Goal: Information Seeking & Learning: Learn about a topic

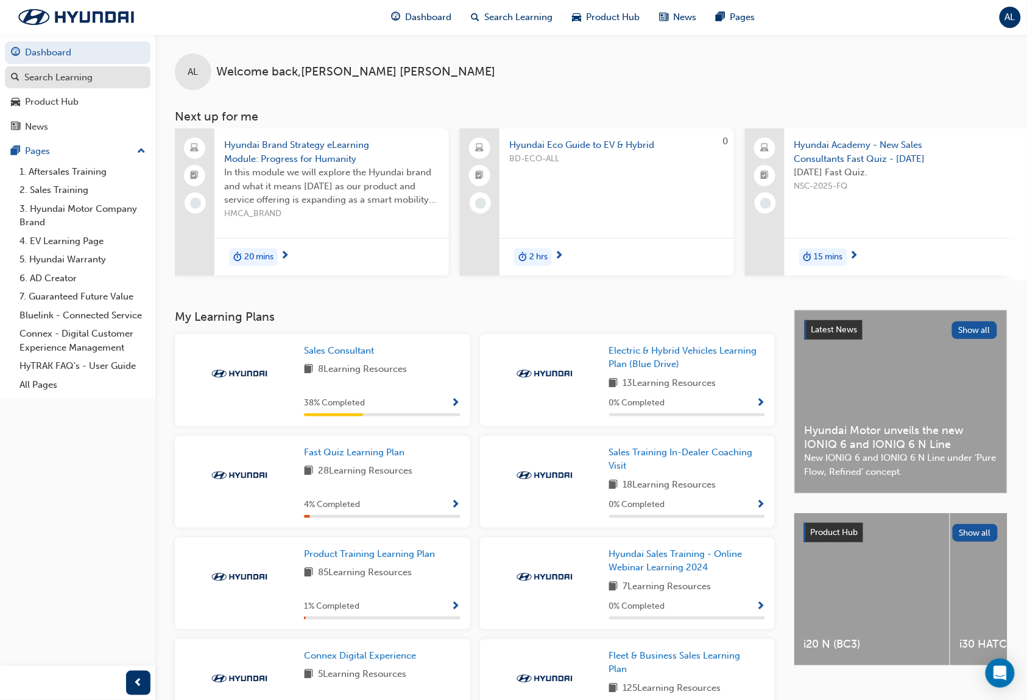
click at [73, 82] on div "Search Learning" at bounding box center [58, 78] width 68 height 14
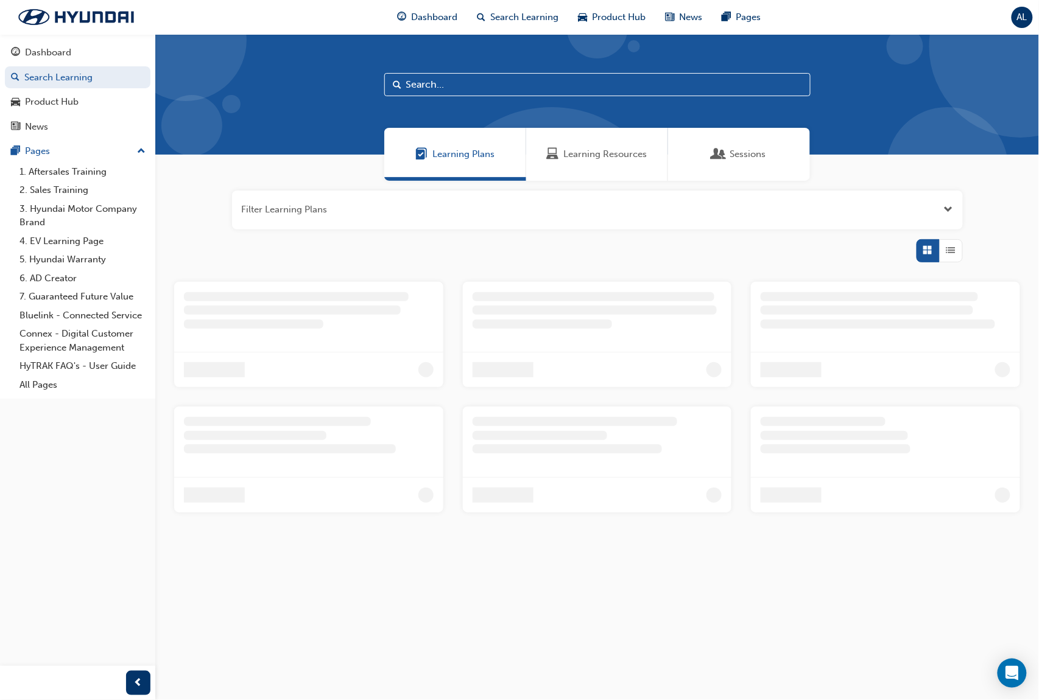
click at [451, 84] on input "text" at bounding box center [597, 84] width 426 height 23
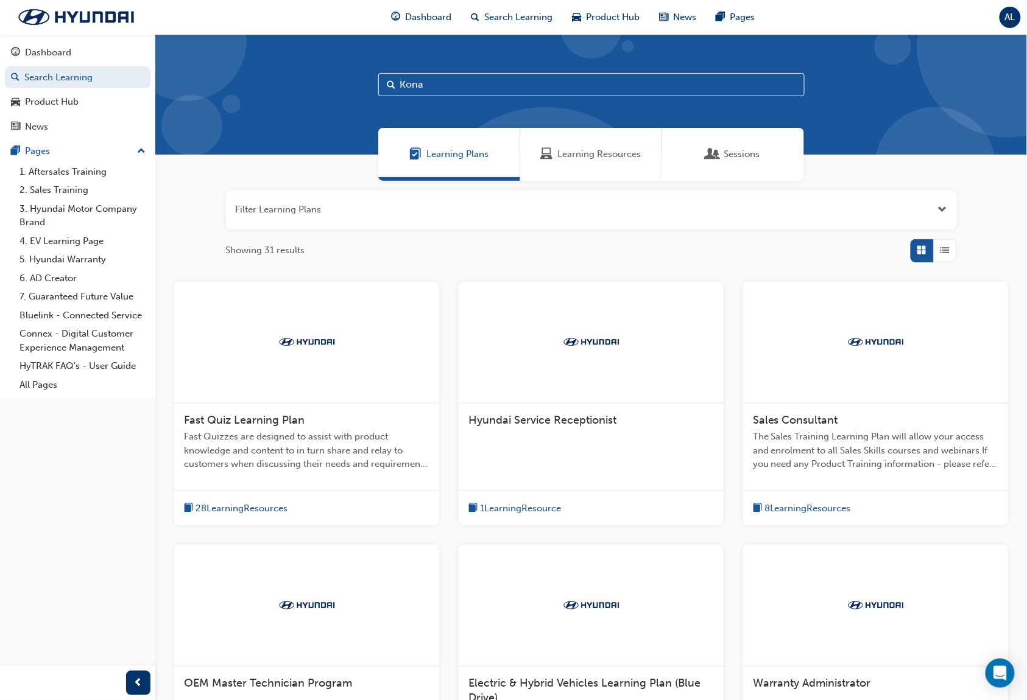
type input "Kona"
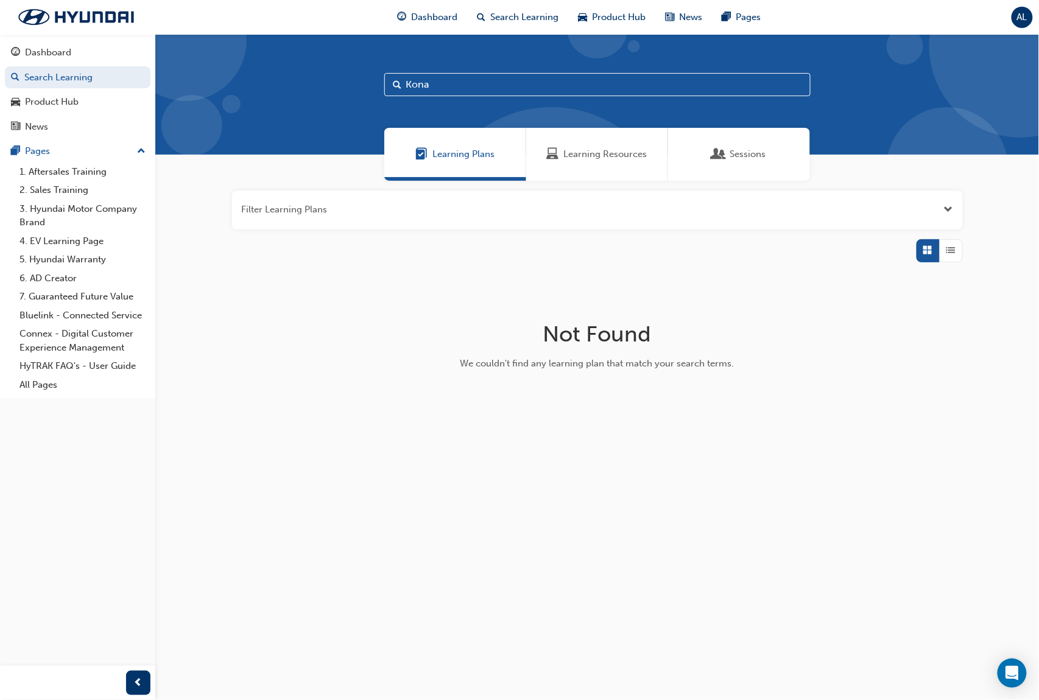
click at [641, 159] on span "Learning Resources" at bounding box center [605, 154] width 83 height 14
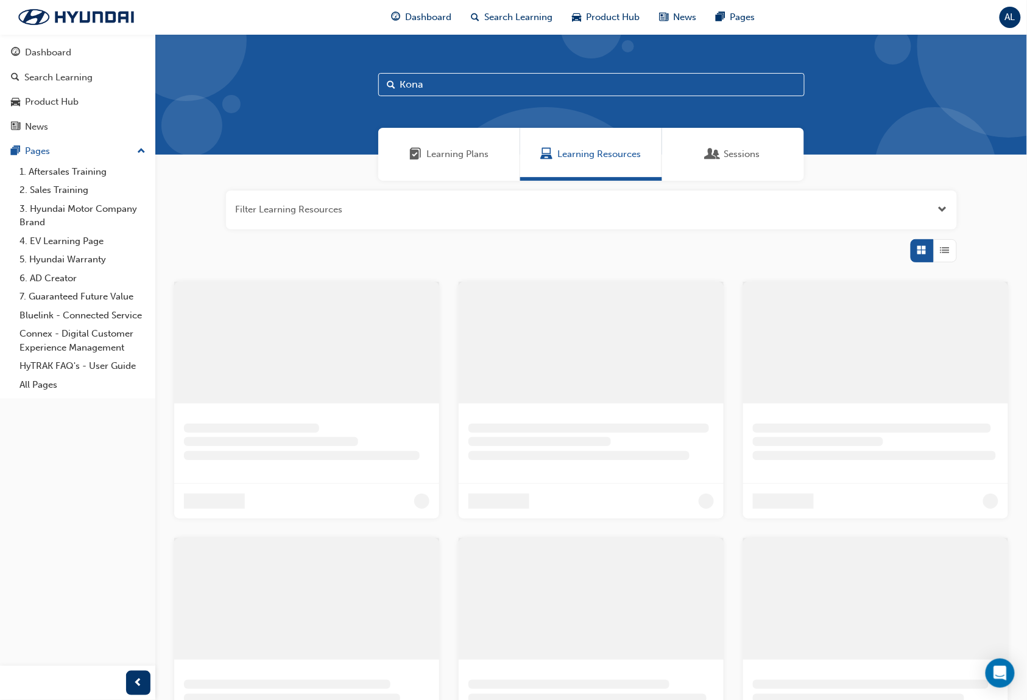
click at [469, 85] on input "Kona" at bounding box center [591, 84] width 426 height 23
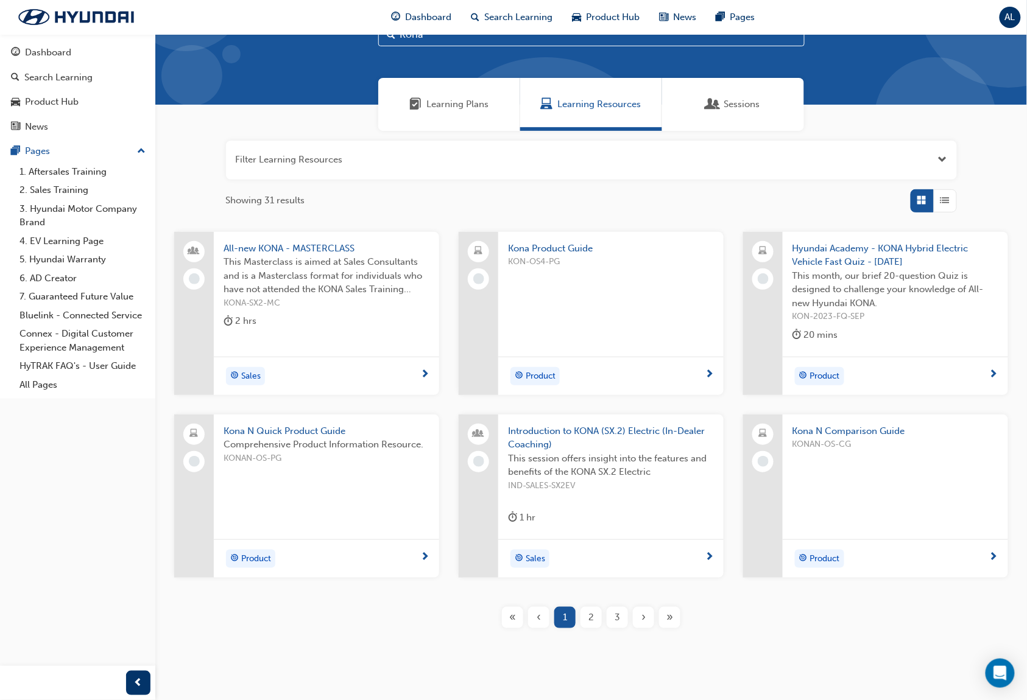
scroll to position [75, 0]
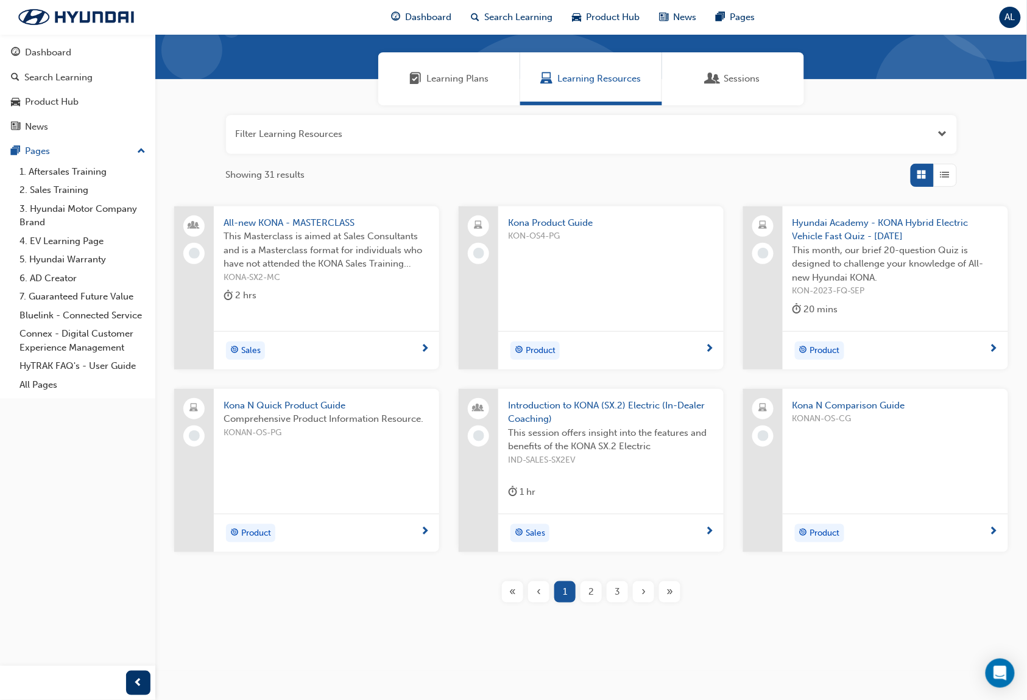
click at [595, 222] on span "Kona Product Guide" at bounding box center [611, 223] width 206 height 14
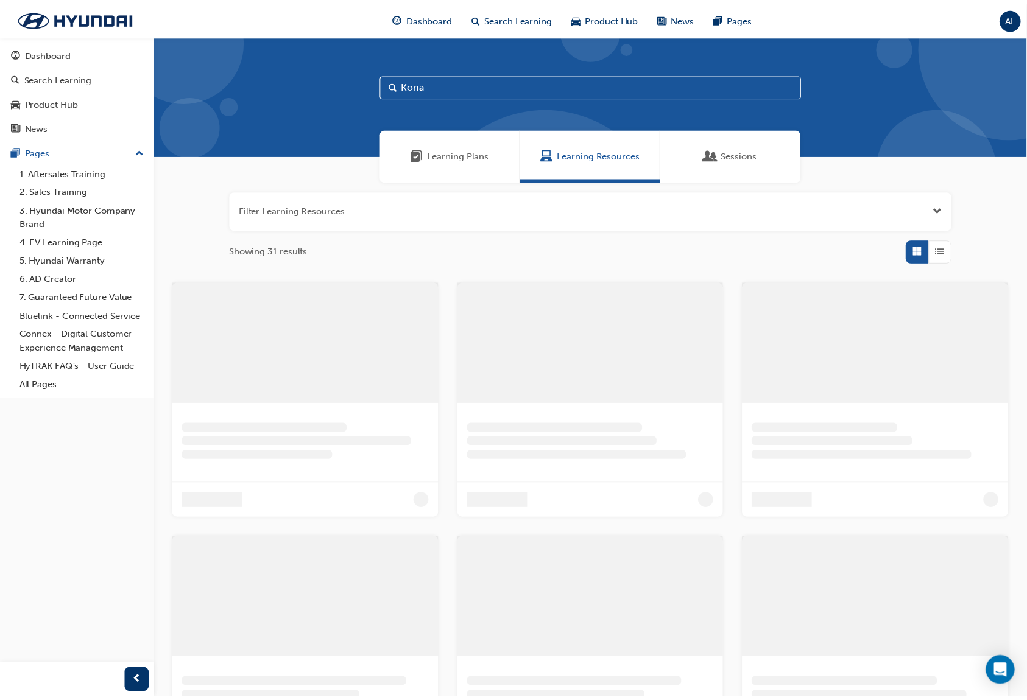
scroll to position [75, 0]
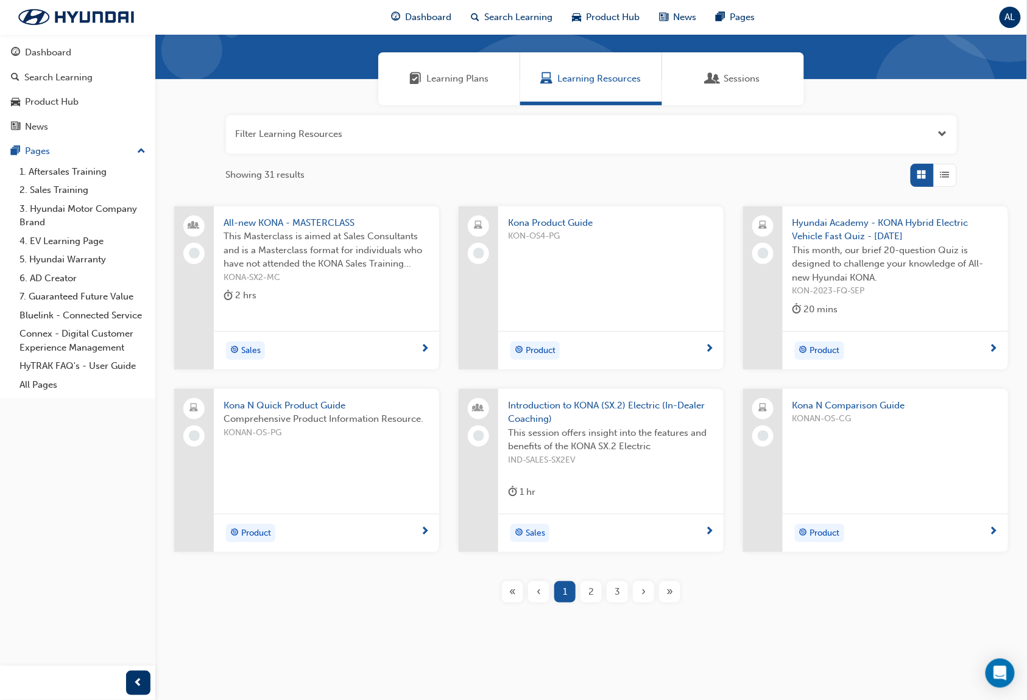
click at [687, 156] on div "Filter Learning Resources Showing 31 results" at bounding box center [591, 151] width 731 height 72
click at [689, 145] on button "button" at bounding box center [591, 134] width 731 height 39
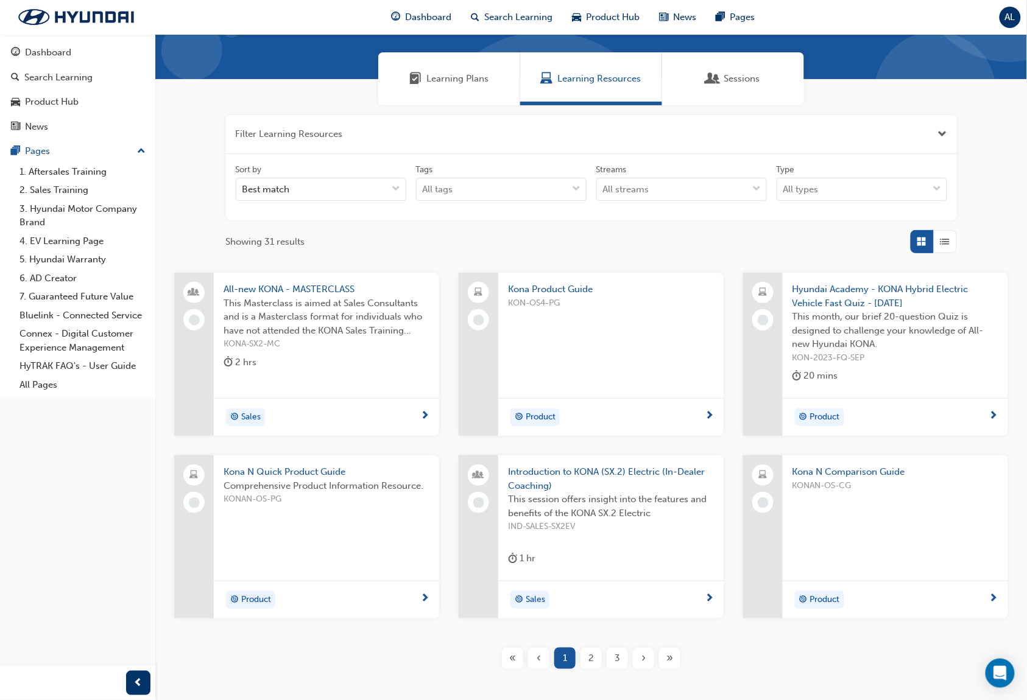
click at [470, 128] on button "button" at bounding box center [591, 134] width 731 height 39
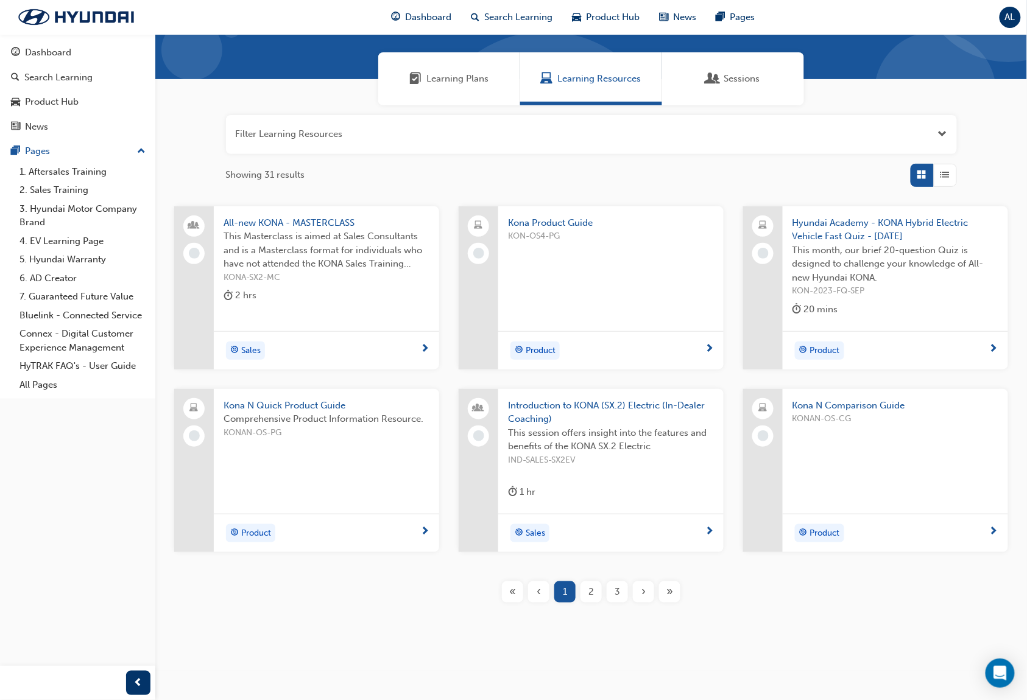
click at [257, 402] on span "Kona N Quick Product Guide" at bounding box center [326, 406] width 206 height 14
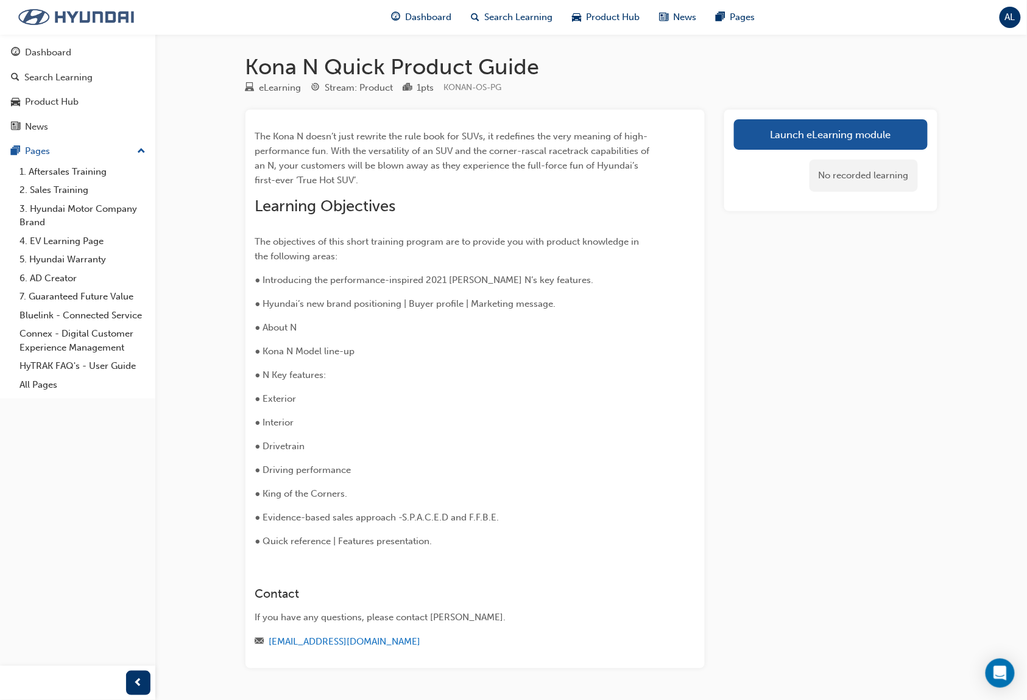
scroll to position [75, 0]
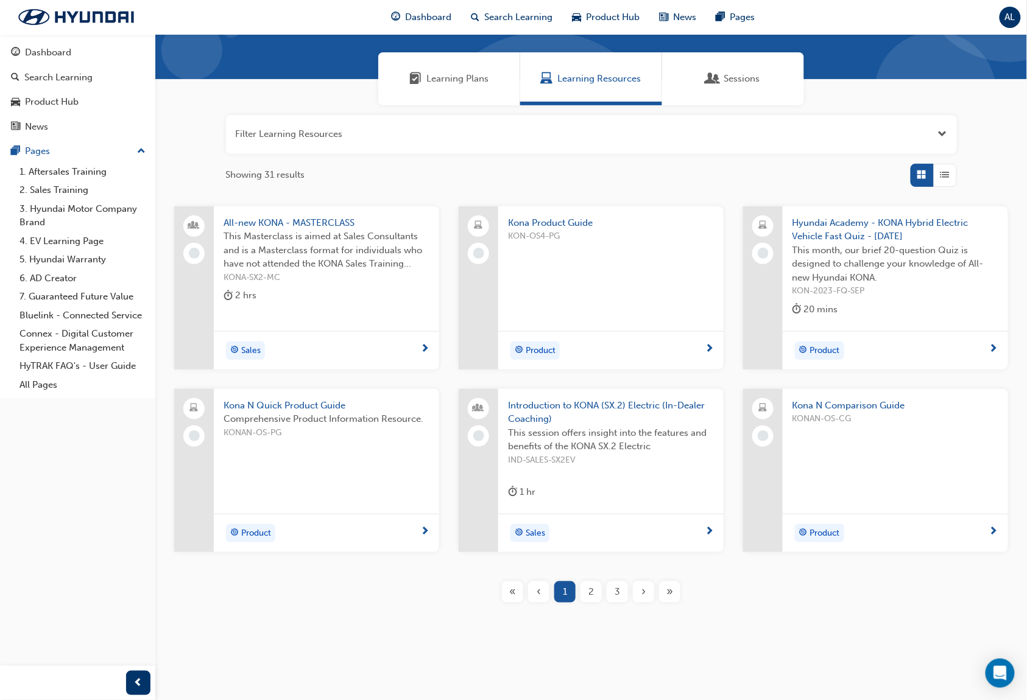
click at [588, 591] on span "2" at bounding box center [590, 592] width 5 height 14
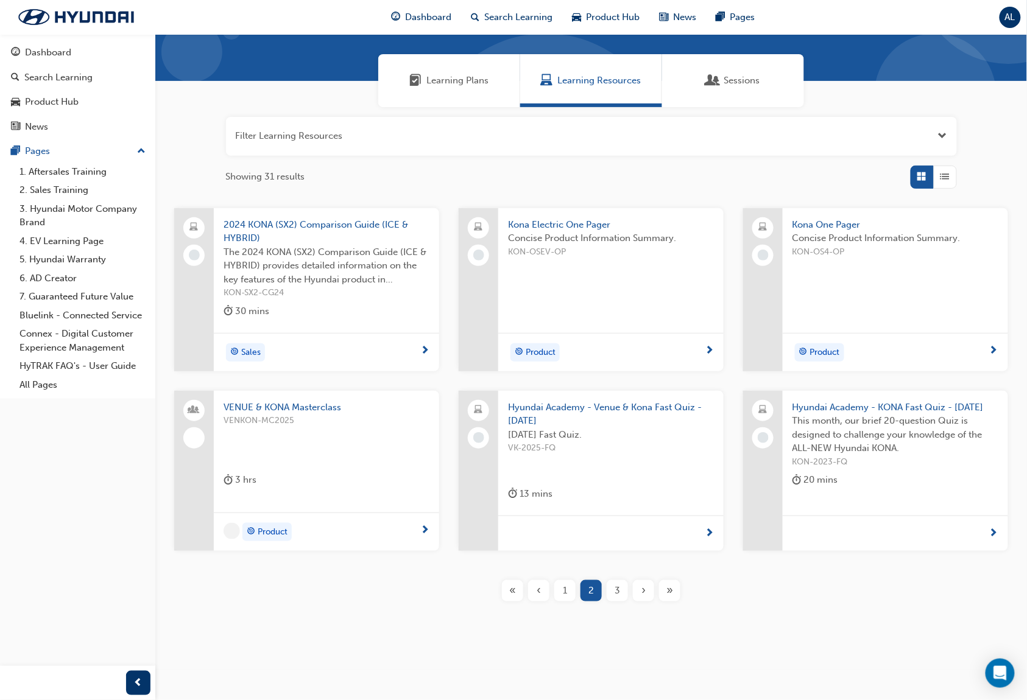
scroll to position [72, 0]
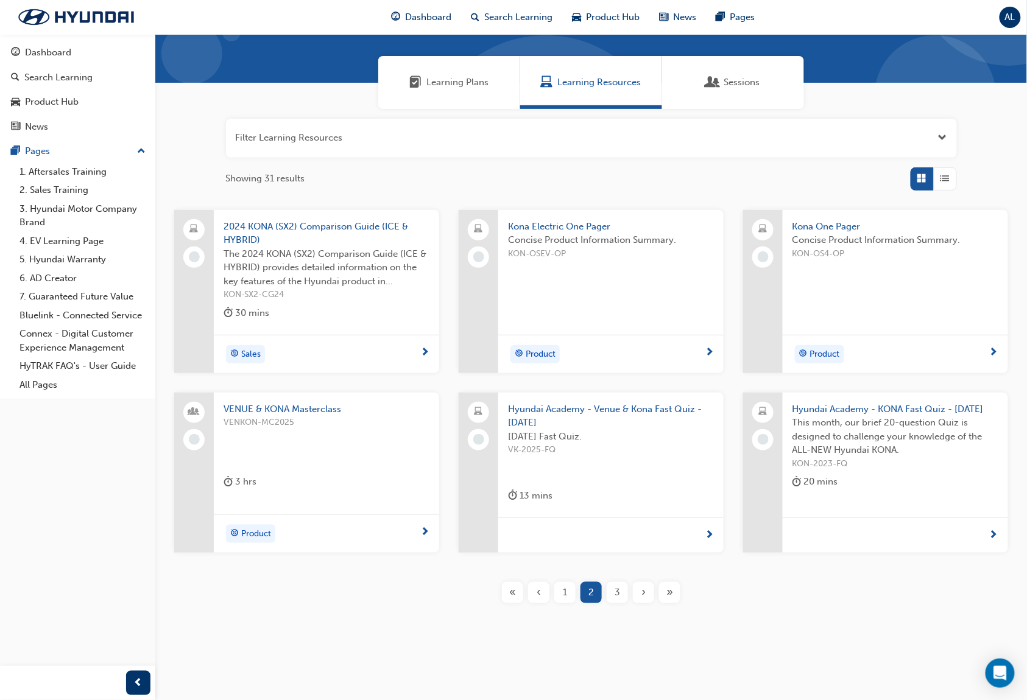
click at [841, 227] on span "Kona One Pager" at bounding box center [895, 227] width 206 height 14
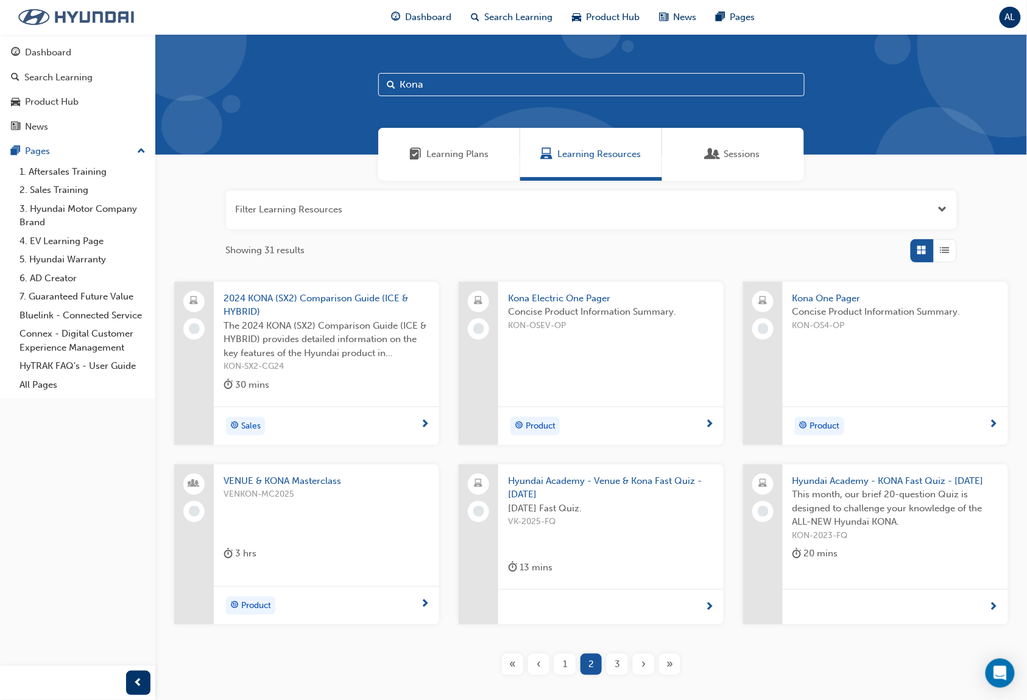
click at [44, 26] on img at bounding box center [76, 17] width 140 height 26
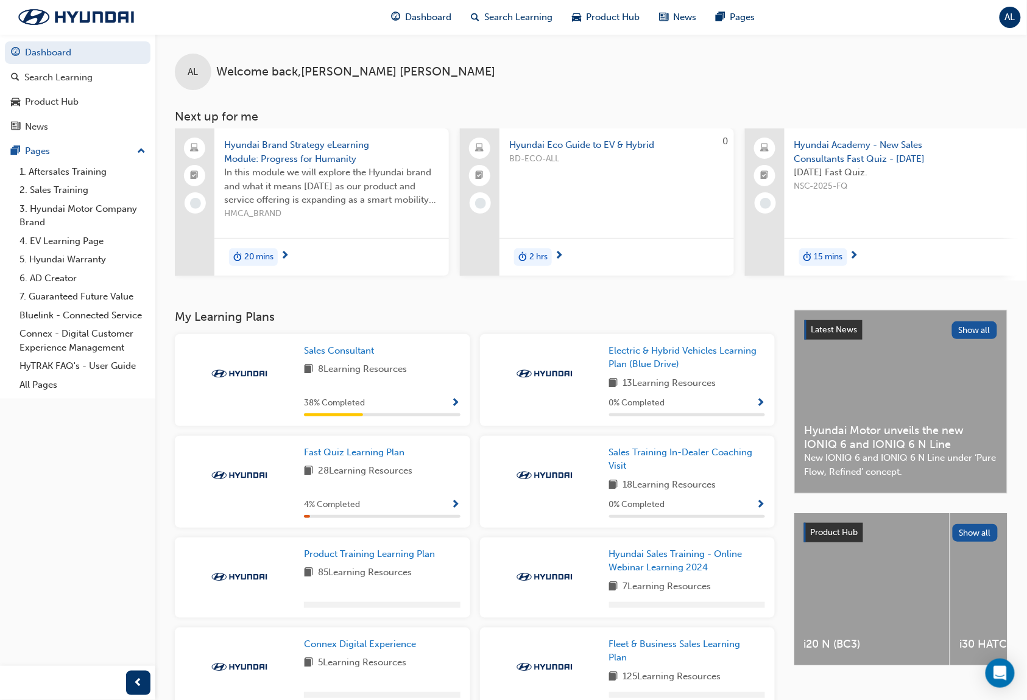
click at [235, 376] on img at bounding box center [239, 374] width 67 height 12
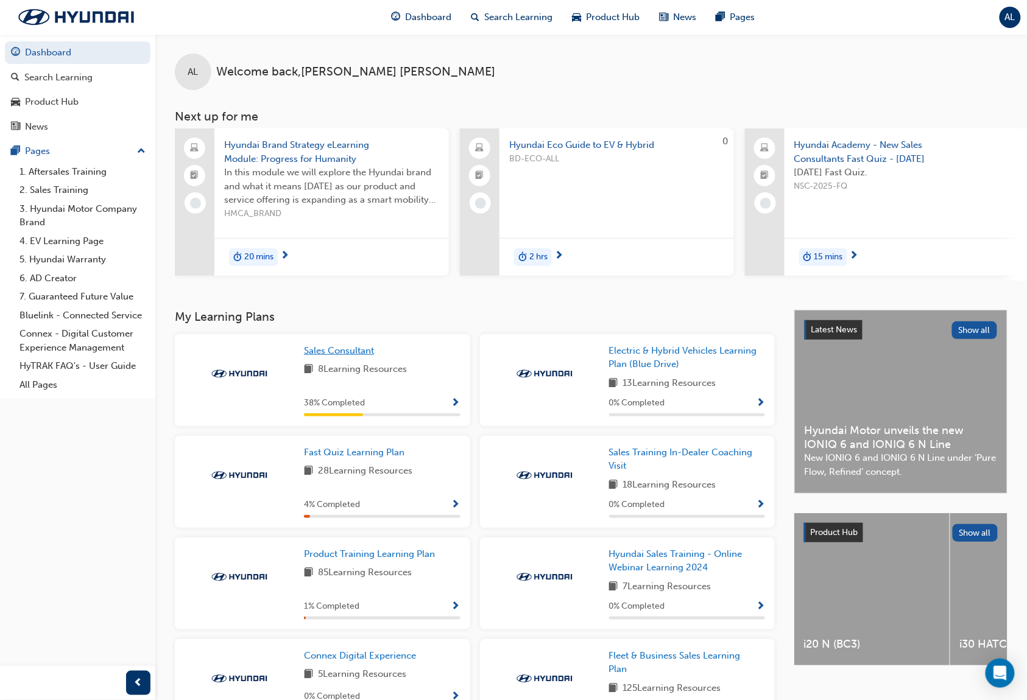
click at [327, 356] on span "Sales Consultant" at bounding box center [339, 350] width 70 height 11
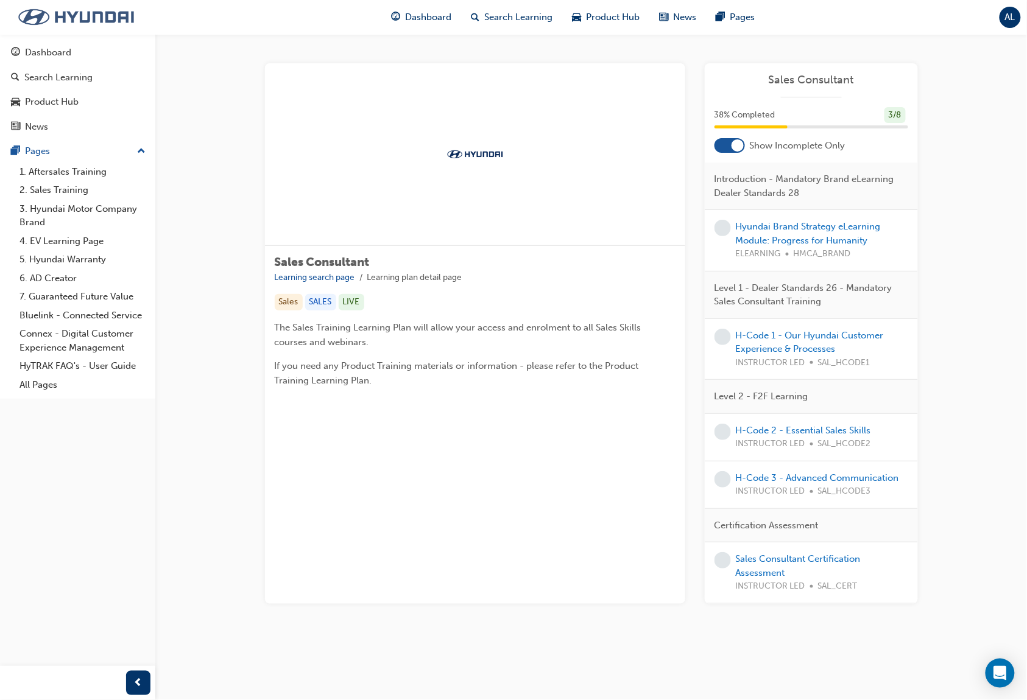
click at [81, 24] on img at bounding box center [76, 17] width 140 height 26
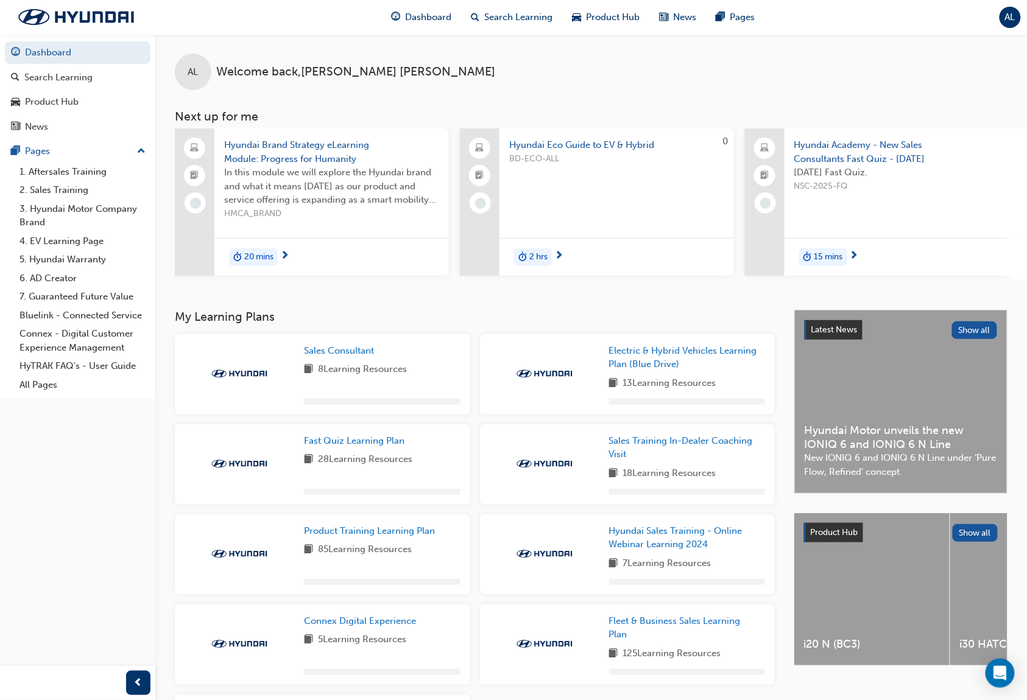
click at [317, 133] on div "Hyundai Brand Strategy eLearning Module: Progress for Humanity In this module w…" at bounding box center [331, 176] width 234 height 96
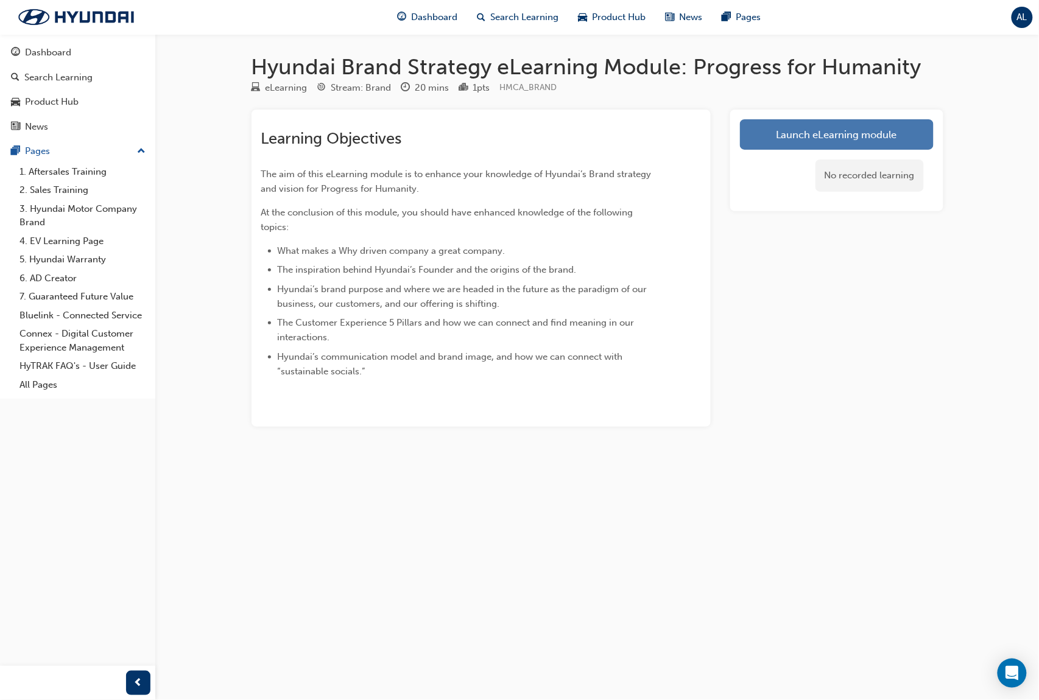
click at [794, 128] on link "Launch eLearning module" at bounding box center [837, 134] width 194 height 30
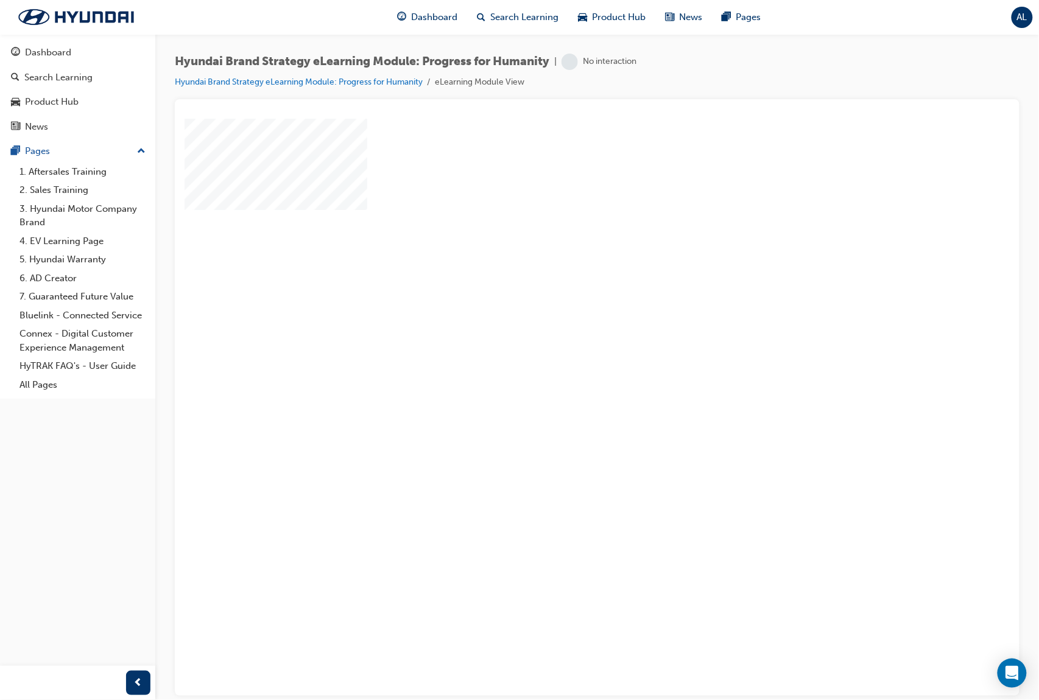
click at [561, 302] on div "play" at bounding box center [561, 302] width 0 height 0
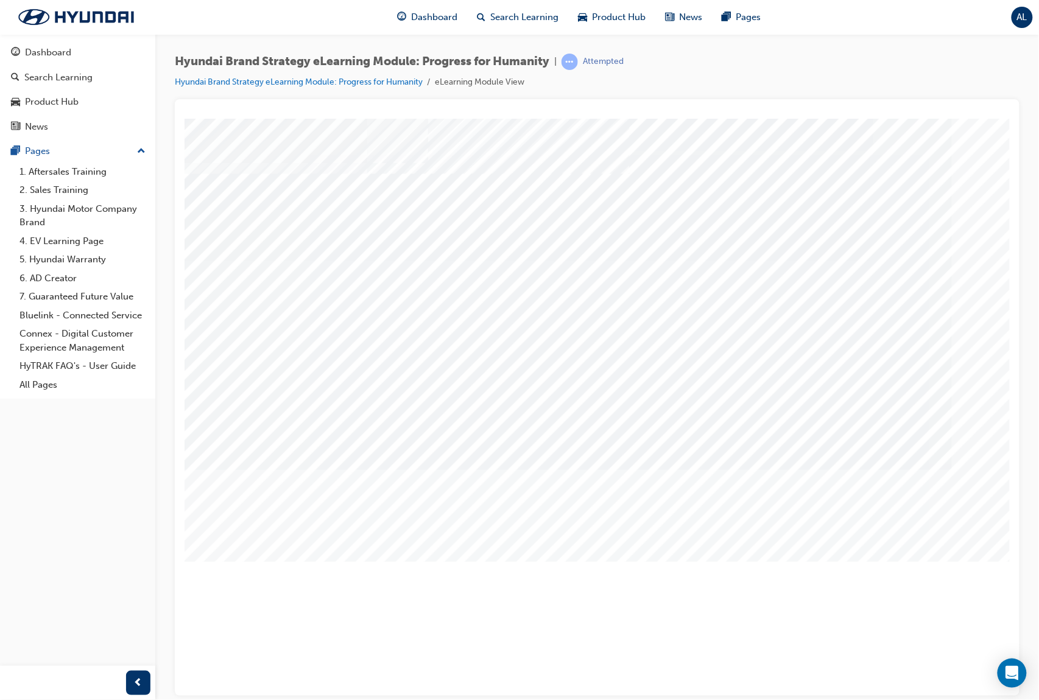
click at [503, 60] on span "Hyundai Brand Strategy eLearning Module: Progress for Humanity" at bounding box center [362, 62] width 374 height 14
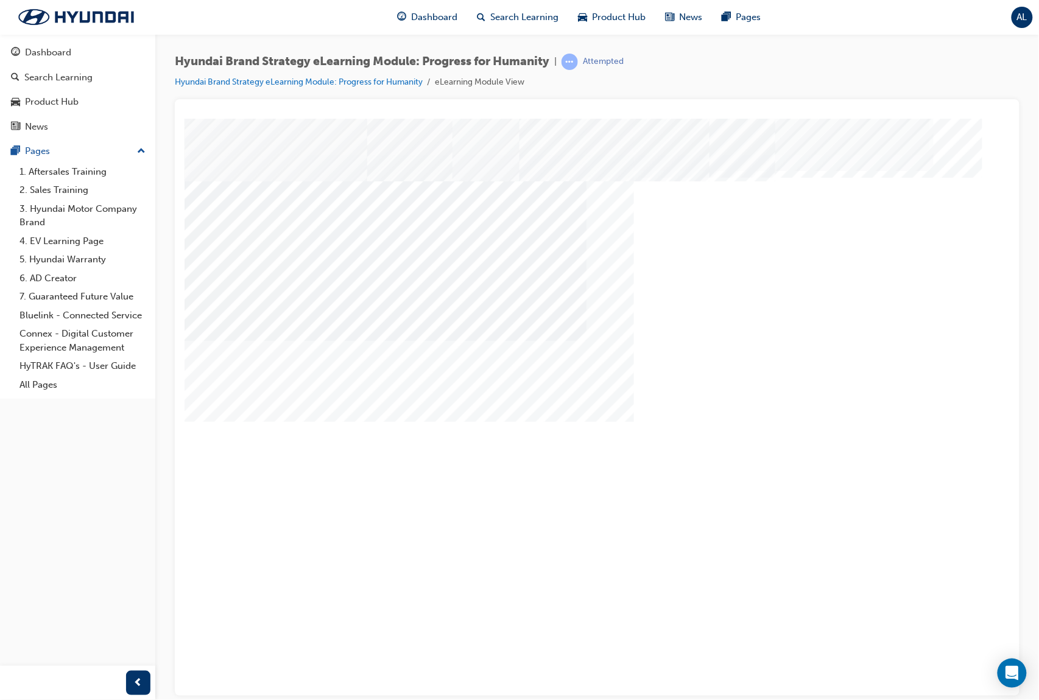
click at [597, 593] on div "Google is known for its open and flexible corporate culture. However, Google’s …" at bounding box center [558, 619] width 749 height 52
click at [563, 556] on div "An organisation’s mission" at bounding box center [556, 574] width 745 height 37
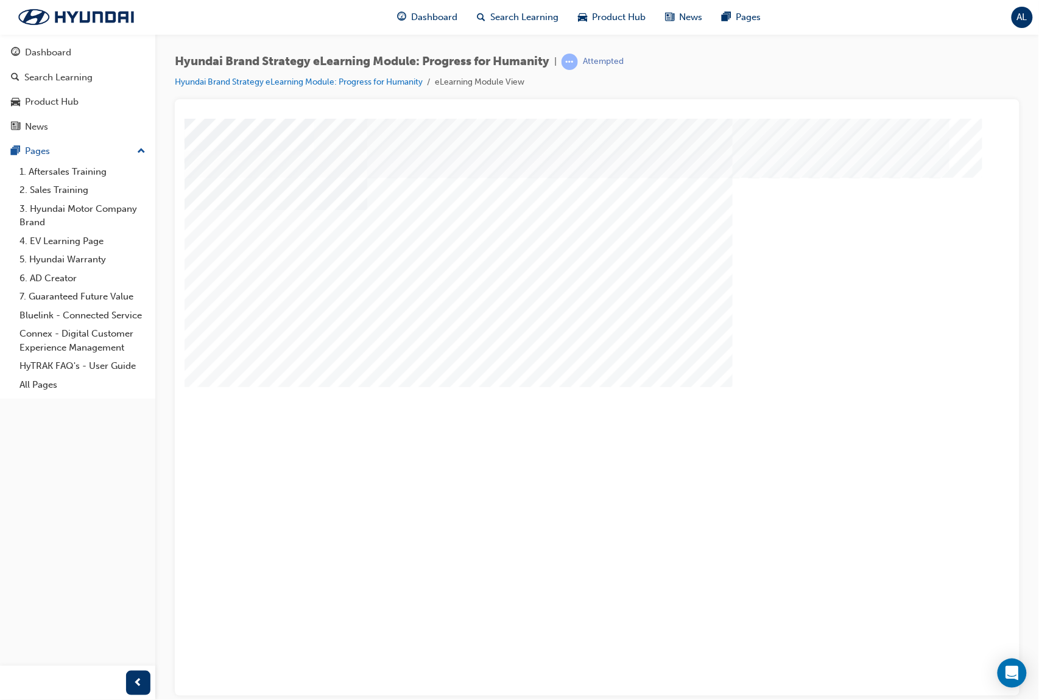
click at [269, 680] on div "Next Trigger this button to go to the next slide" at bounding box center [226, 693] width 85 height 27
click at [269, 620] on div "Next Trigger this button to go to the next slide" at bounding box center [226, 633] width 85 height 27
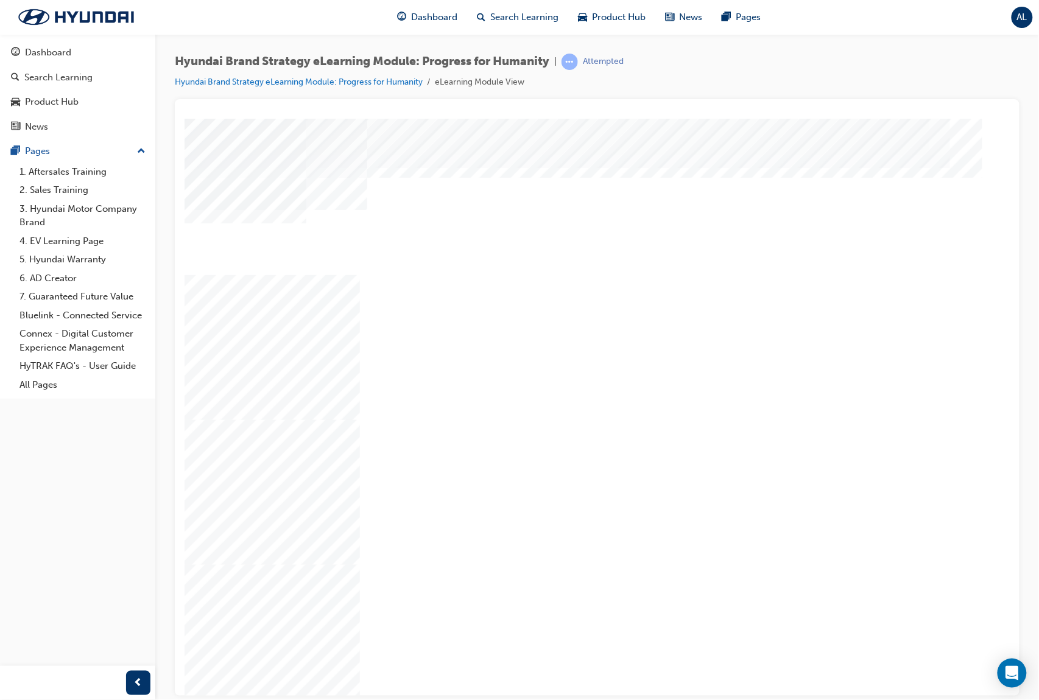
click at [269, 670] on div "Next Trigger this button to go to the next slide" at bounding box center [226, 683] width 85 height 27
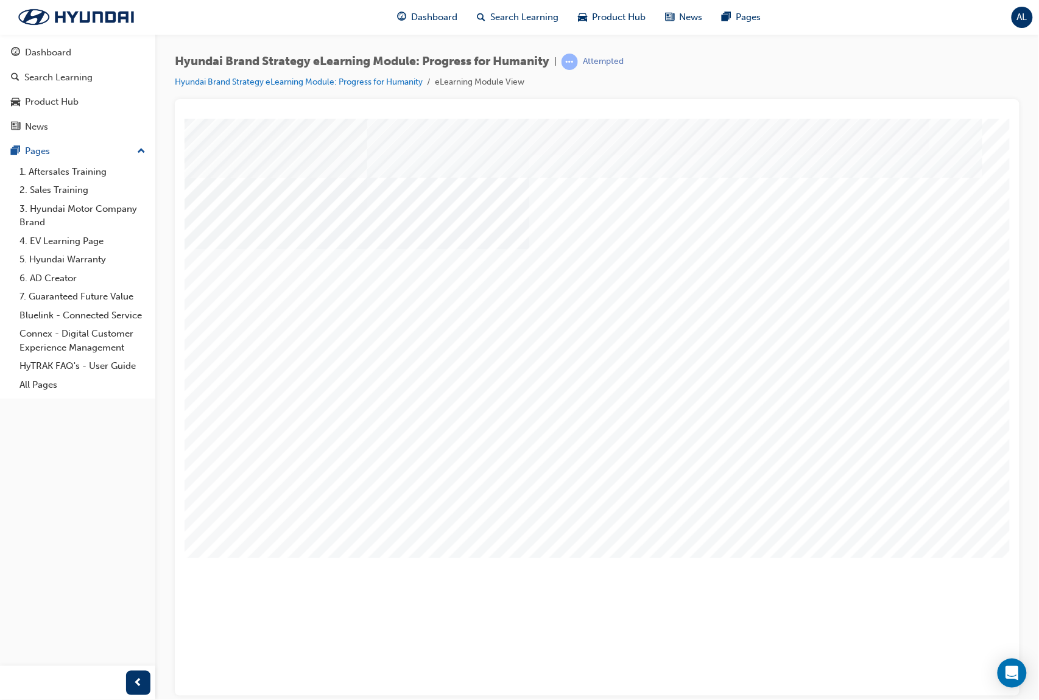
click at [412, 593] on div "Founder’s Spirit" at bounding box center [556, 611] width 745 height 37
click at [510, 556] on div "Building a nation, exporting to the world" at bounding box center [556, 574] width 745 height 37
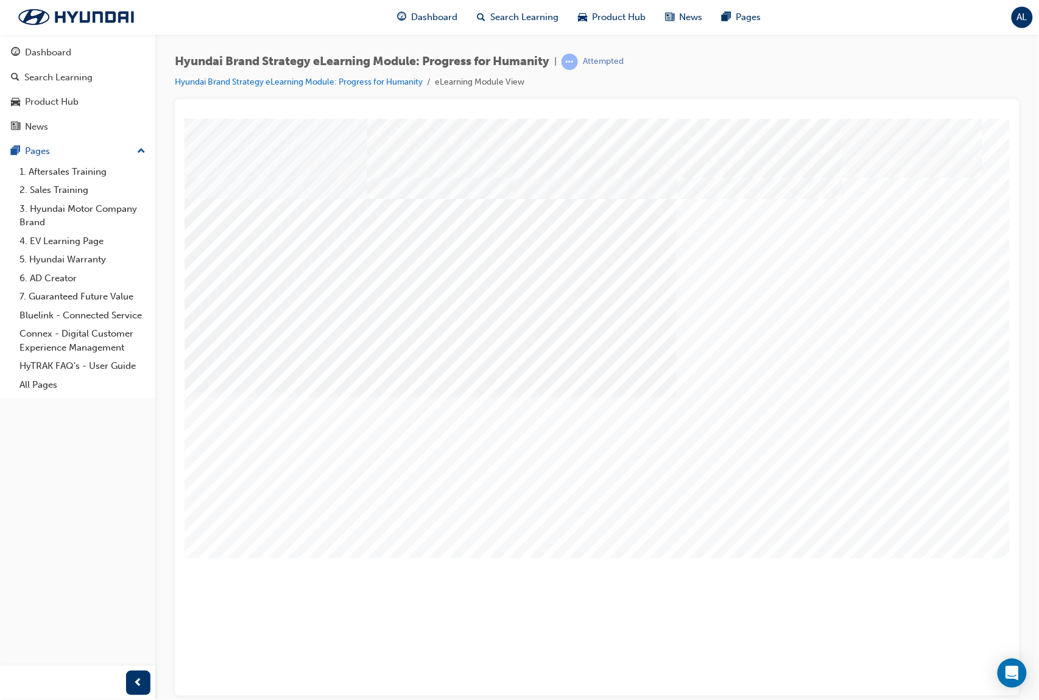
click at [269, 620] on div "Next Trigger this button to go to the next slide" at bounding box center [226, 633] width 85 height 27
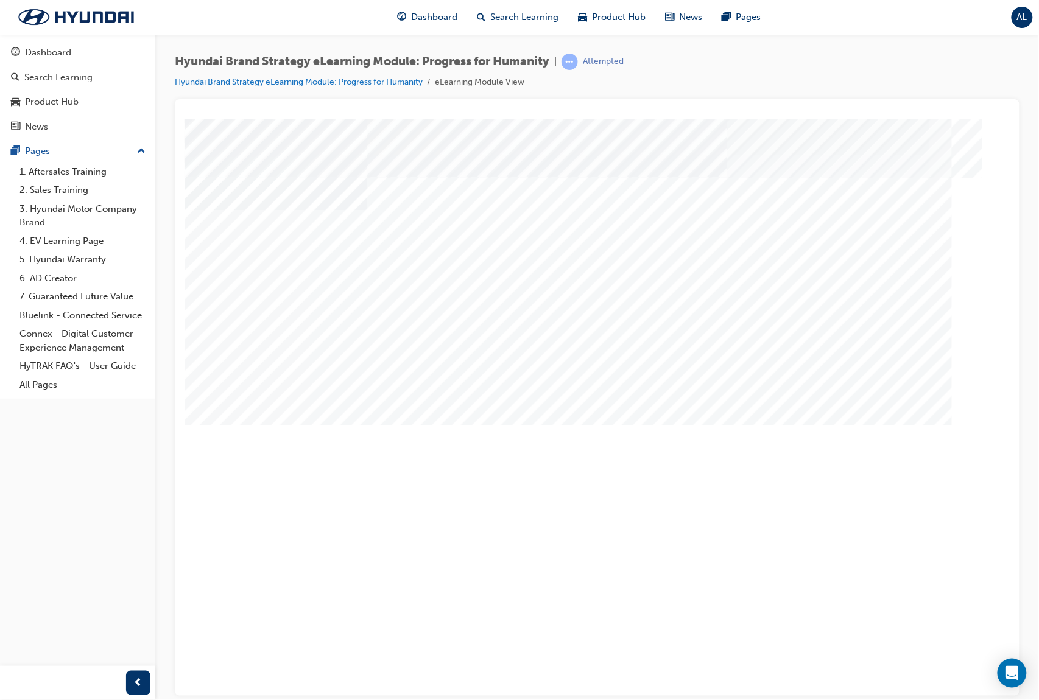
click at [269, 695] on div "Next Trigger this button to go to the next slide" at bounding box center [226, 708] width 85 height 27
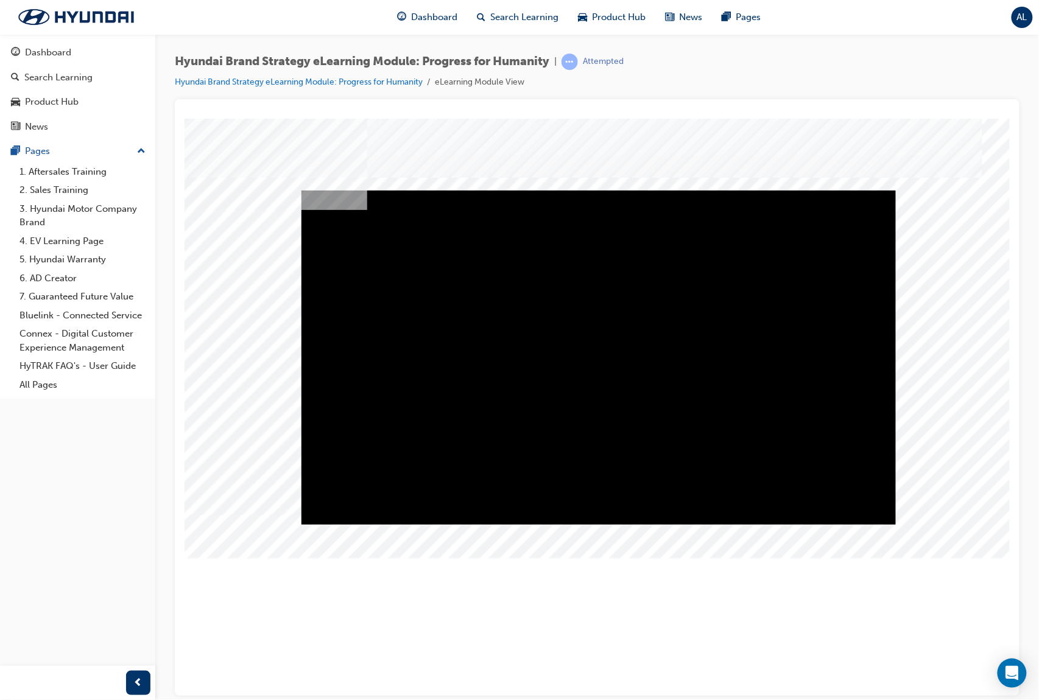
click at [575, 190] on div "Play" at bounding box center [598, 190] width 594 height 0
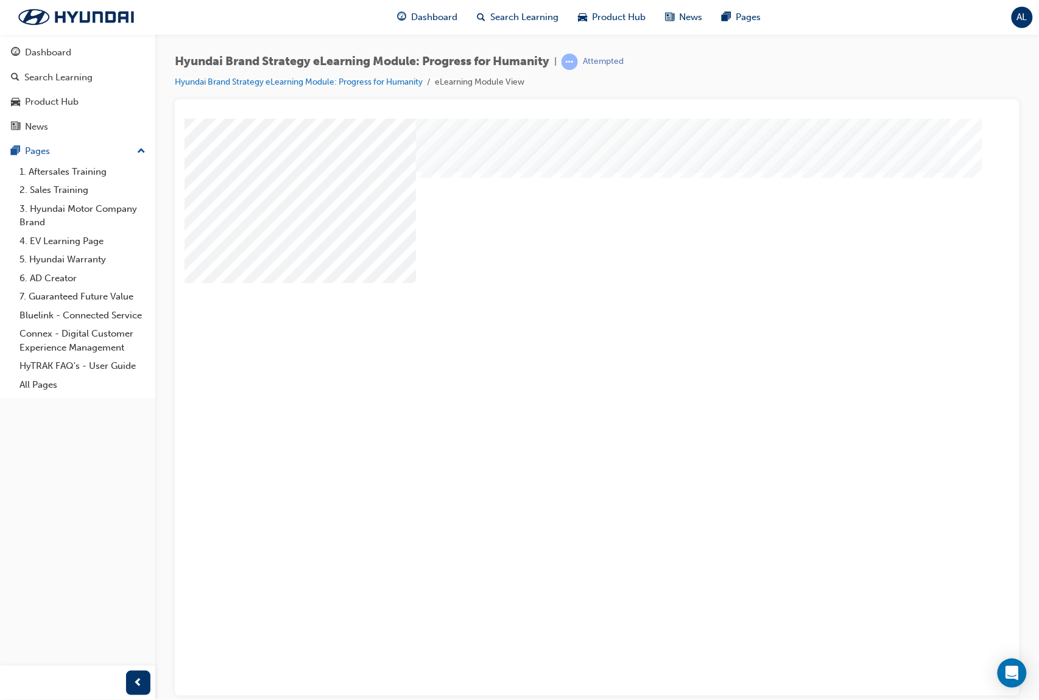
click at [339, 556] on div "Trusted Companion" at bounding box center [556, 574] width 745 height 37
click at [334, 556] on div "Trusted Companion" at bounding box center [556, 574] width 745 height 37
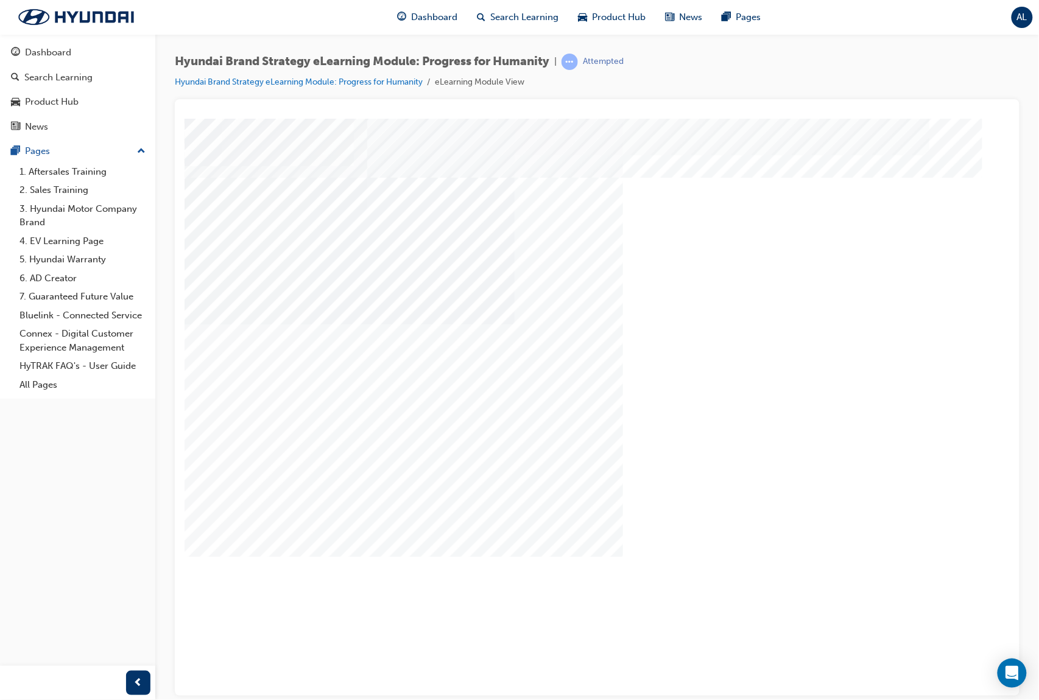
drag, startPoint x: 365, startPoint y: 242, endPoint x: 327, endPoint y: 242, distance: 38.4
drag, startPoint x: 426, startPoint y: 236, endPoint x: 363, endPoint y: 242, distance: 63.0
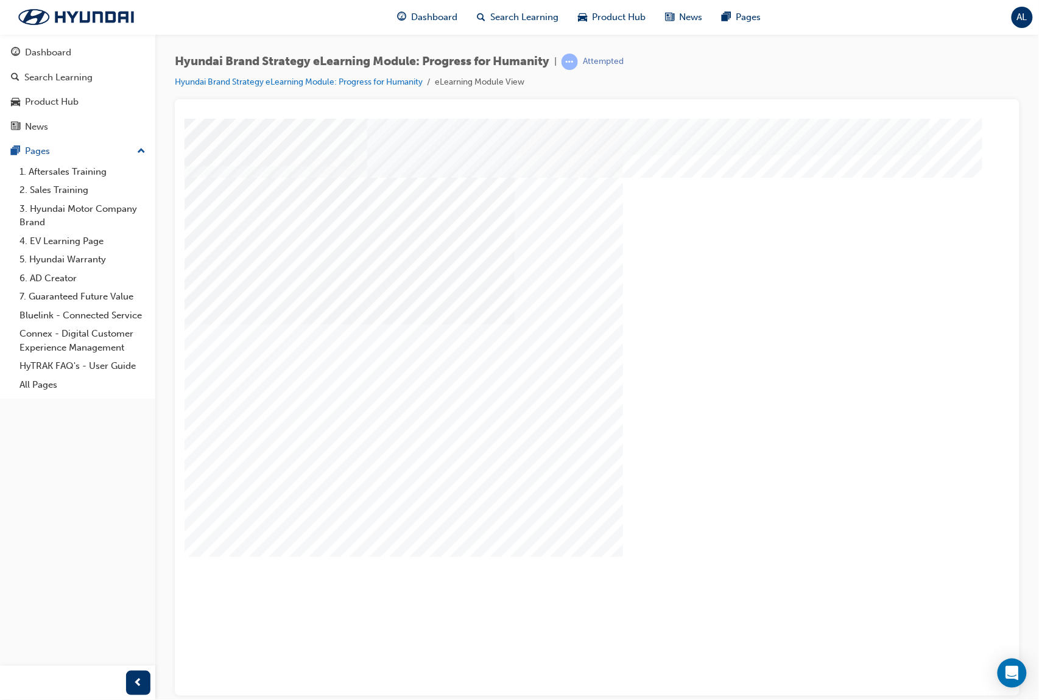
drag, startPoint x: 357, startPoint y: 206, endPoint x: 659, endPoint y: 115, distance: 315.5
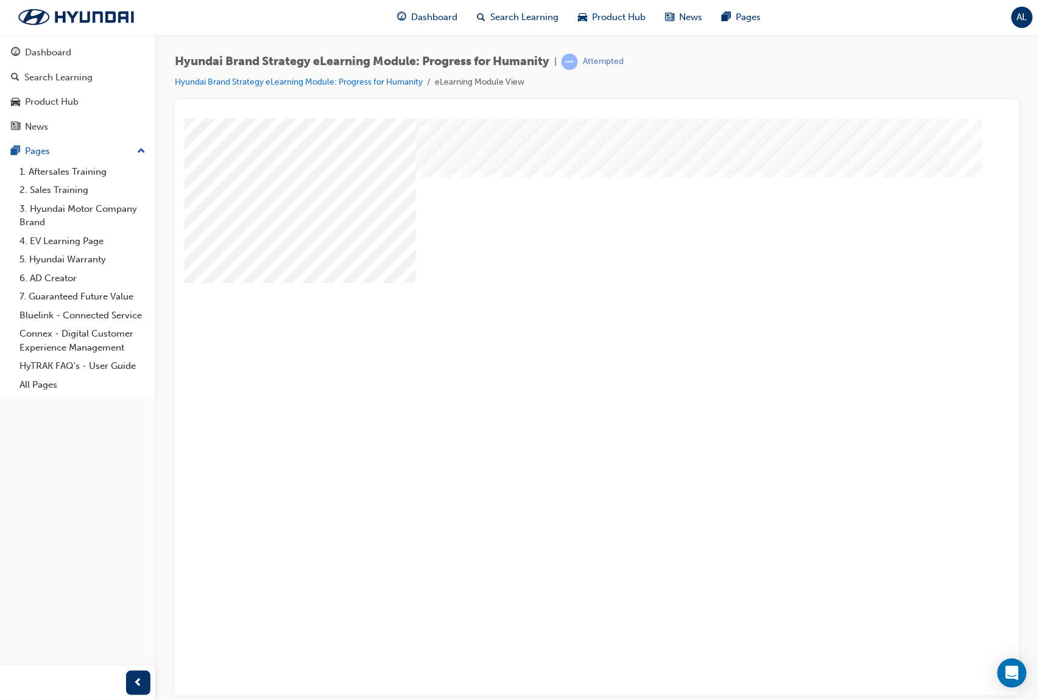
click at [659, 115] on div at bounding box center [596, 114] width 825 height 10
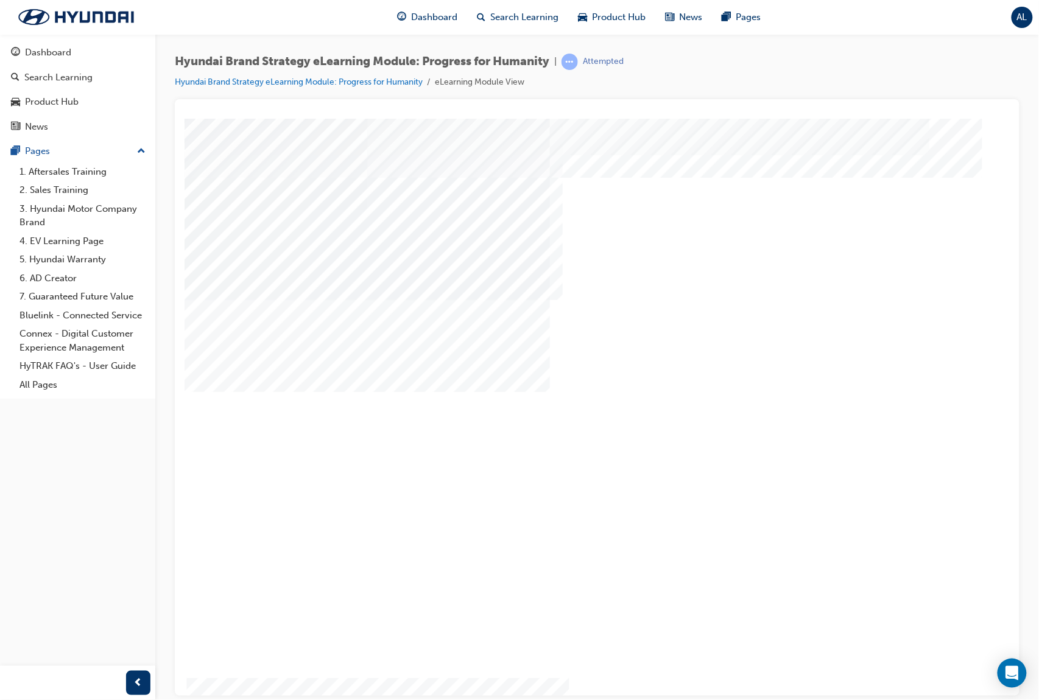
click at [325, 593] on div "We tend to trust people whose words match their actions. The same applies to th…" at bounding box center [373, 683] width 378 height 181
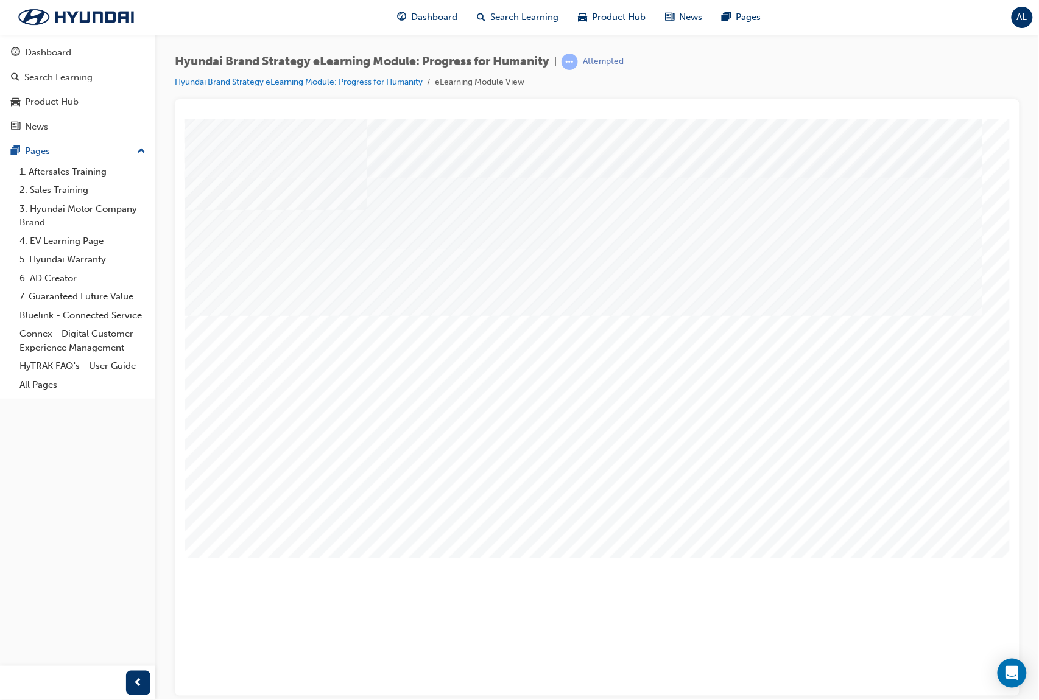
click at [555, 556] on div "Image" at bounding box center [369, 671] width 371 height 231
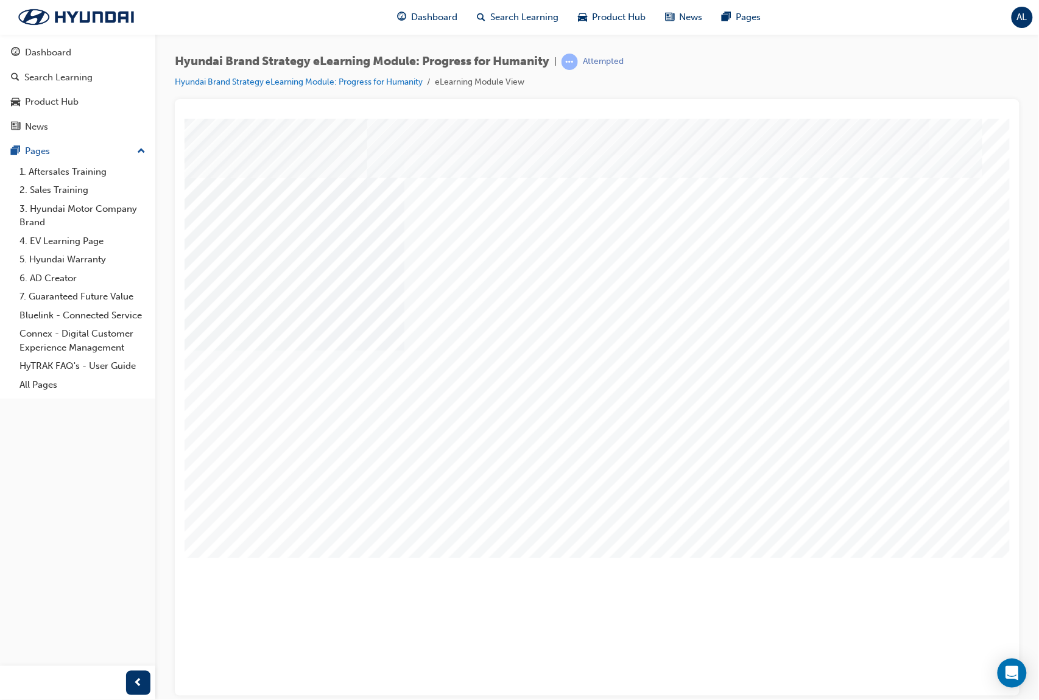
drag, startPoint x: 592, startPoint y: 455, endPoint x: 620, endPoint y: 456, distance: 28.6
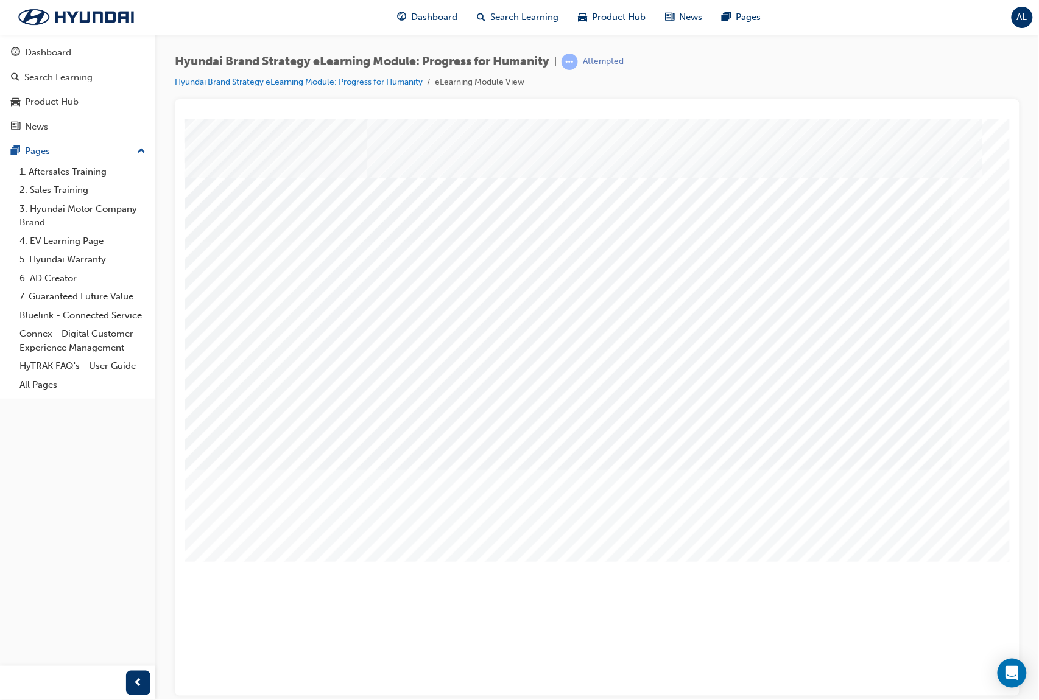
click at [679, 230] on div at bounding box center [771, 235] width 405 height 18
radio input "true"
click at [782, 508] on div at bounding box center [598, 337] width 828 height 438
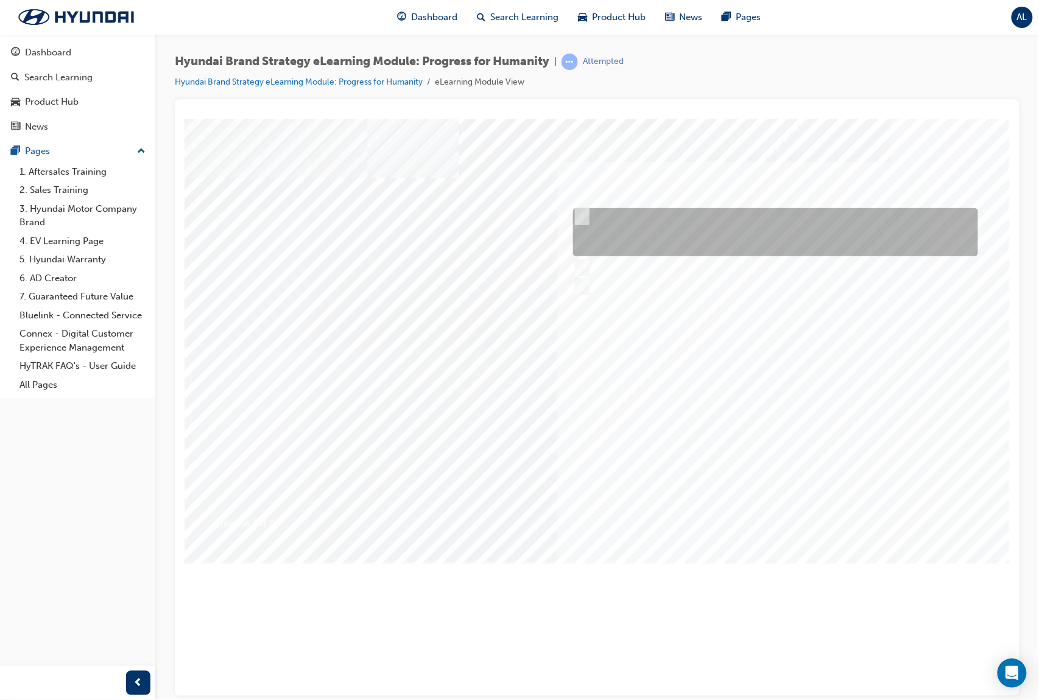
click at [597, 214] on div at bounding box center [771, 232] width 405 height 48
radio input "true"
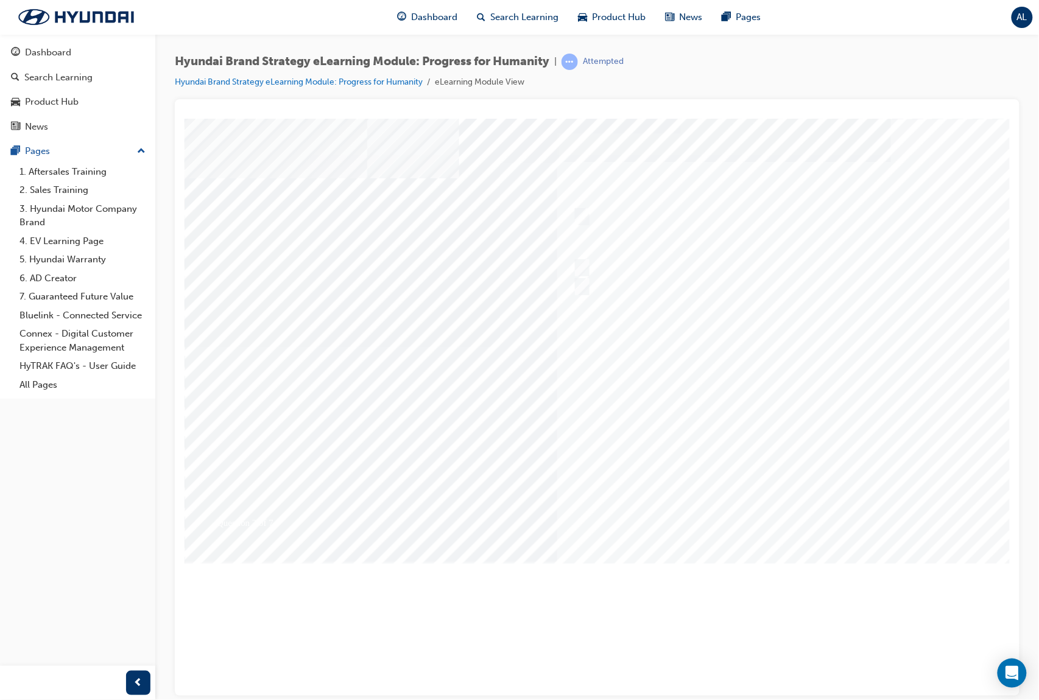
click at [787, 516] on div at bounding box center [598, 337] width 828 height 438
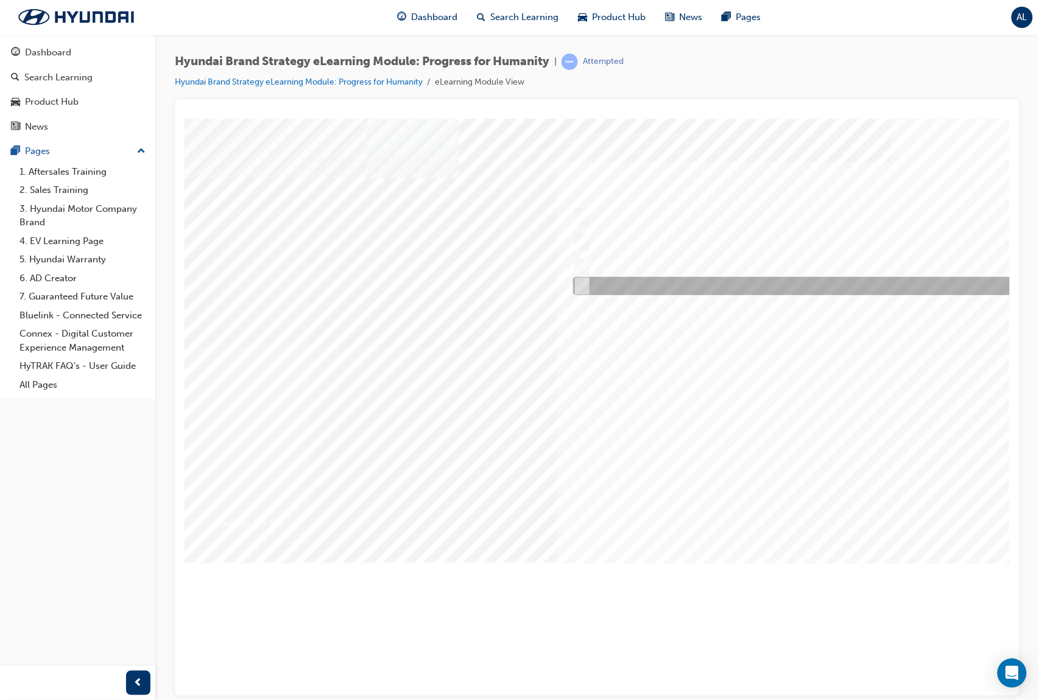
click at [707, 282] on div at bounding box center [832, 286] width 527 height 18
radio input "true"
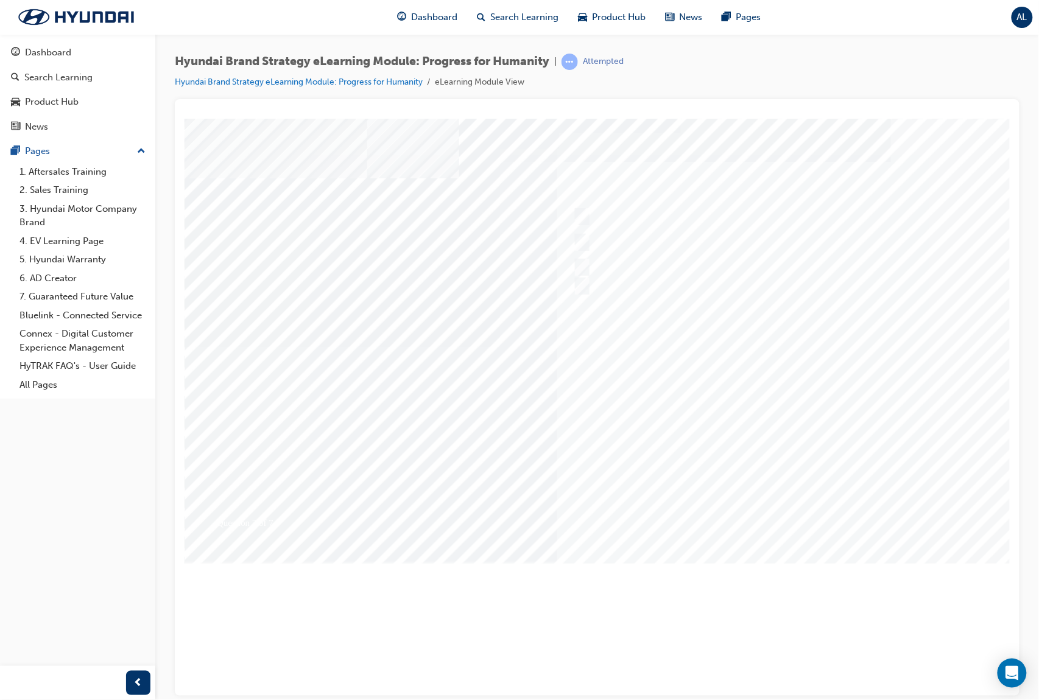
click at [772, 508] on div at bounding box center [598, 337] width 828 height 438
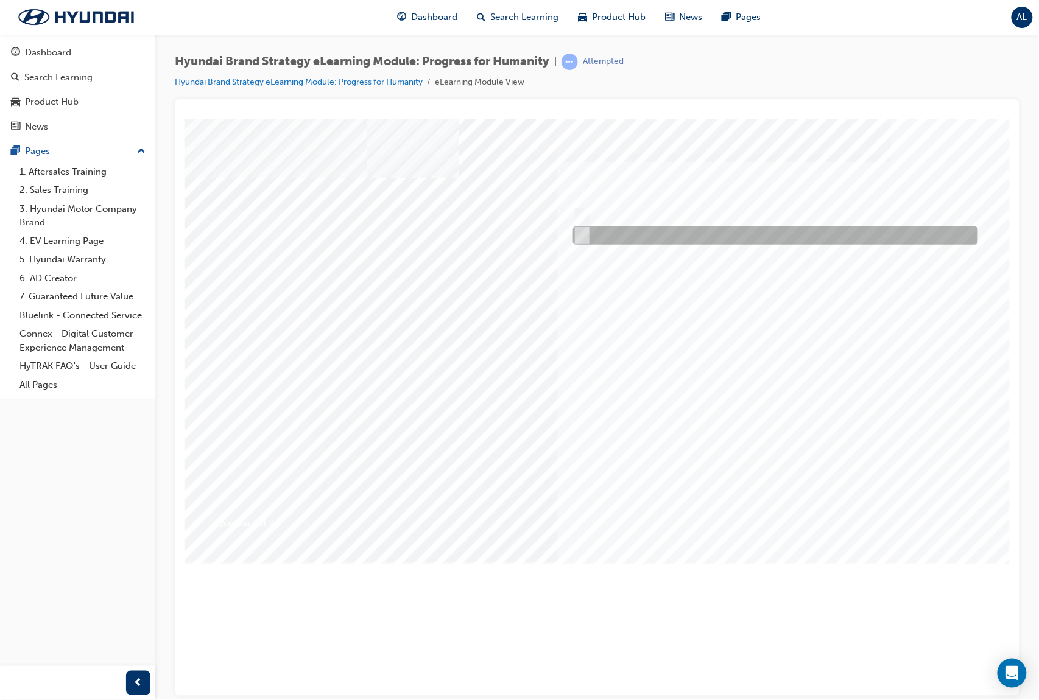
click at [719, 229] on div at bounding box center [771, 235] width 405 height 18
radio input "true"
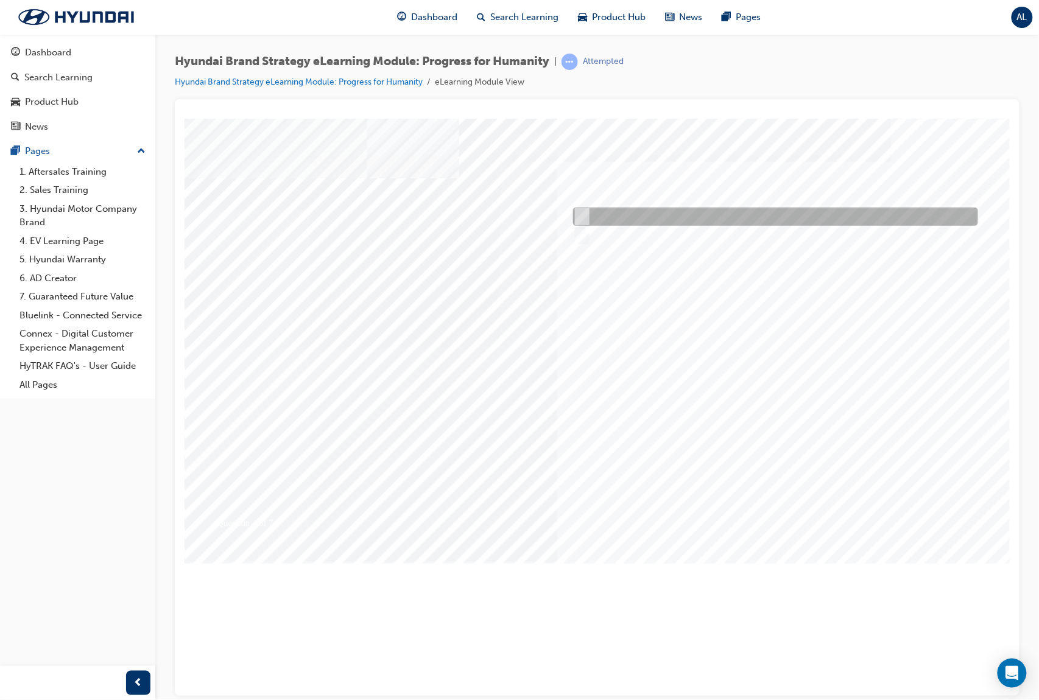
click at [683, 211] on div at bounding box center [771, 217] width 405 height 18
radio input "true"
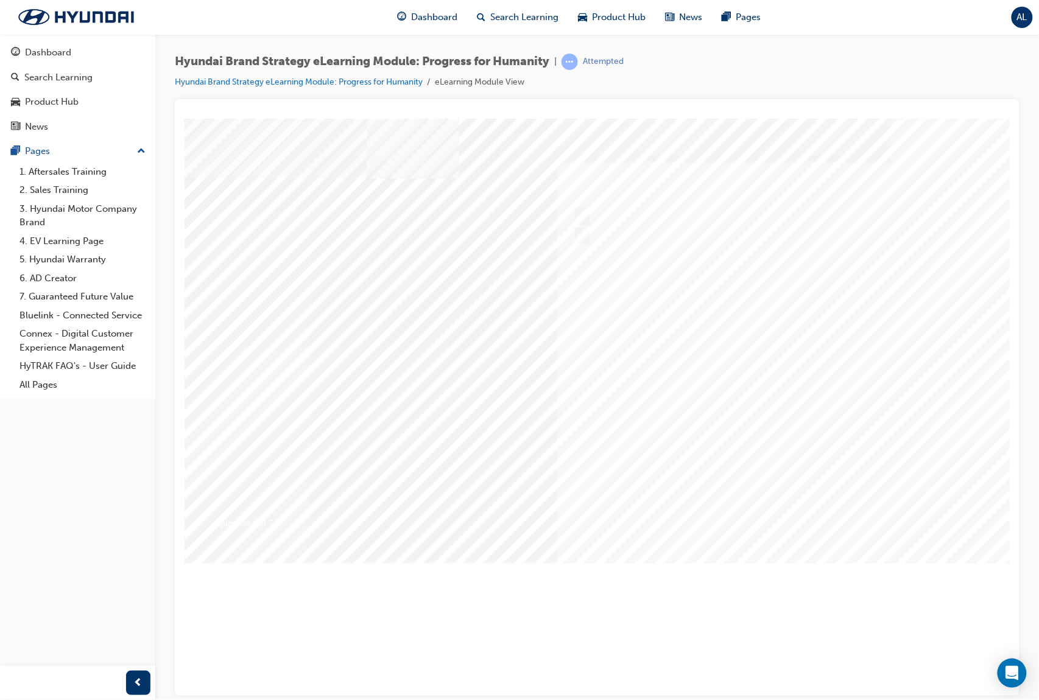
click at [779, 505] on div at bounding box center [598, 337] width 828 height 438
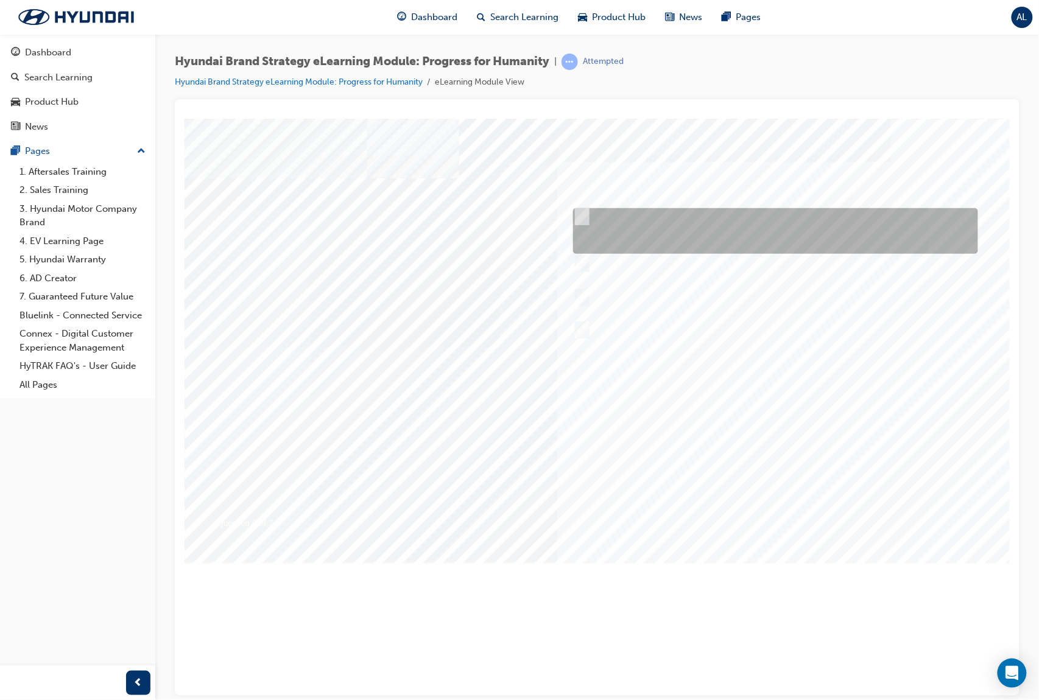
click at [663, 223] on div at bounding box center [771, 231] width 405 height 46
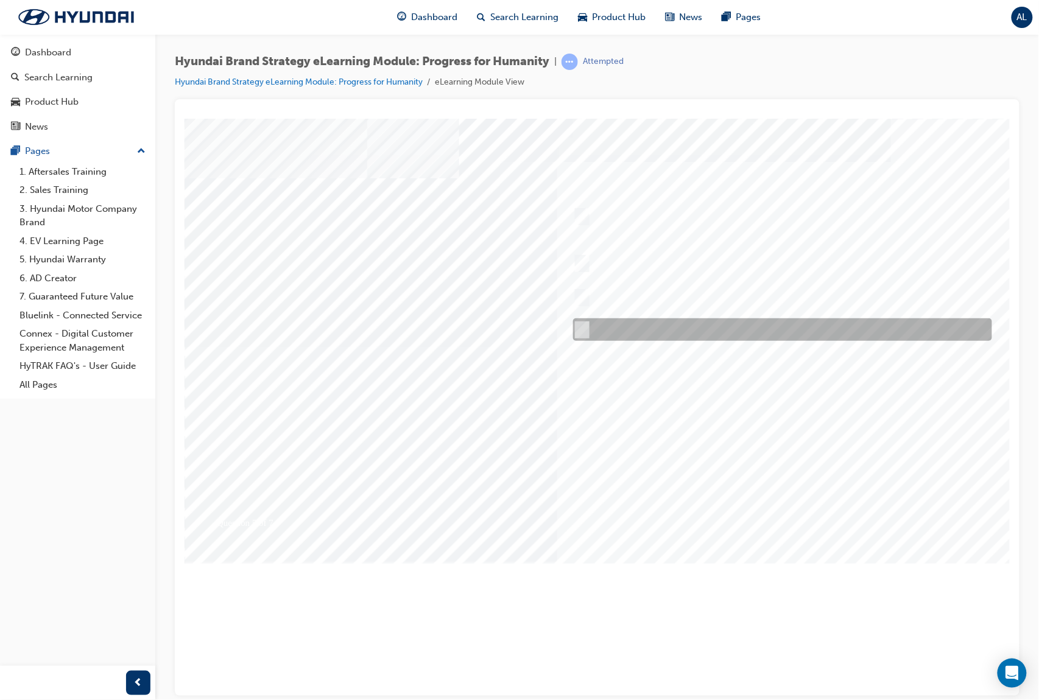
click at [767, 328] on div at bounding box center [778, 329] width 419 height 23
radio input "false"
radio input "true"
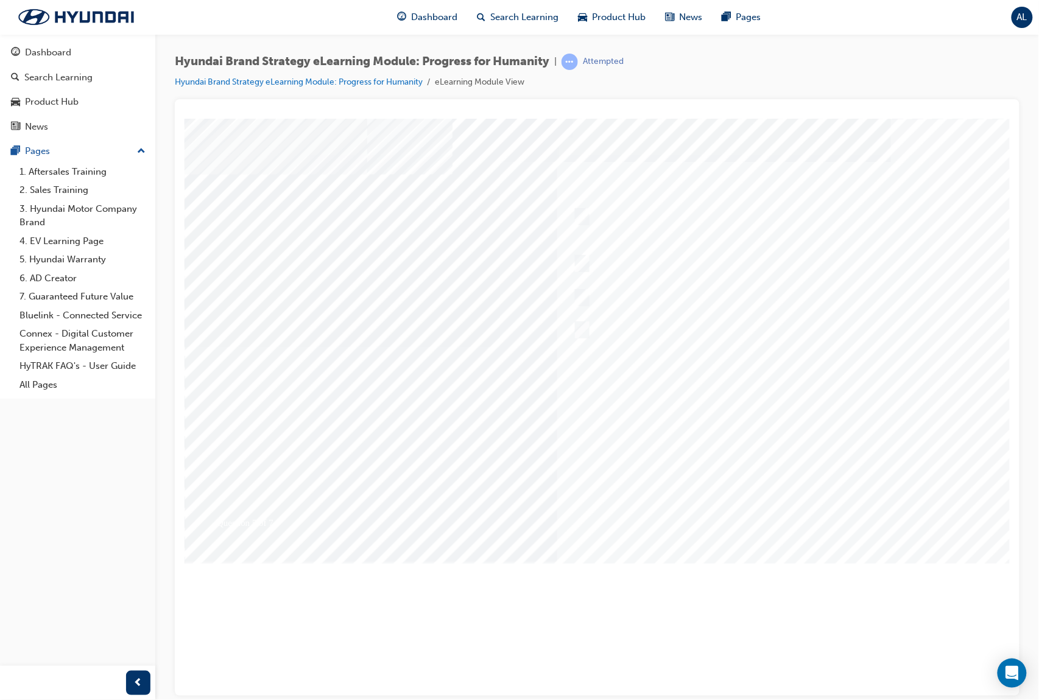
click at [790, 507] on div at bounding box center [598, 337] width 828 height 438
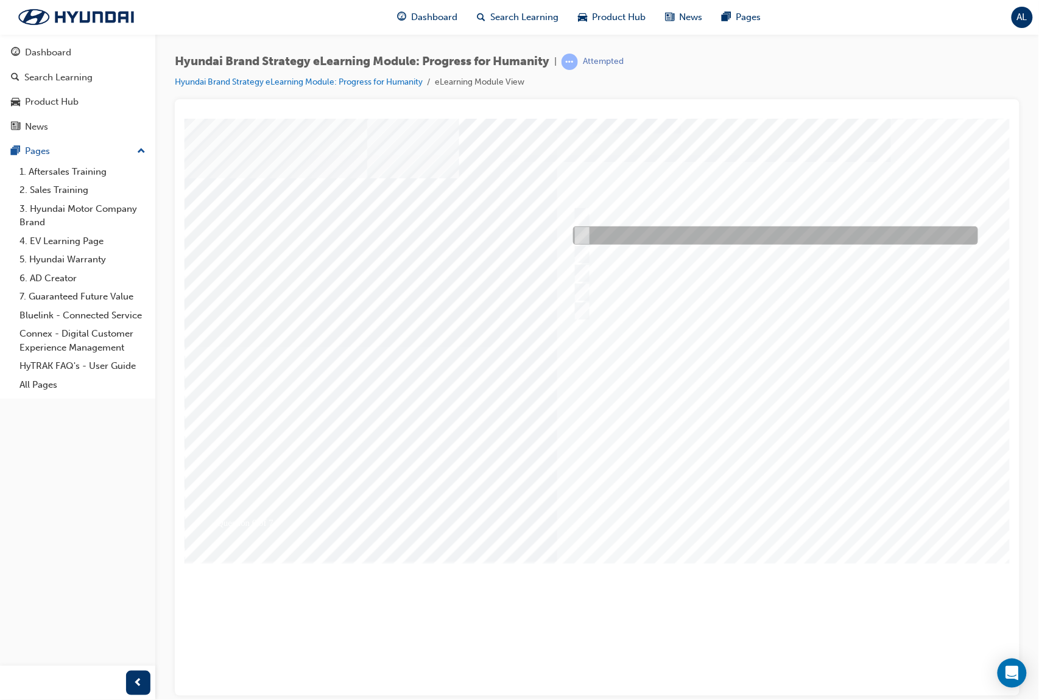
click at [785, 234] on div at bounding box center [771, 235] width 405 height 18
radio input "true"
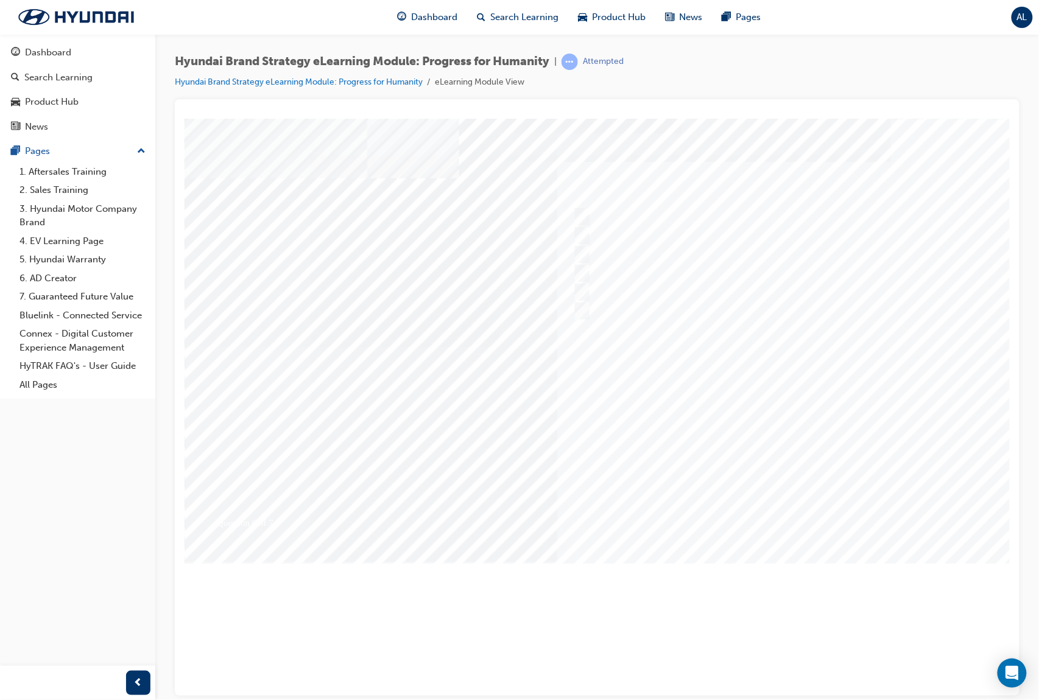
click at [765, 510] on div at bounding box center [598, 337] width 828 height 438
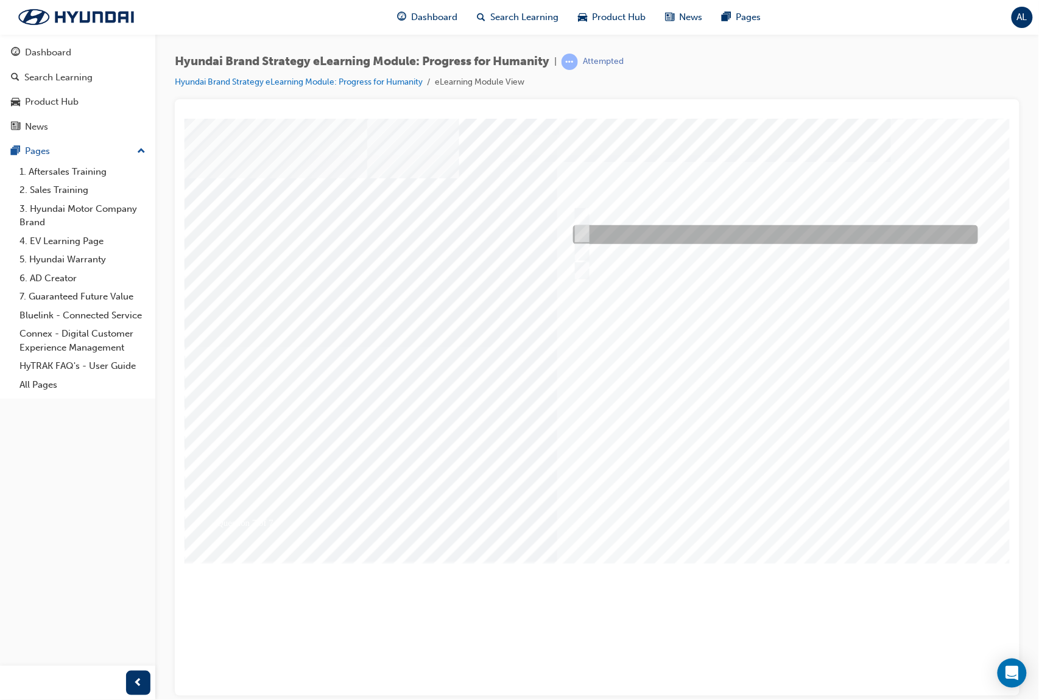
click at [748, 234] on div at bounding box center [771, 234] width 405 height 19
radio input "true"
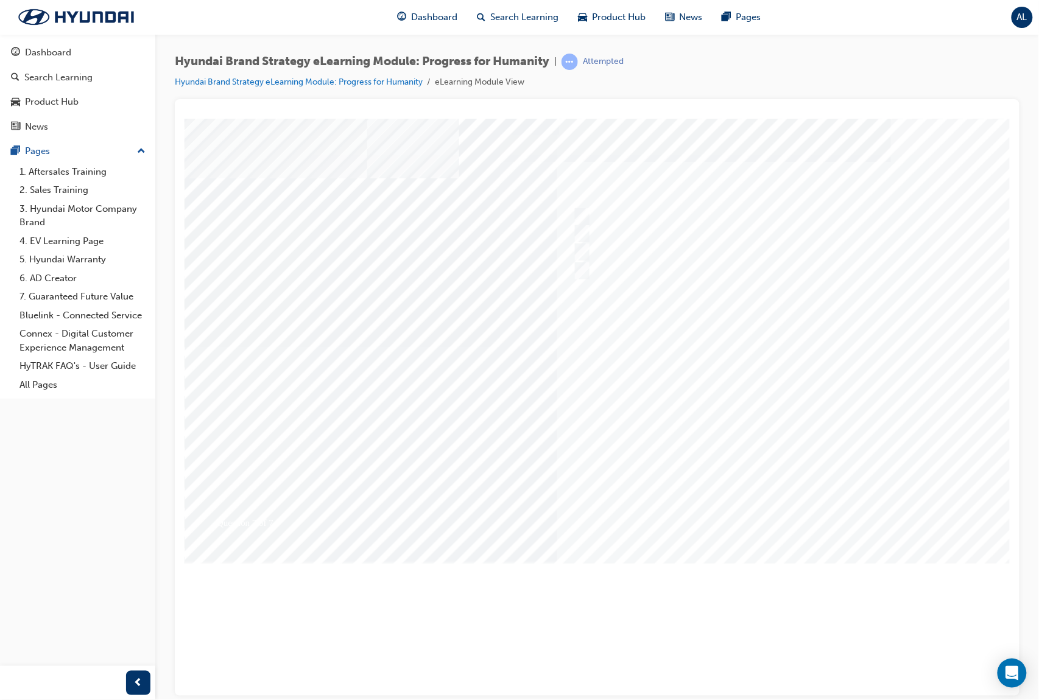
click at [771, 511] on div at bounding box center [598, 337] width 828 height 438
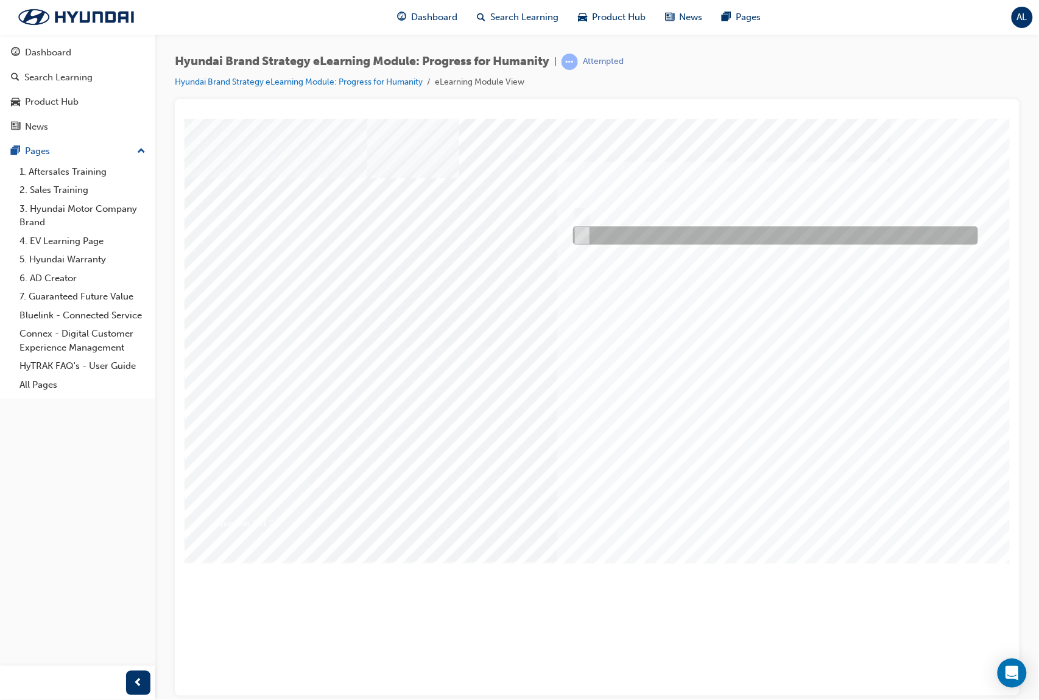
click at [622, 229] on div at bounding box center [771, 235] width 405 height 18
radio input "true"
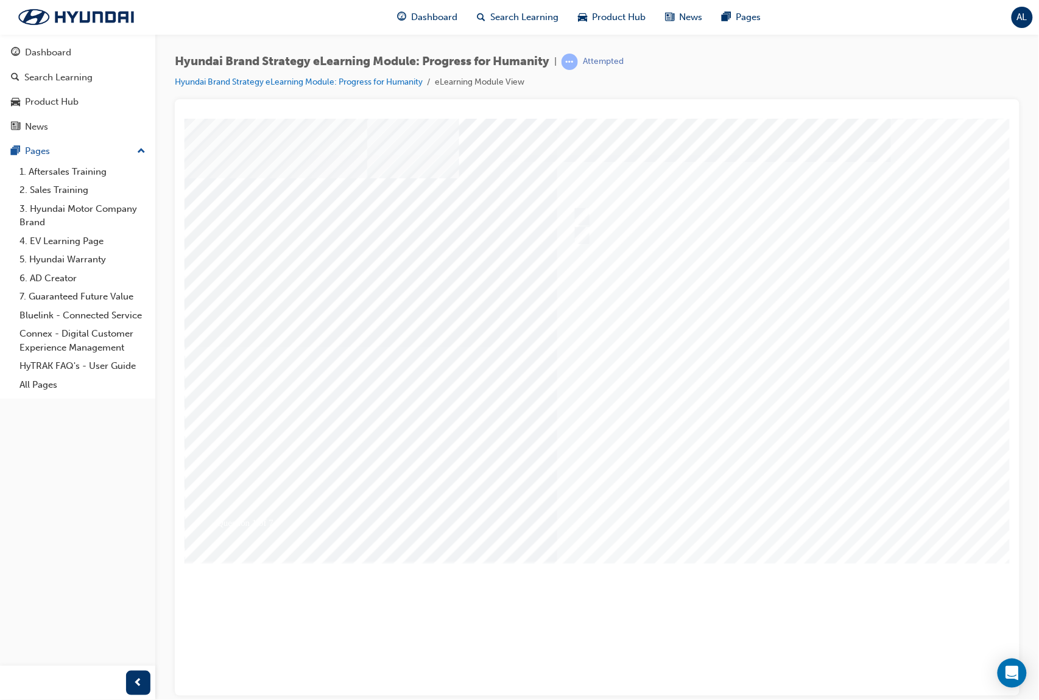
click at [774, 508] on div at bounding box center [598, 337] width 828 height 438
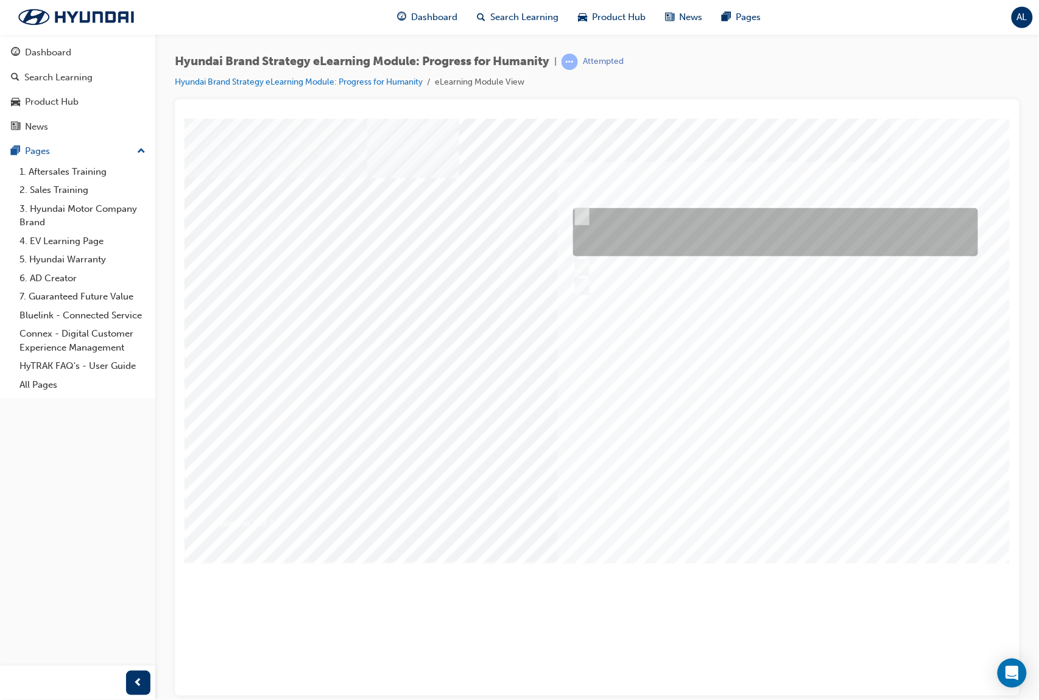
click at [718, 229] on div at bounding box center [771, 232] width 405 height 48
radio input "true"
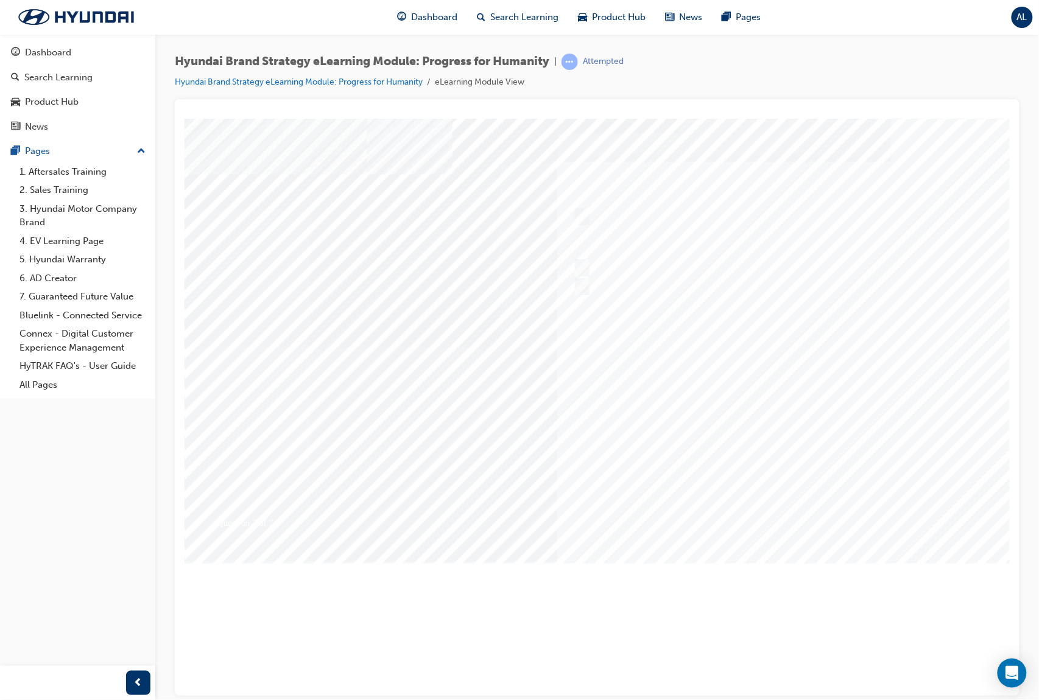
click at [787, 541] on div at bounding box center [598, 337] width 828 height 438
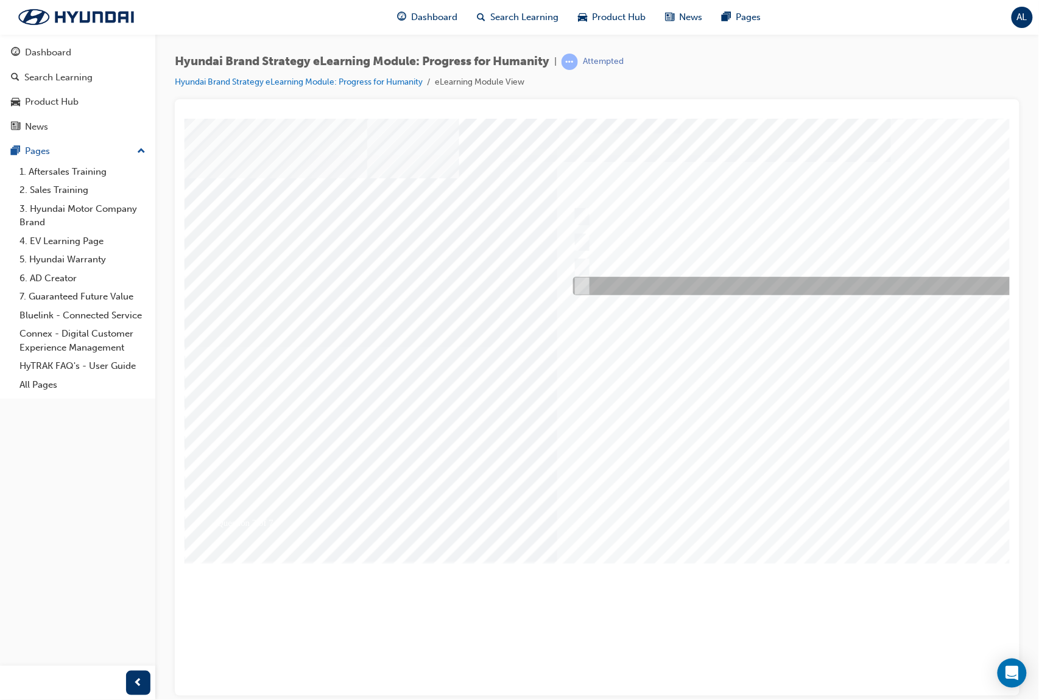
click at [723, 281] on div at bounding box center [832, 286] width 527 height 18
radio input "true"
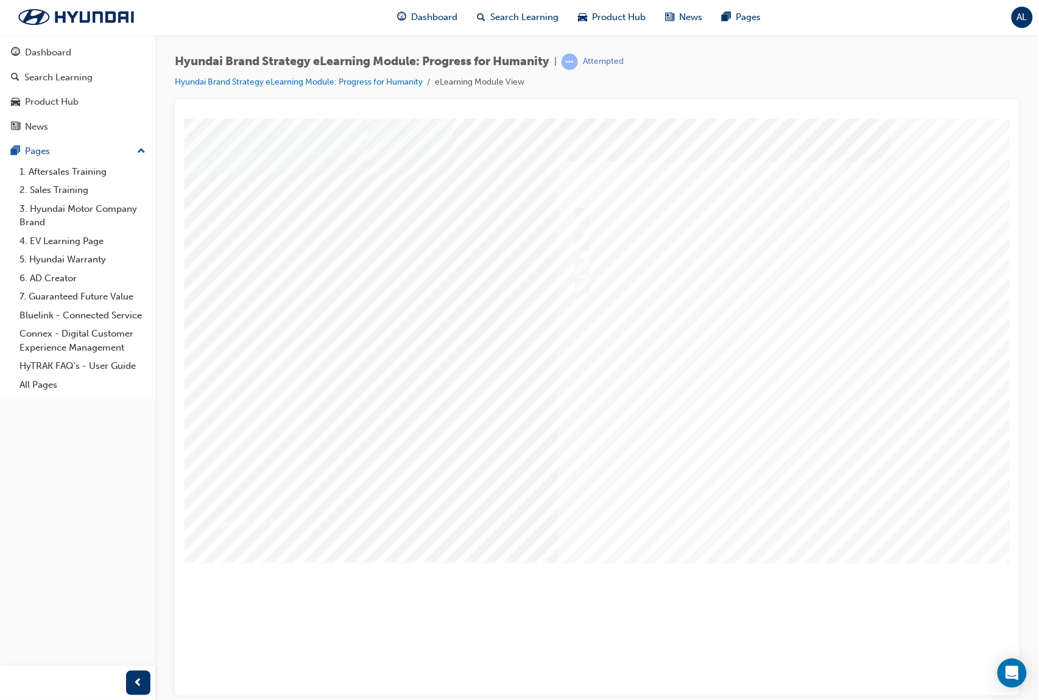
click at [760, 504] on div at bounding box center [598, 337] width 828 height 438
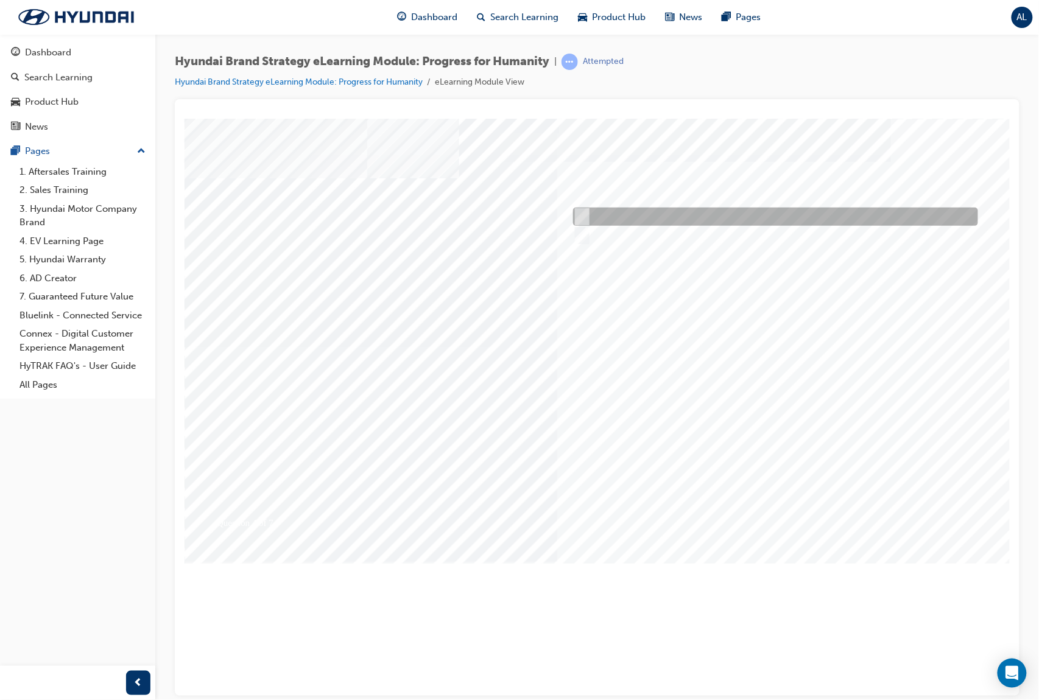
click at [642, 215] on div at bounding box center [771, 217] width 405 height 18
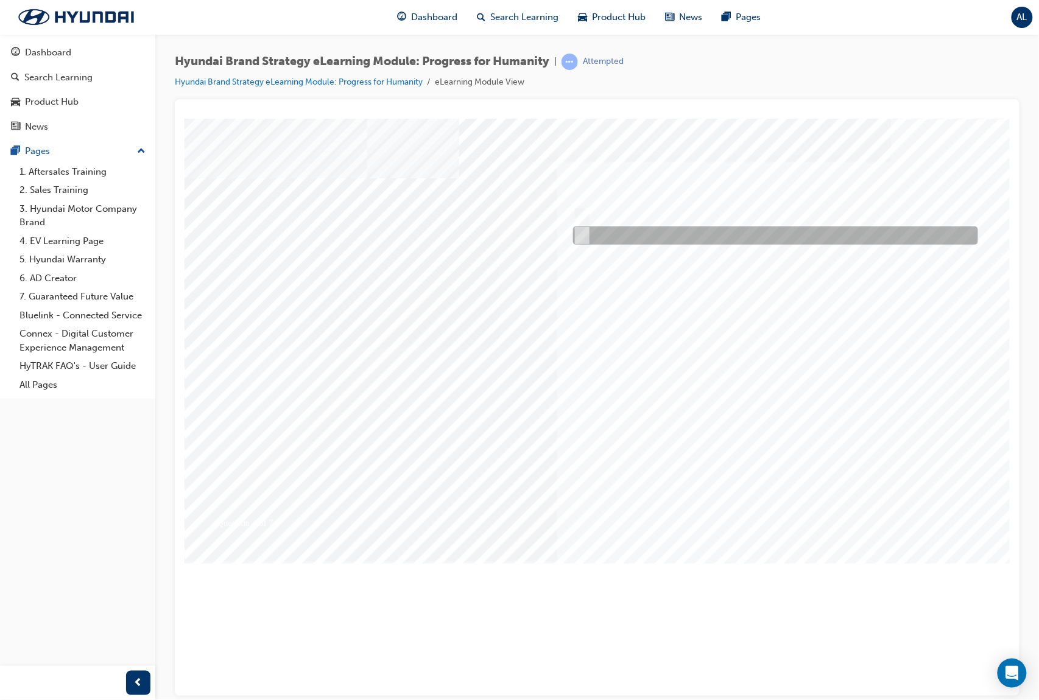
click at [651, 232] on div at bounding box center [771, 235] width 405 height 18
radio input "false"
radio input "true"
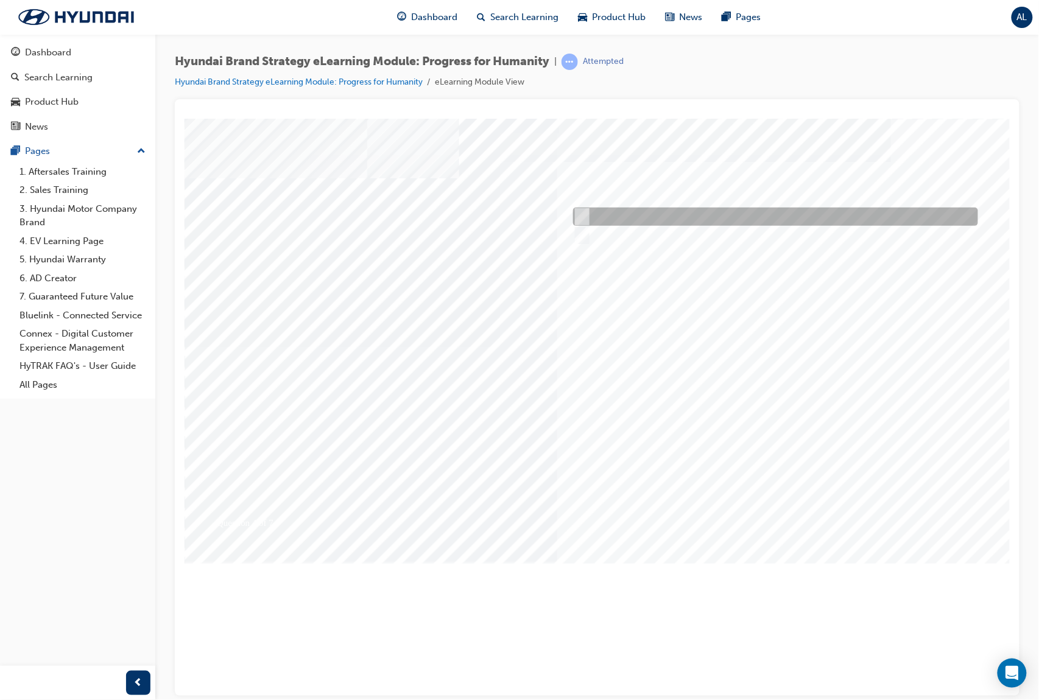
click at [651, 209] on div at bounding box center [771, 217] width 405 height 18
radio input "true"
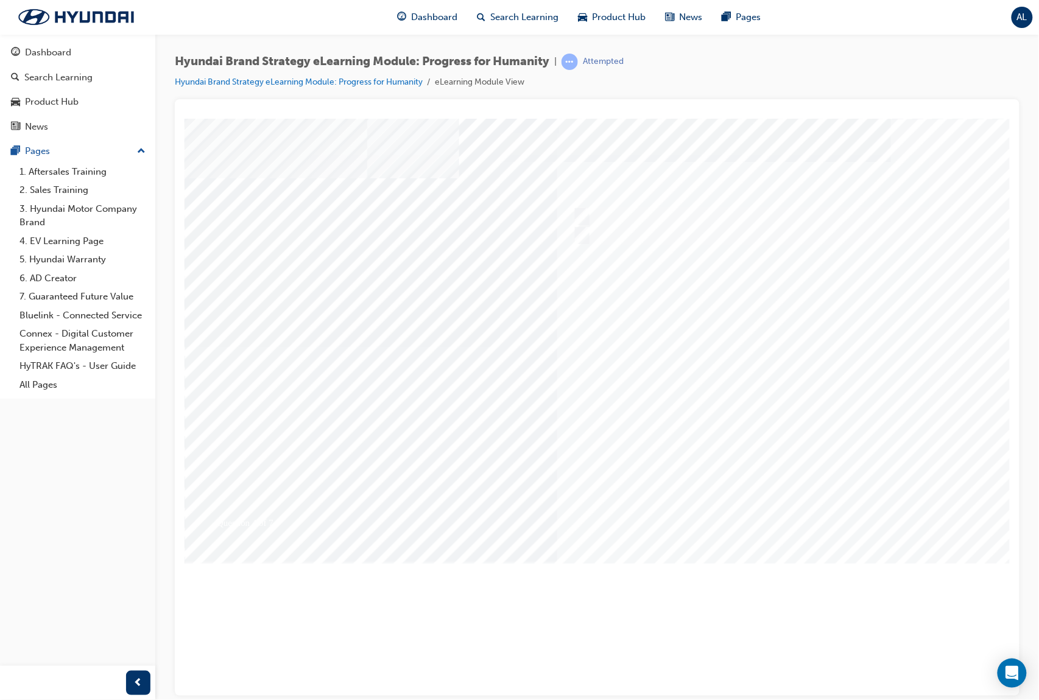
click at [768, 518] on div at bounding box center [598, 337] width 828 height 438
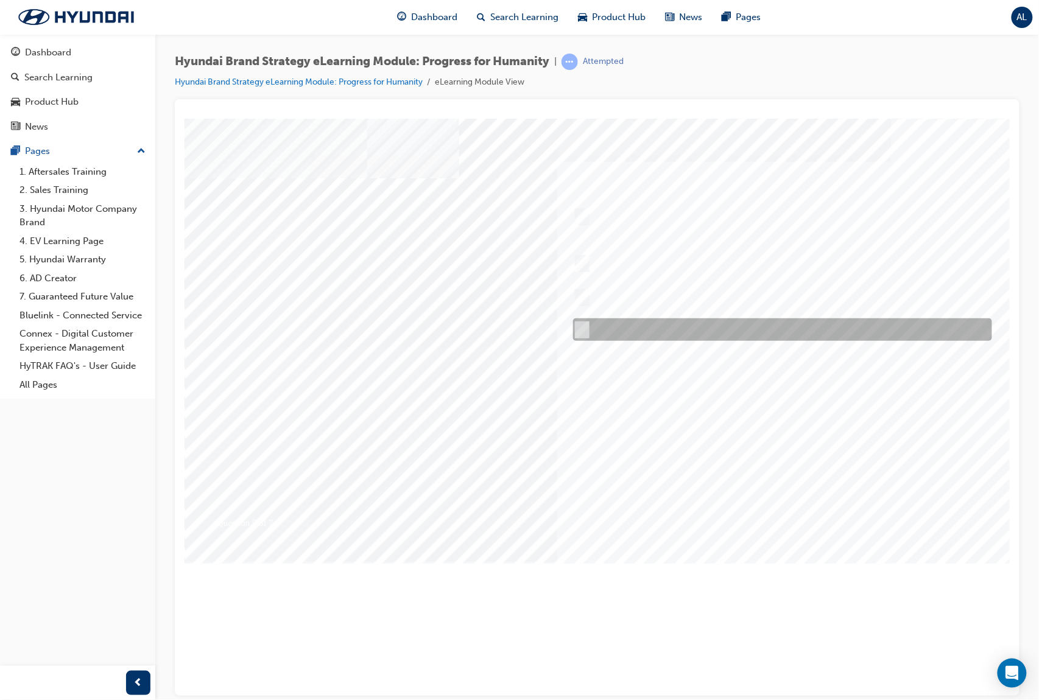
click at [693, 324] on div at bounding box center [778, 329] width 419 height 23
radio input "true"
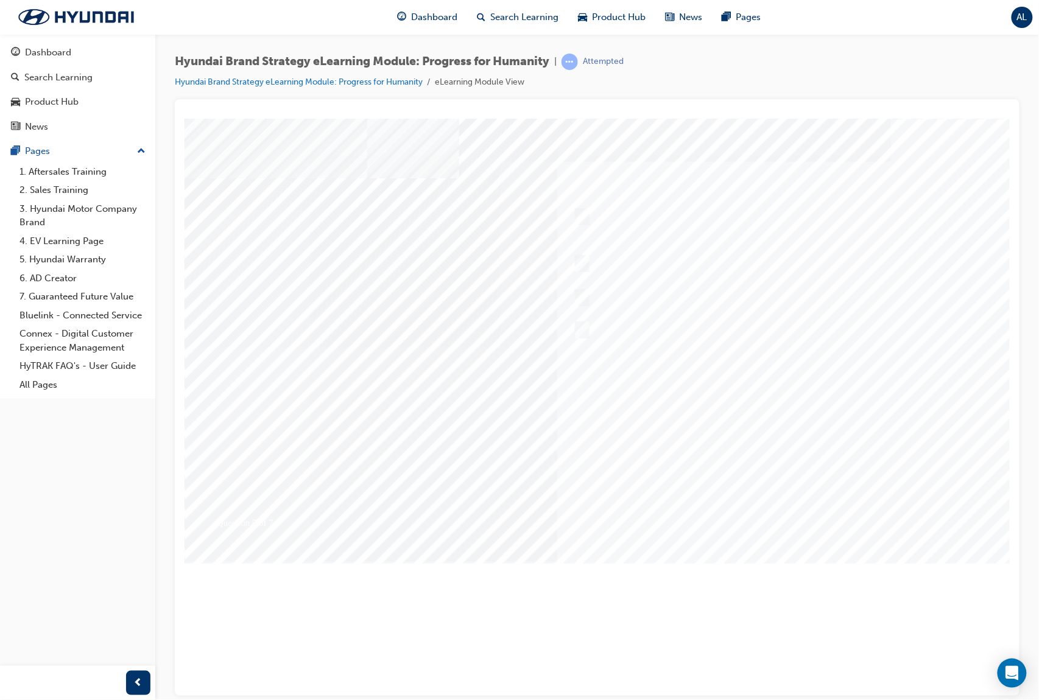
click at [752, 502] on div at bounding box center [598, 337] width 828 height 438
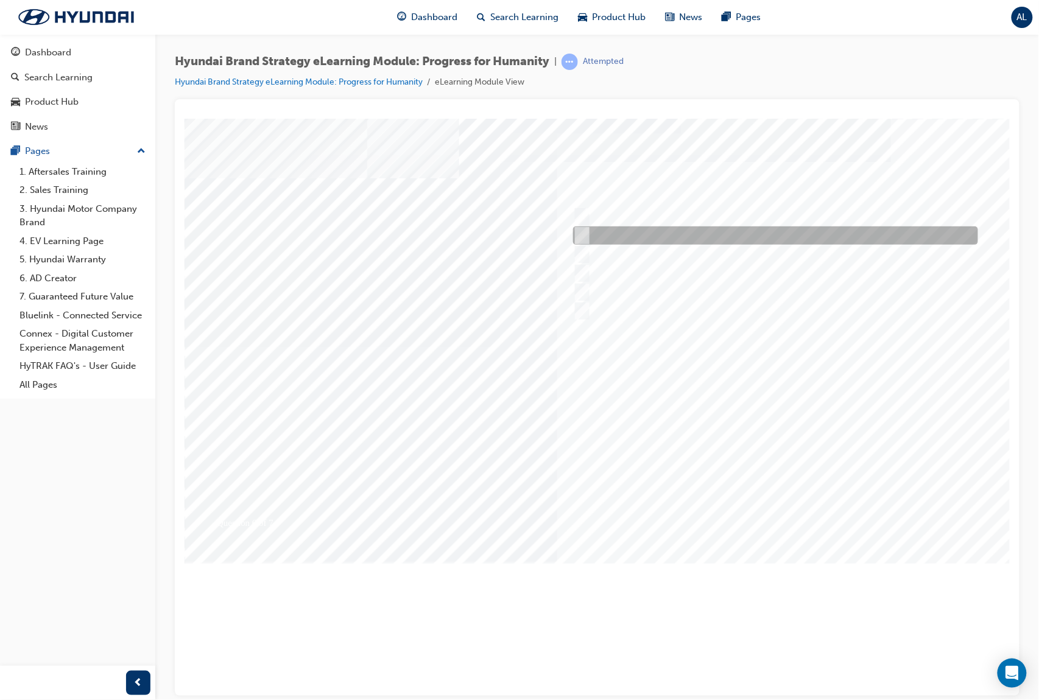
click at [689, 231] on div at bounding box center [771, 235] width 405 height 18
radio input "true"
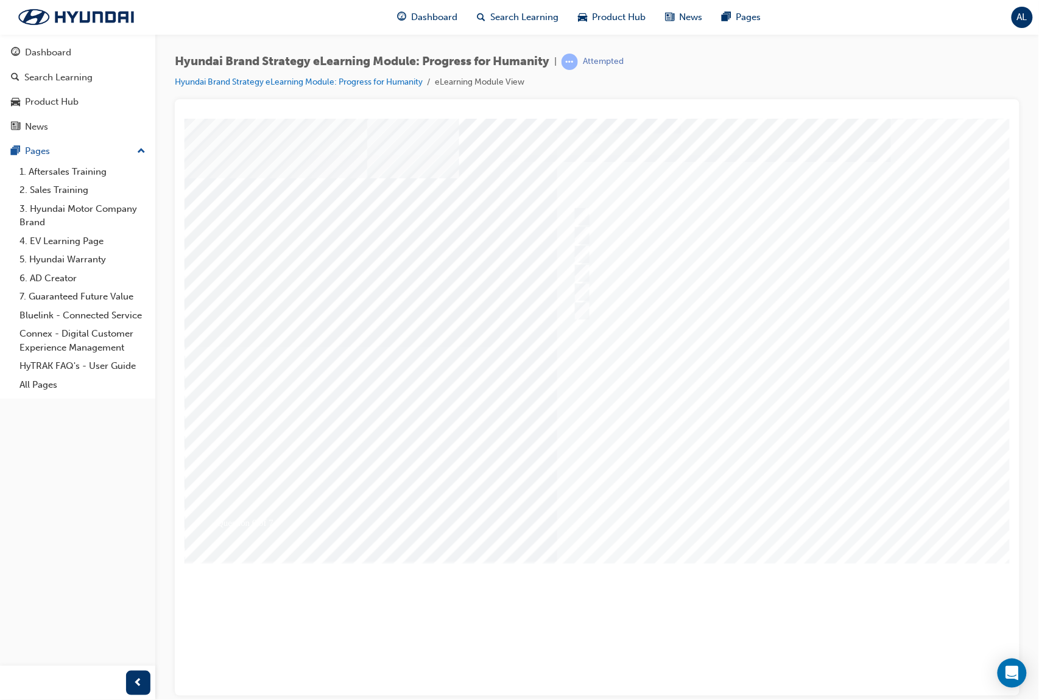
click at [786, 526] on div at bounding box center [598, 337] width 828 height 438
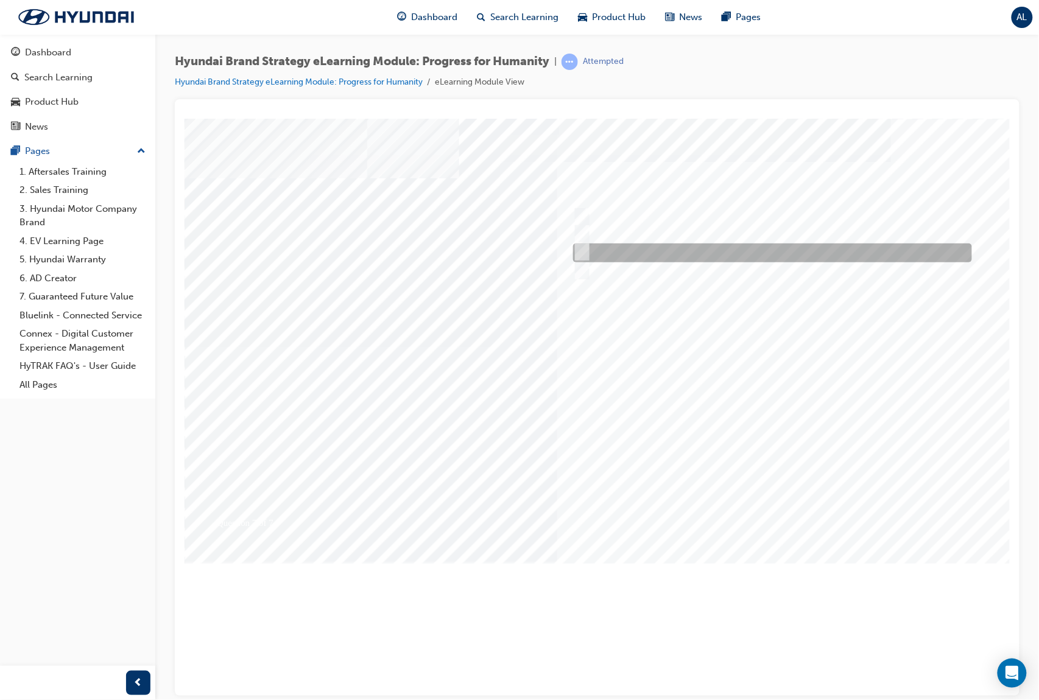
click at [846, 249] on div at bounding box center [768, 253] width 399 height 19
radio input "true"
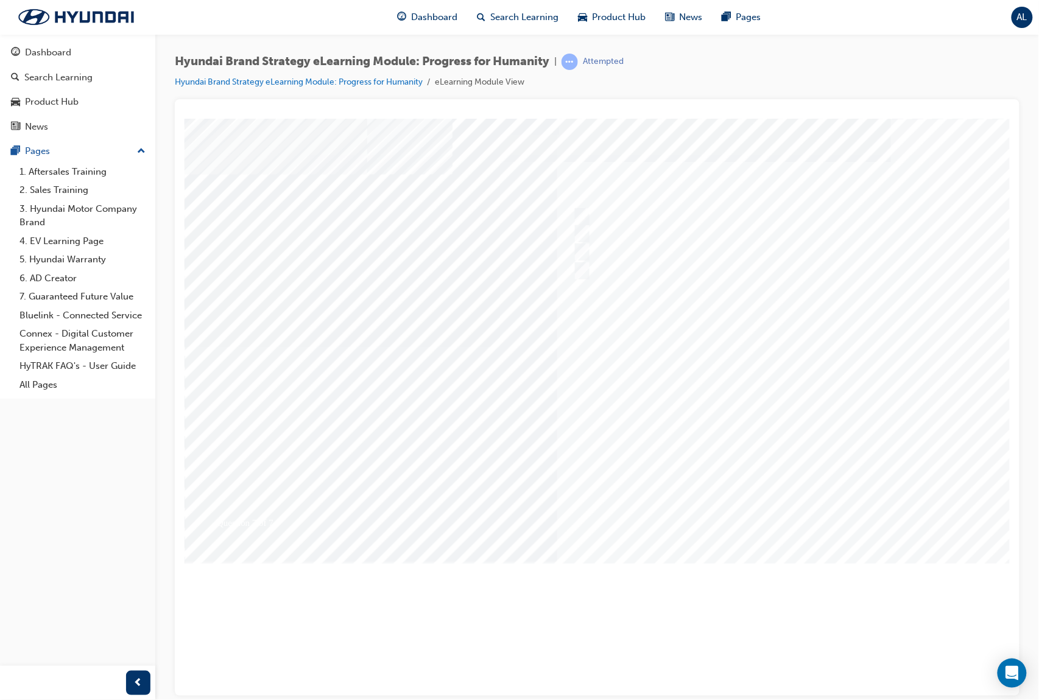
click at [781, 506] on div at bounding box center [598, 337] width 828 height 438
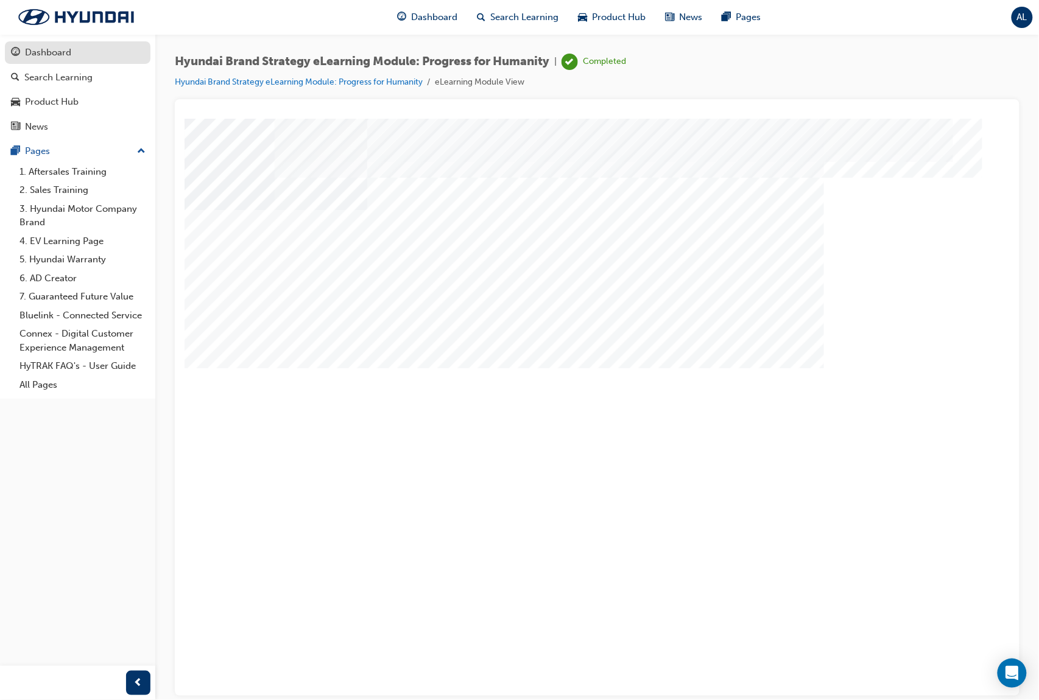
click at [118, 57] on div "Dashboard" at bounding box center [77, 52] width 133 height 15
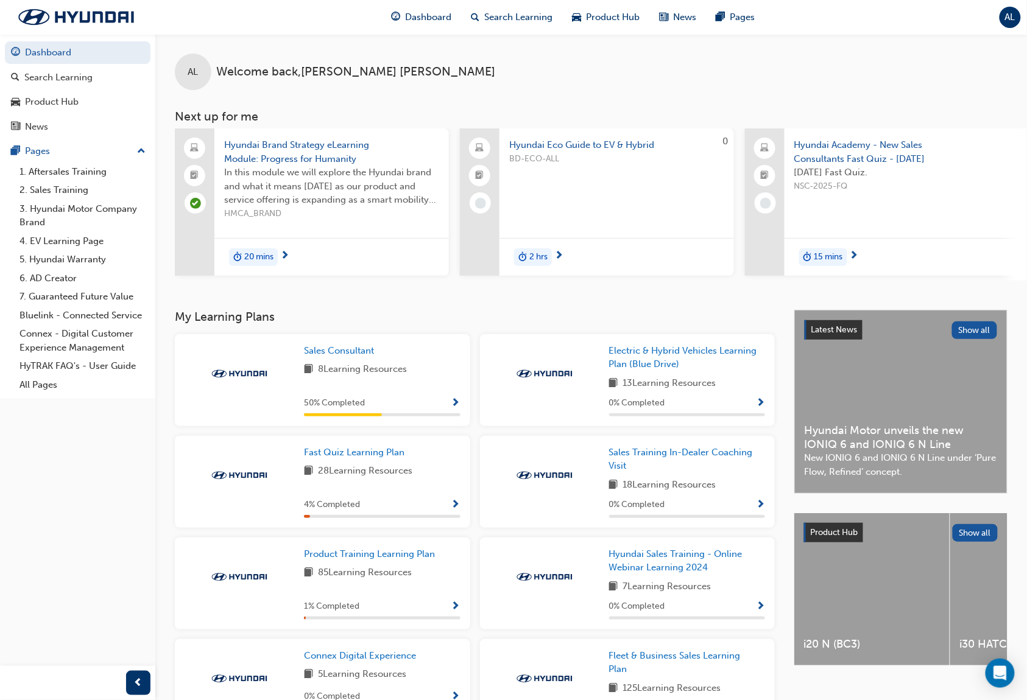
click at [543, 88] on div "AL Welcome back , [PERSON_NAME]" at bounding box center [590, 62] width 871 height 56
click at [326, 145] on span "H-Code 1 - Our Hyundai Customer Experience & Processes" at bounding box center [331, 151] width 215 height 27
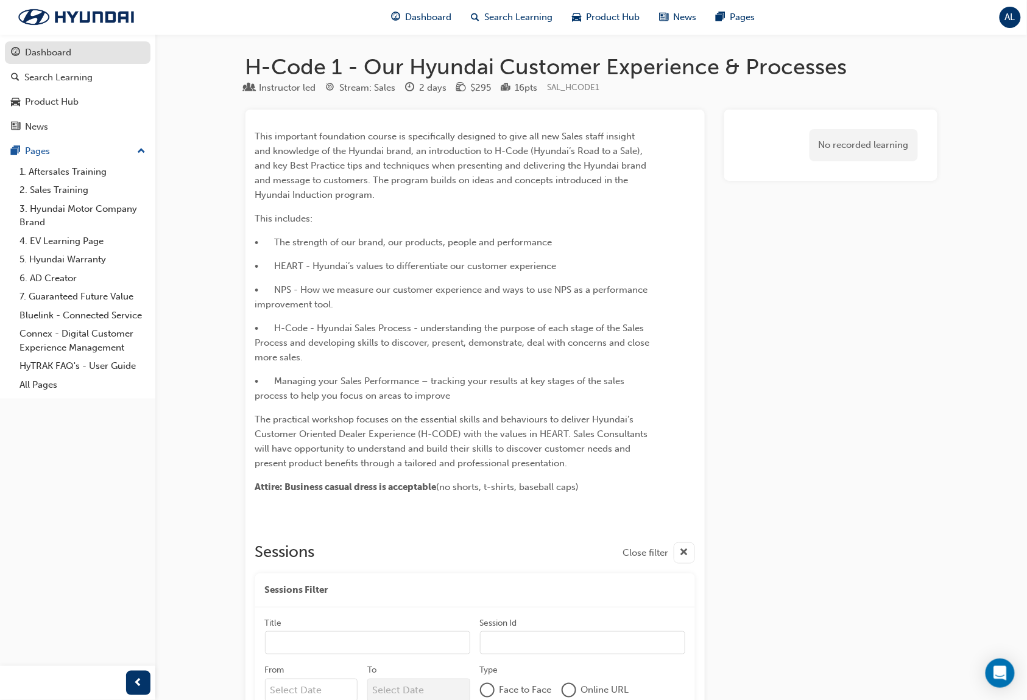
click at [57, 47] on div "Dashboard" at bounding box center [48, 53] width 46 height 14
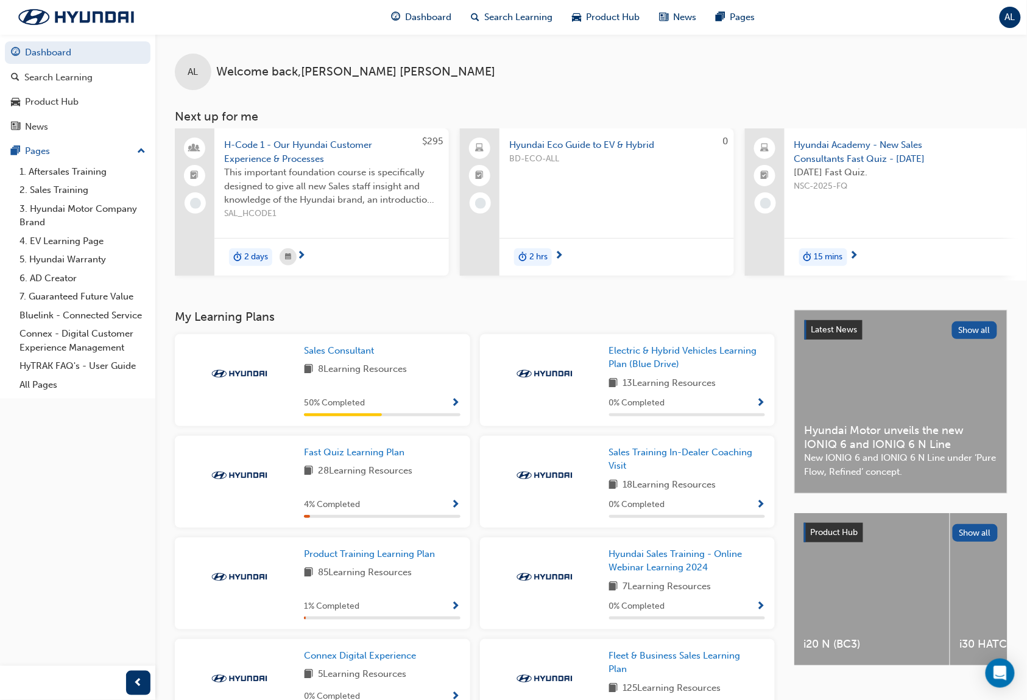
drag, startPoint x: 257, startPoint y: 369, endPoint x: 318, endPoint y: 367, distance: 60.9
drag, startPoint x: 318, startPoint y: 367, endPoint x: 270, endPoint y: 354, distance: 49.0
click at [270, 354] on div at bounding box center [239, 374] width 110 height 61
click at [588, 74] on div "AL Welcome back , [PERSON_NAME]" at bounding box center [590, 62] width 871 height 56
click at [656, 88] on div "AL Welcome back , [PERSON_NAME]" at bounding box center [590, 62] width 871 height 56
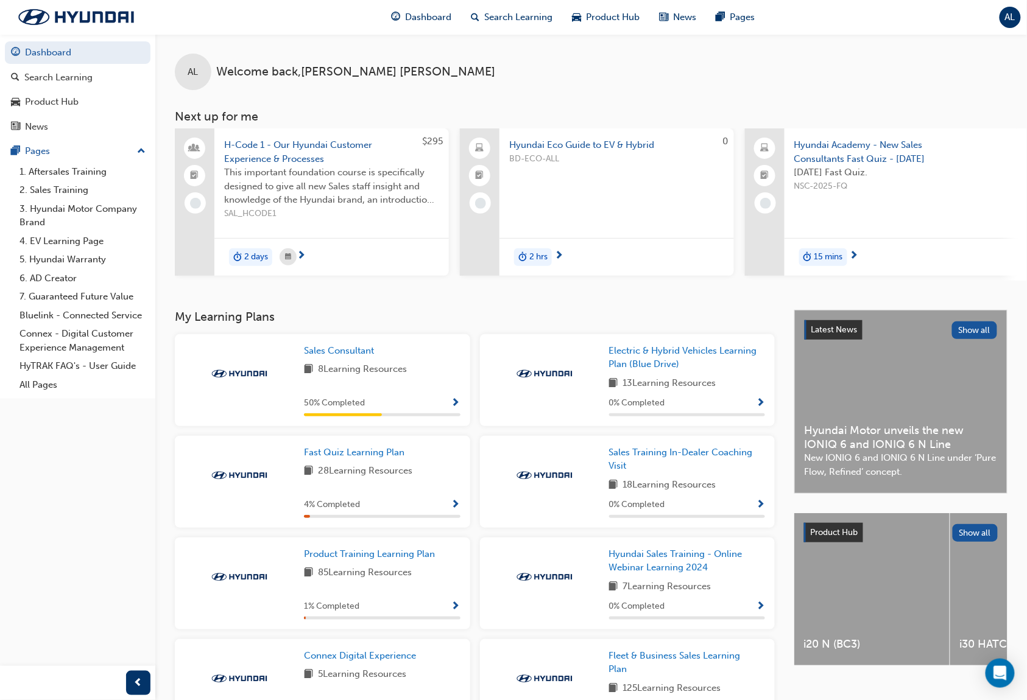
click at [683, 85] on div "AL Welcome back , [PERSON_NAME]" at bounding box center [590, 62] width 871 height 56
click at [558, 254] on span "next-icon" at bounding box center [558, 256] width 9 height 11
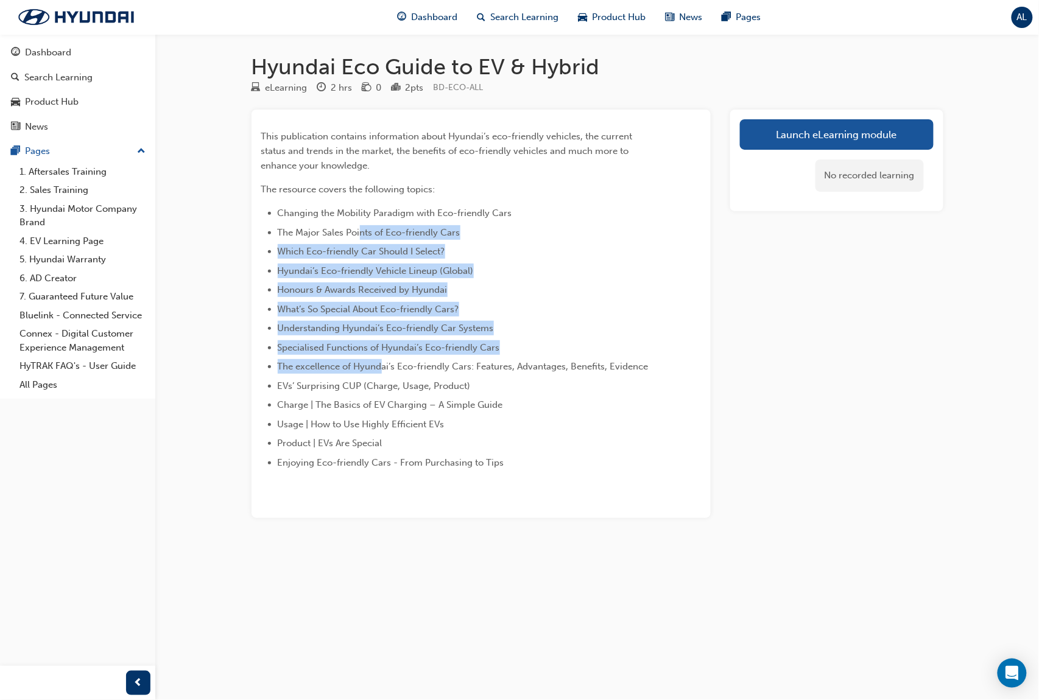
drag, startPoint x: 359, startPoint y: 220, endPoint x: 381, endPoint y: 371, distance: 152.5
click at [381, 371] on ul "Changing the Mobility Paradigm with Eco-friendly Cars The Major Sales Points of…" at bounding box center [459, 338] width 396 height 264
click at [381, 371] on li "The excellence of Hyundai’s Eco-friendly Cars: Features, Advantages, Benefits, …" at bounding box center [467, 366] width 379 height 15
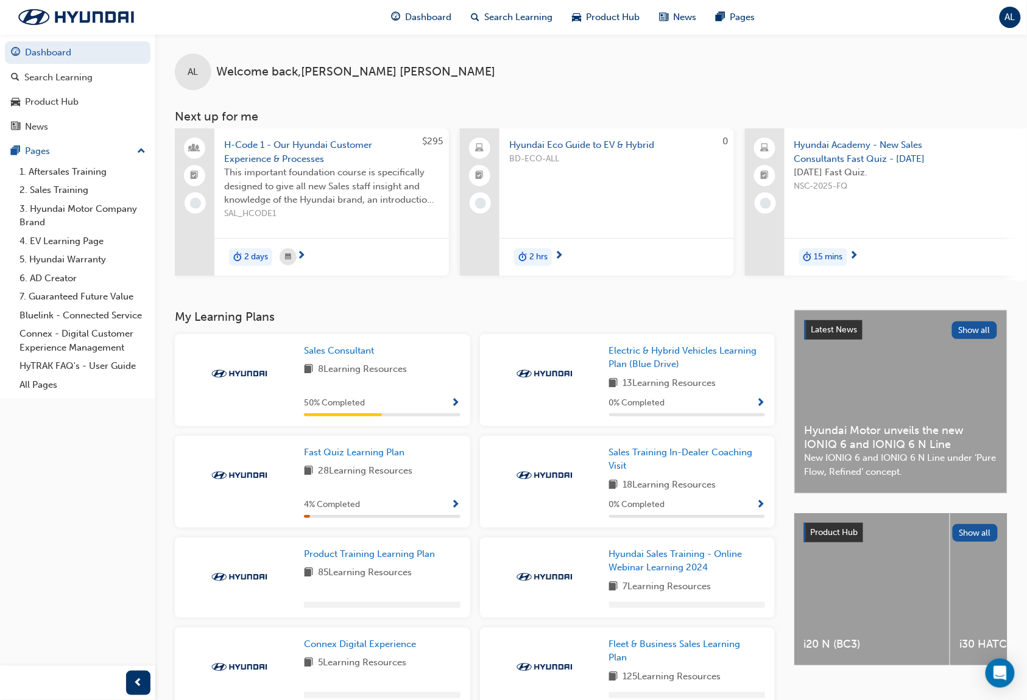
click at [862, 77] on div "AL Welcome back , [PERSON_NAME]" at bounding box center [590, 62] width 871 height 56
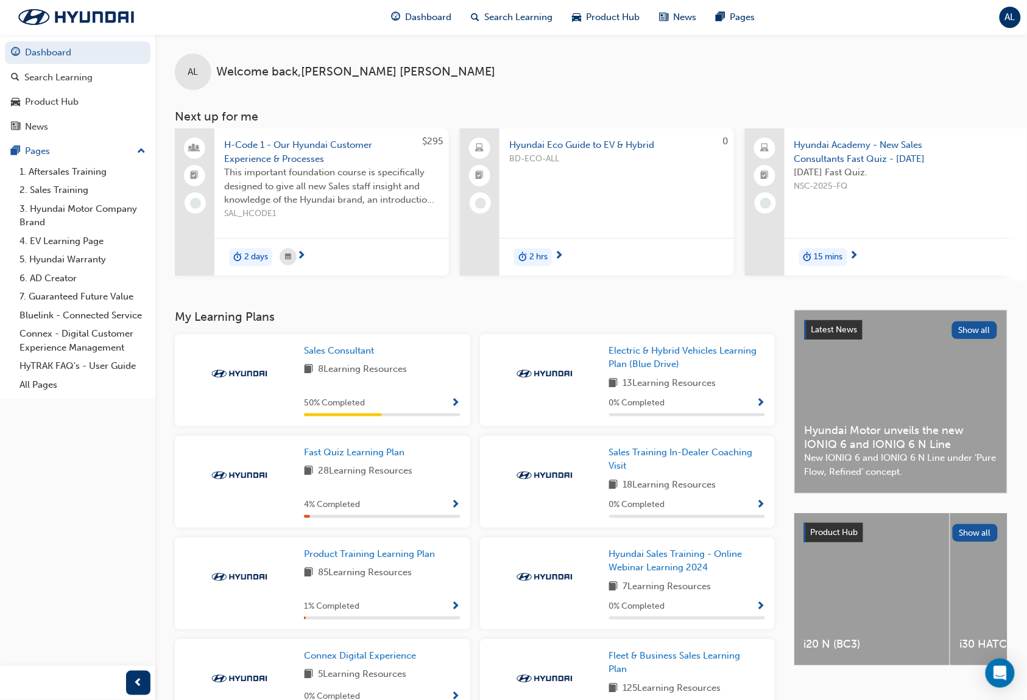
click at [867, 141] on span "Hyundai Academy - New Sales Consultants Fast Quiz - [DATE]" at bounding box center [901, 151] width 215 height 27
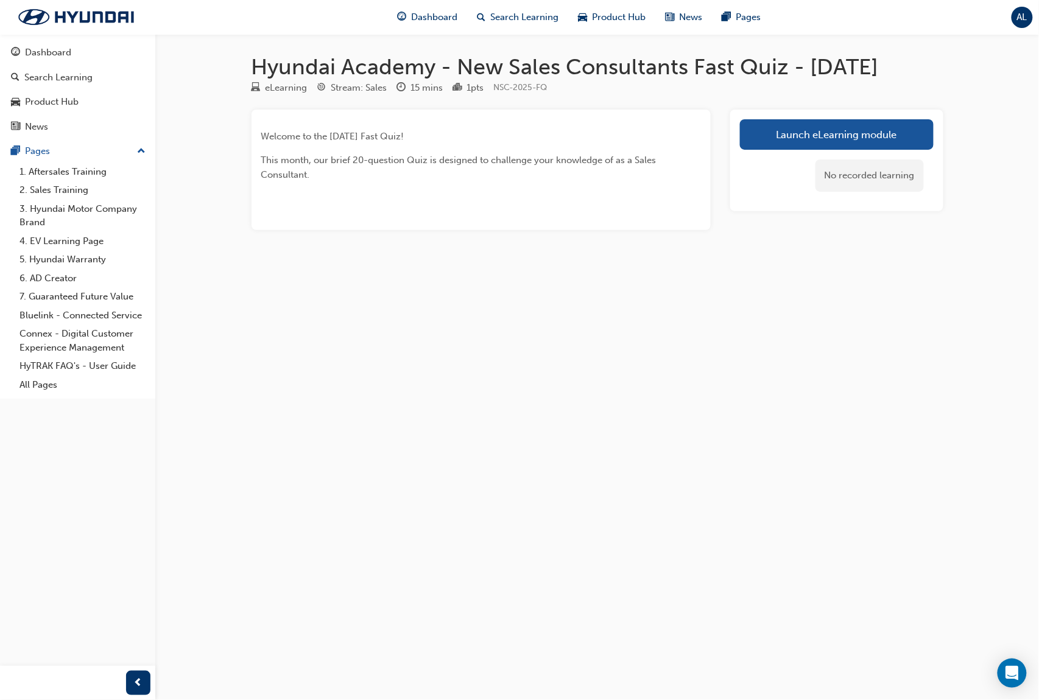
click at [503, 180] on span "This month, our brief 20-question Quiz is designed to challenge your knowledge …" at bounding box center [460, 168] width 398 height 26
click at [497, 174] on div "Welcome to the [DATE] Fast Quiz! This month, our brief 20-question Quiz is desi…" at bounding box center [459, 155] width 396 height 53
click at [502, 180] on span "This month, our brief 20-question Quiz is designed to challenge your knowledge …" at bounding box center [460, 168] width 398 height 26
click at [508, 182] on p "This month, our brief 20-question Quiz is designed to challenge your knowledge …" at bounding box center [459, 167] width 396 height 29
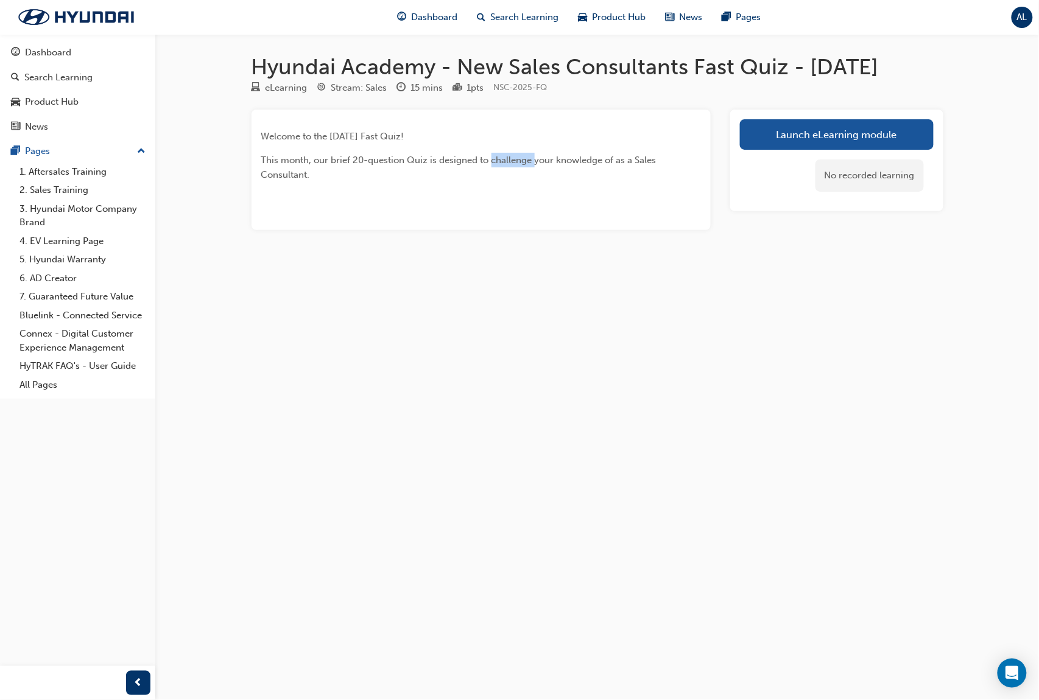
click at [508, 182] on p "This month, our brief 20-question Quiz is designed to challenge your knowledge …" at bounding box center [459, 167] width 396 height 29
click at [509, 180] on span "This month, our brief 20-question Quiz is designed to challenge your knowledge …" at bounding box center [460, 168] width 398 height 26
click at [885, 150] on link "Launch eLearning module" at bounding box center [837, 134] width 194 height 30
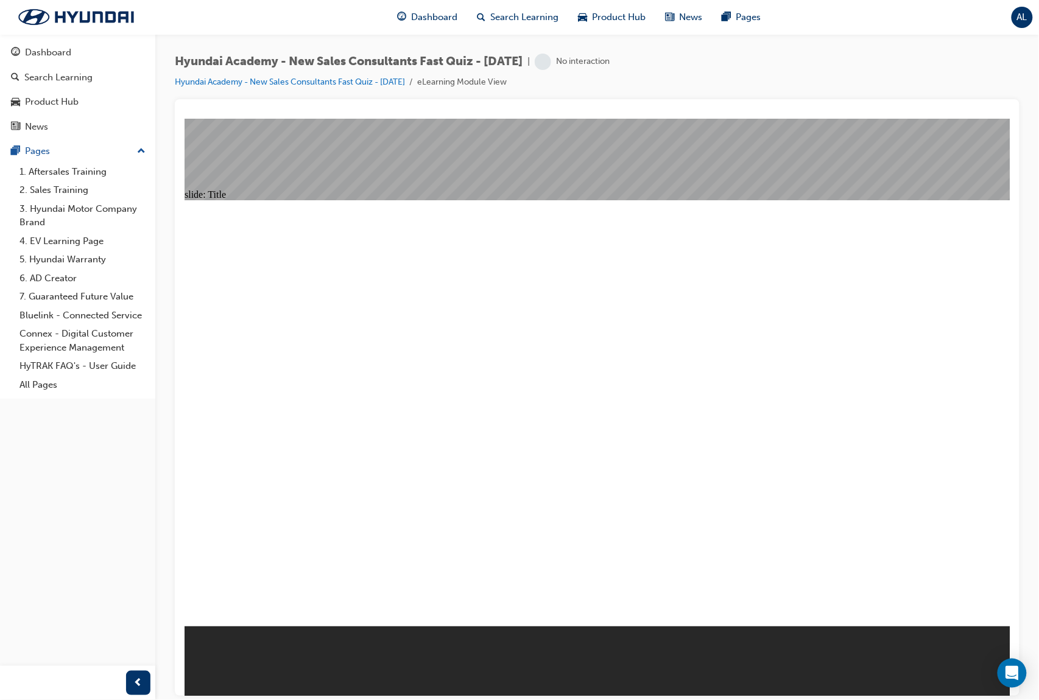
click at [688, 65] on div "Hyundai Academy - New Sales Consultants Fast Quiz - [DATE] | Attempted Hyundai …" at bounding box center [597, 77] width 844 height 46
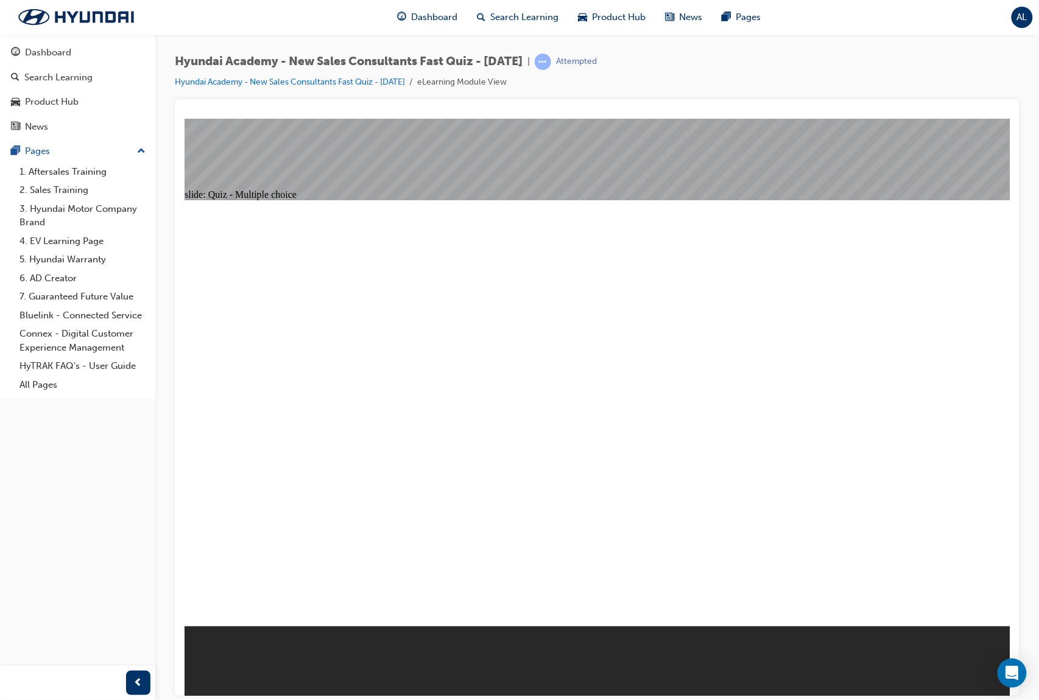
radio input "true"
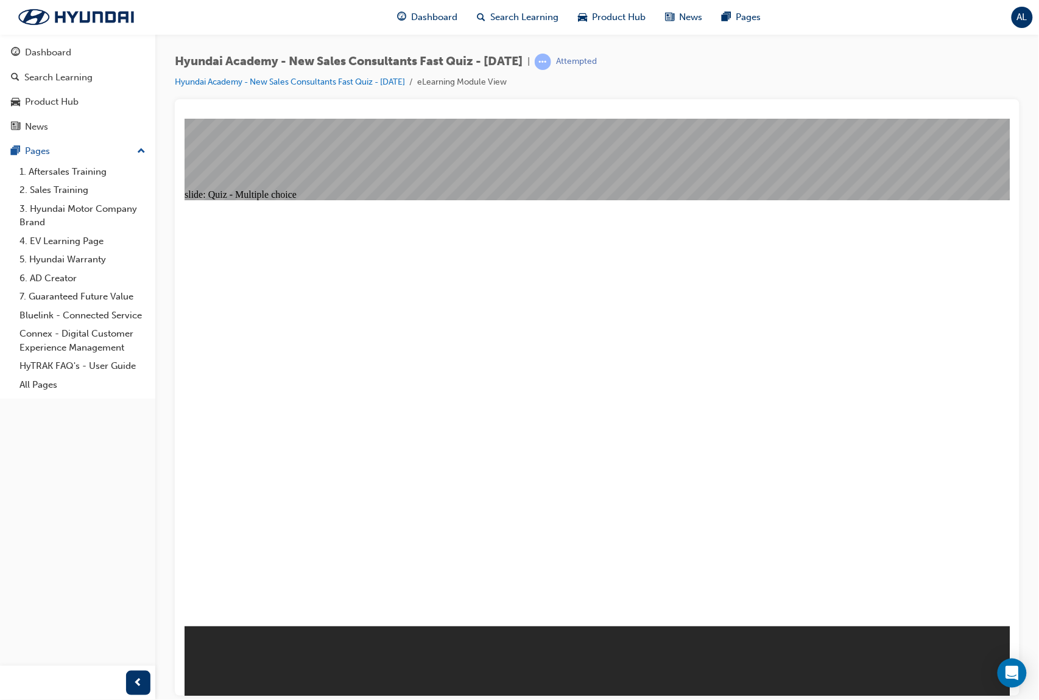
radio input "true"
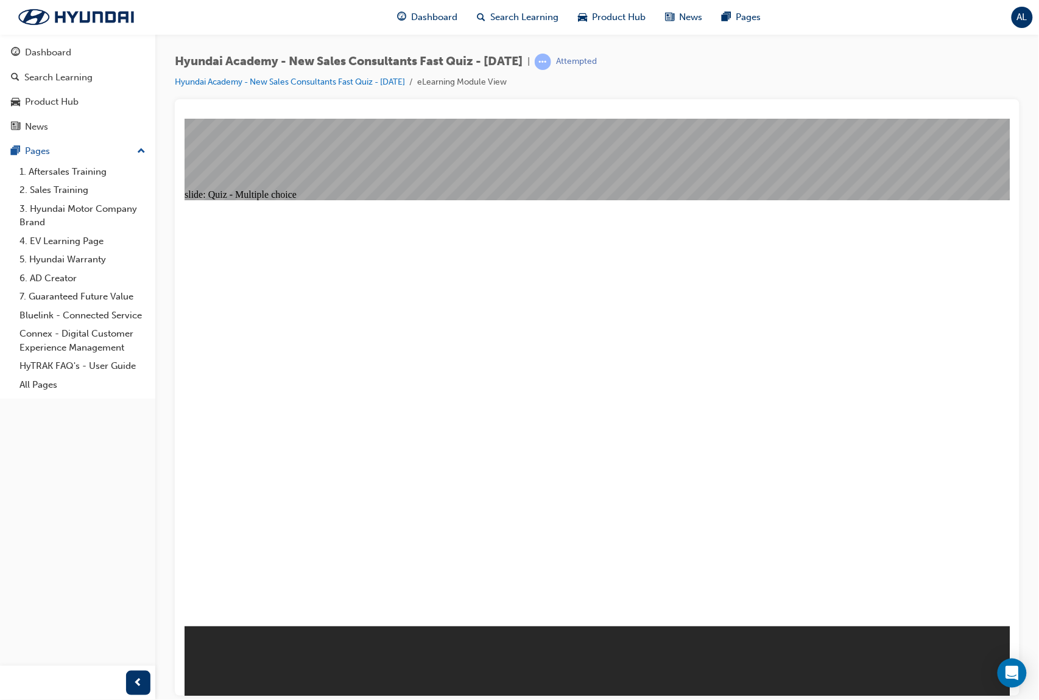
radio input "true"
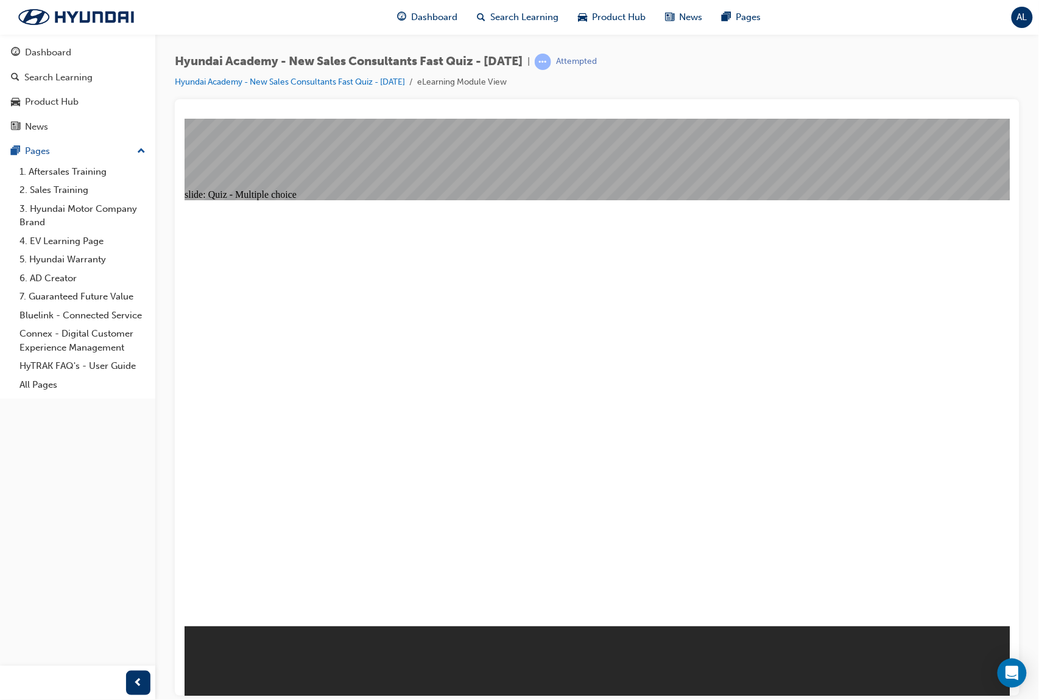
radio input "true"
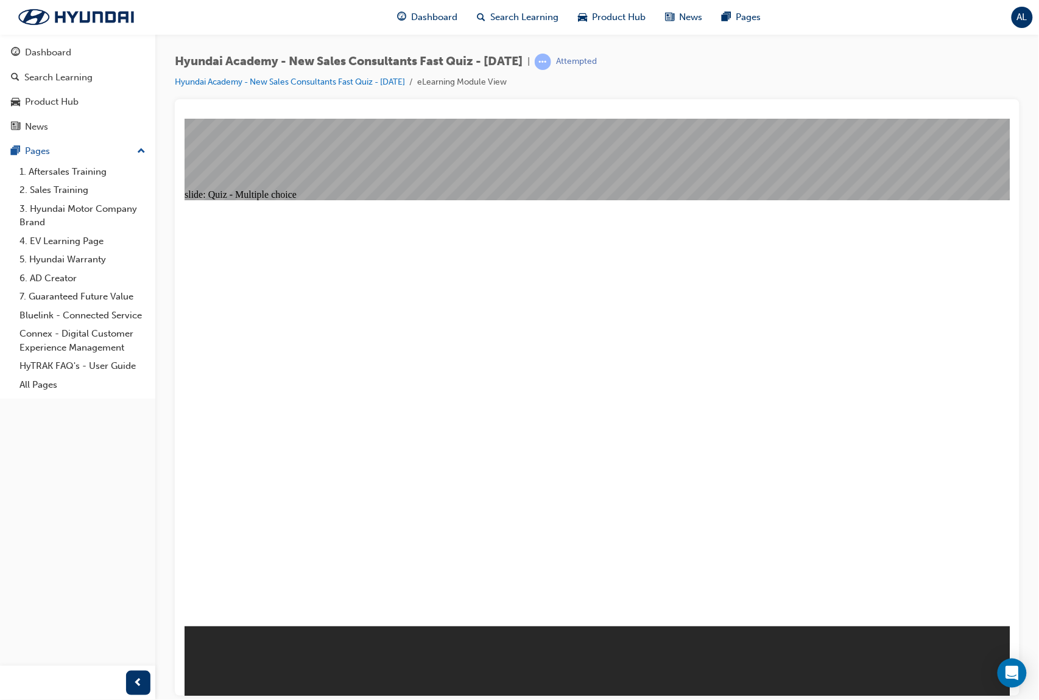
radio input "true"
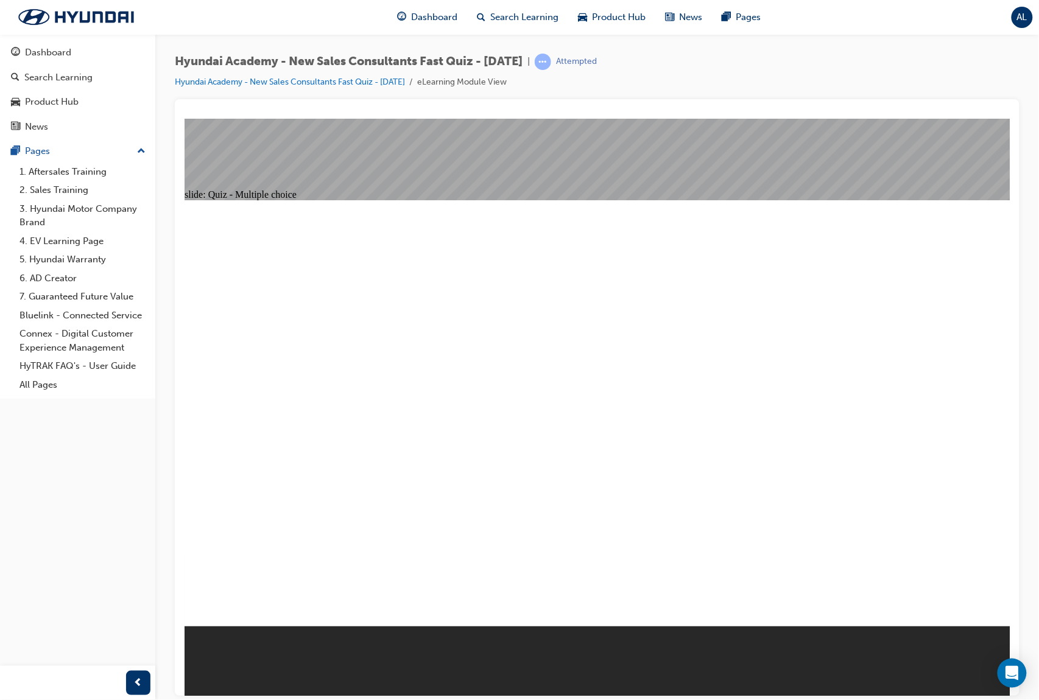
radio input "true"
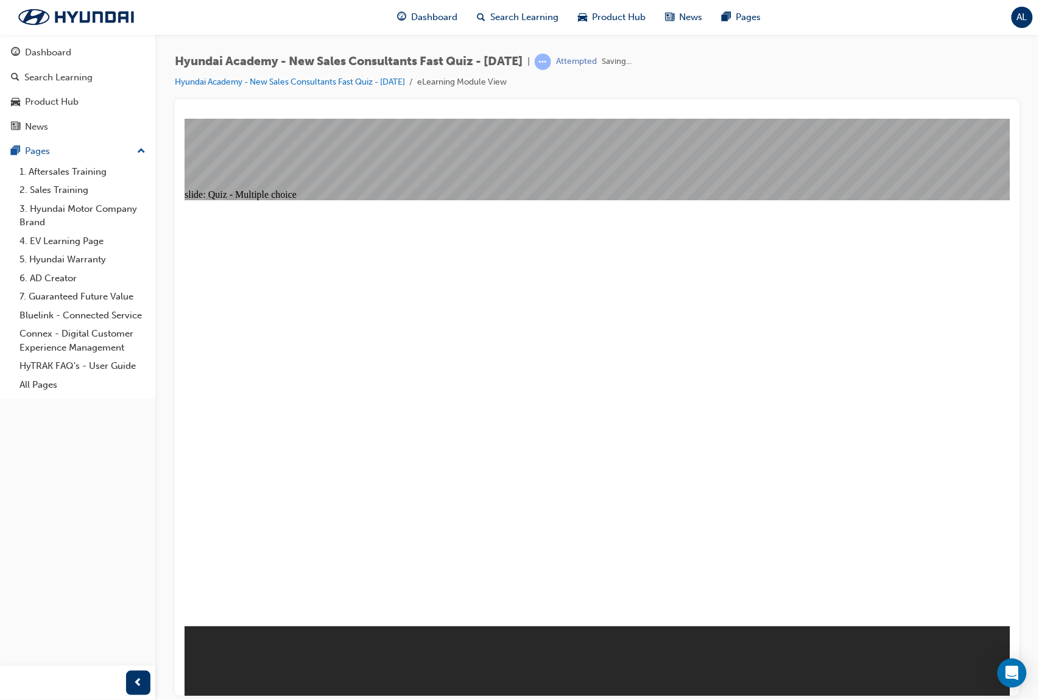
radio input "true"
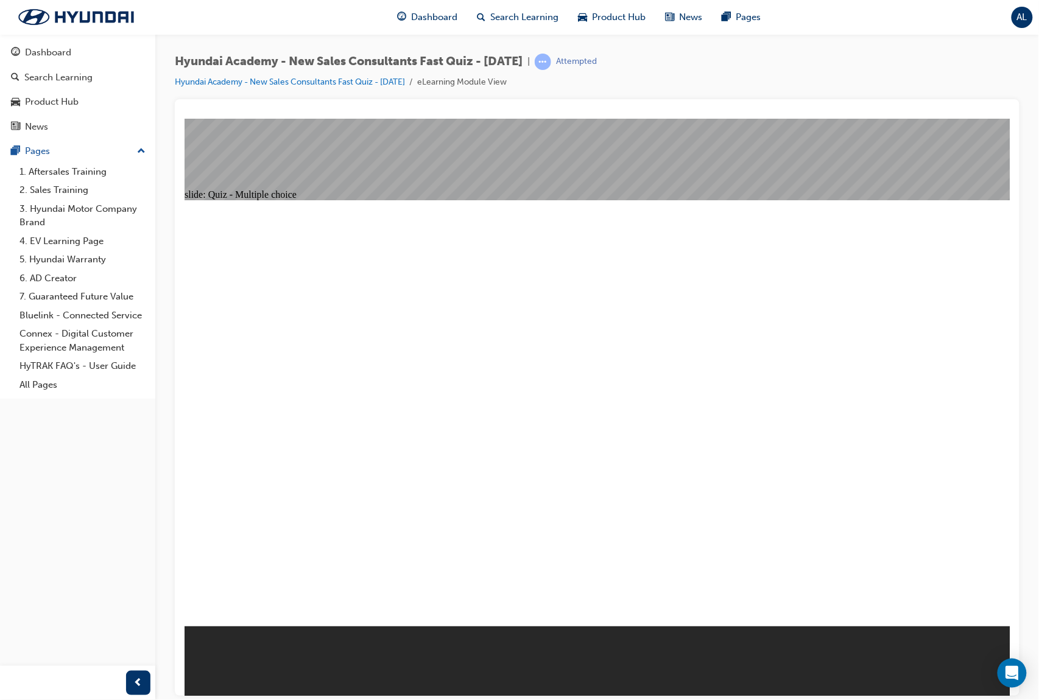
radio input "true"
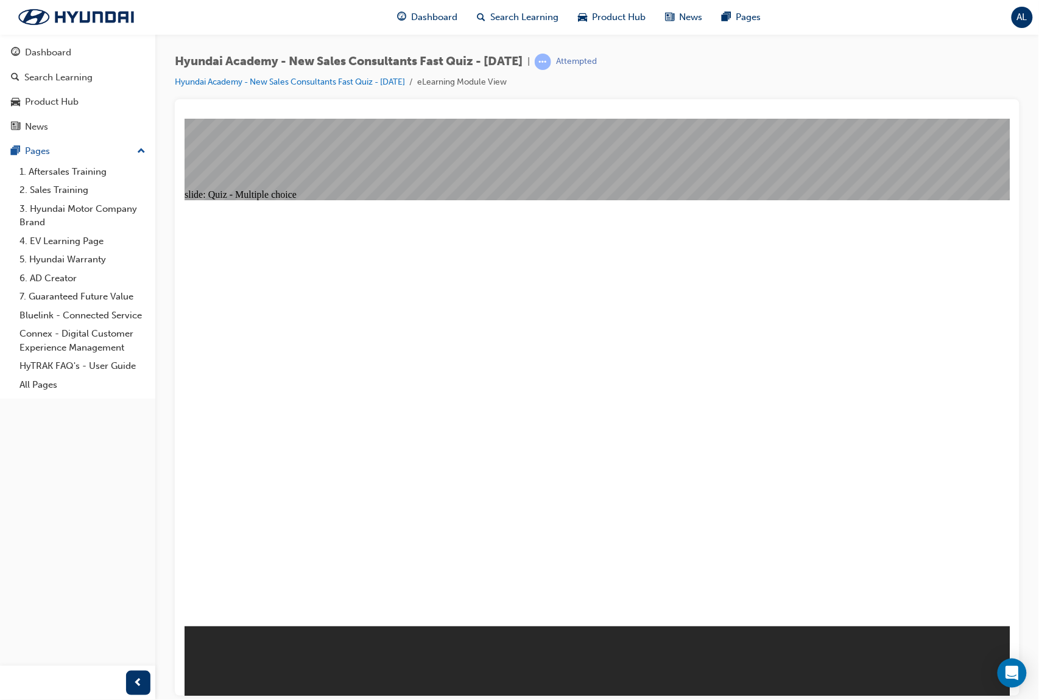
radio input "true"
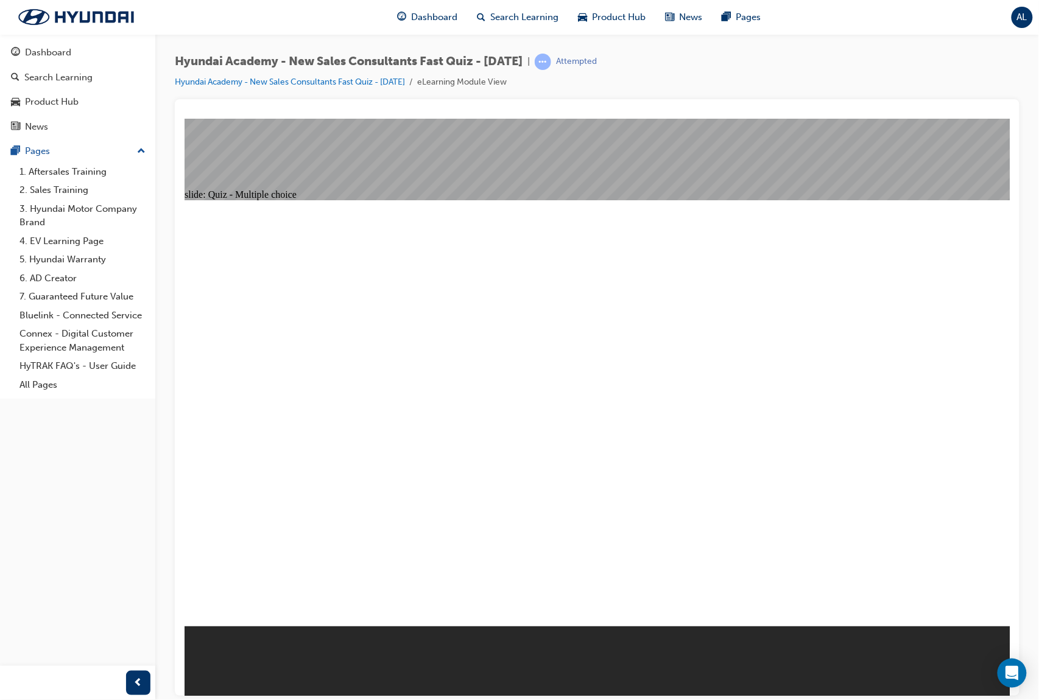
radio input "false"
radio input "true"
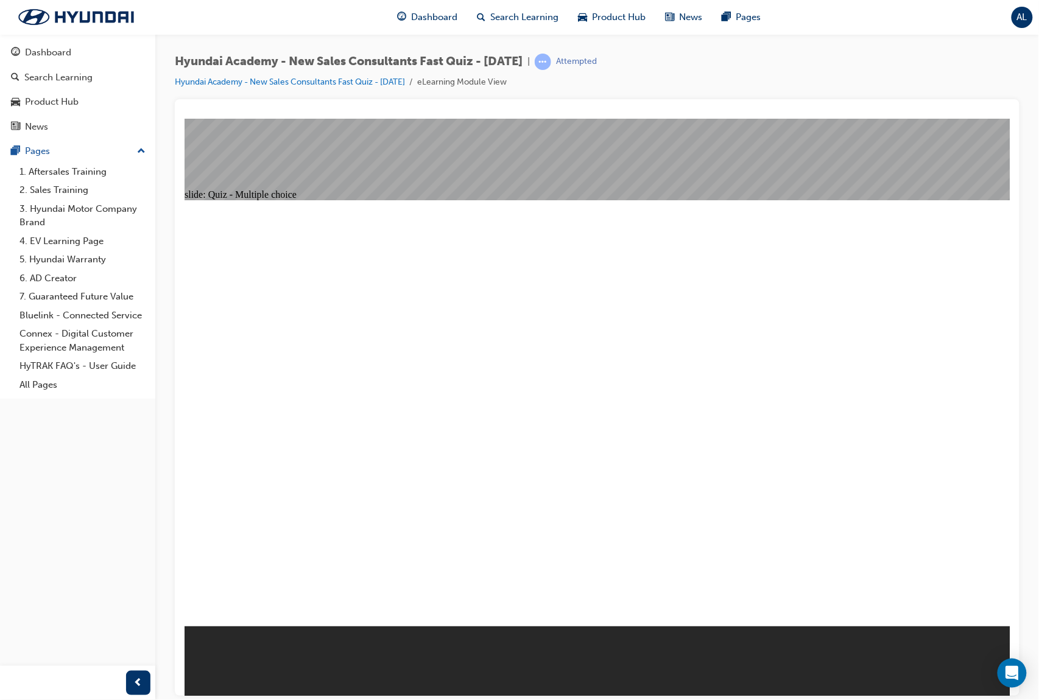
radio input "true"
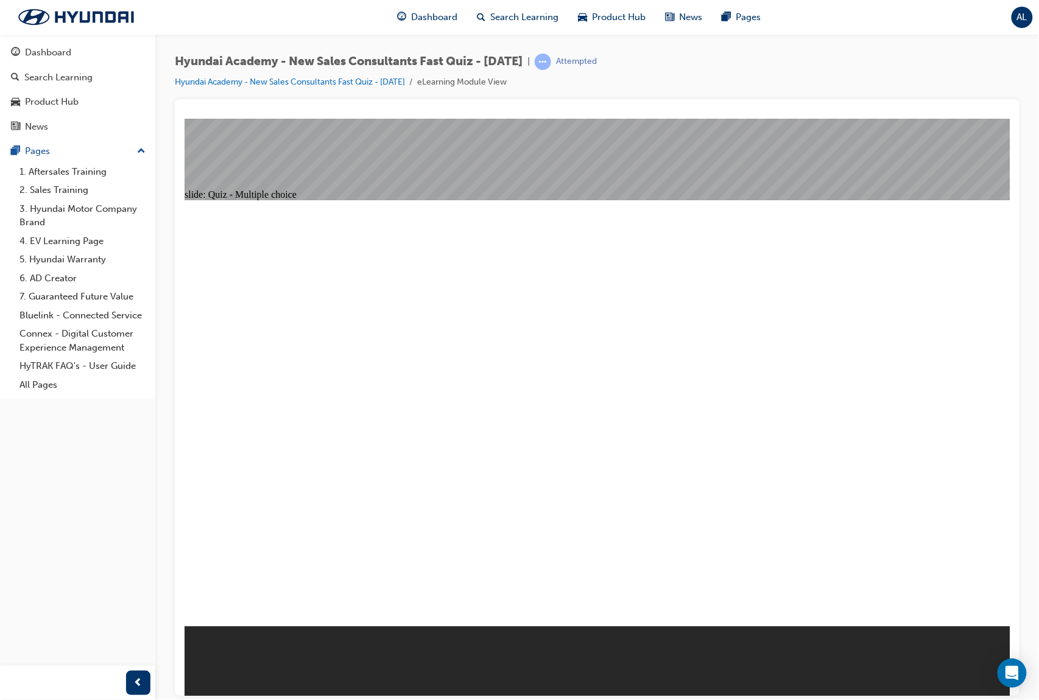
radio input "true"
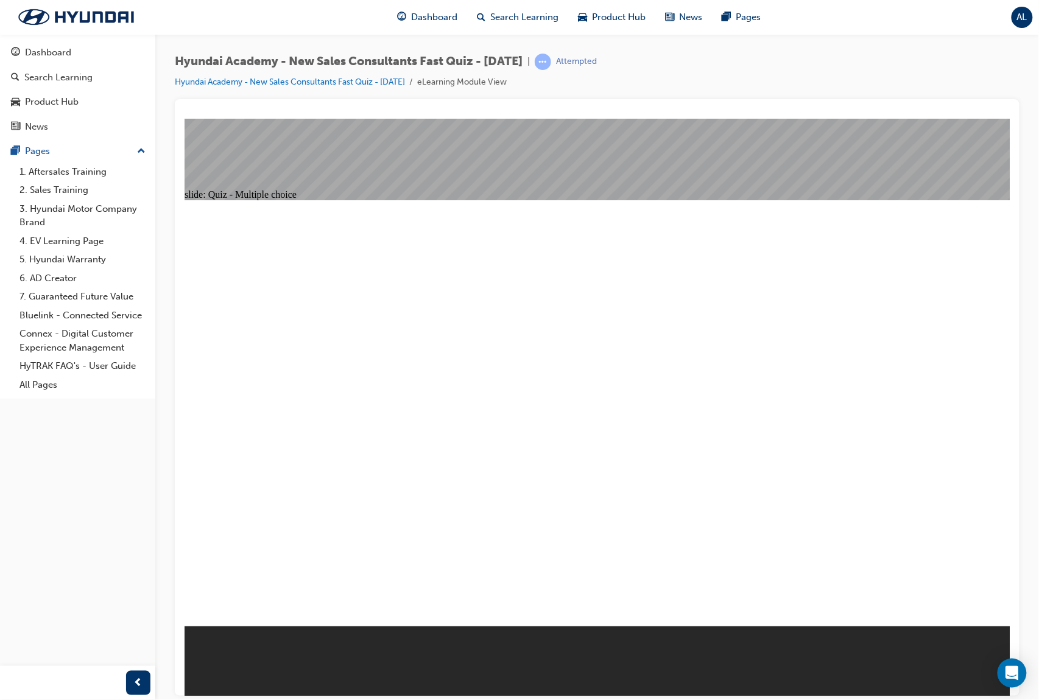
radio input "true"
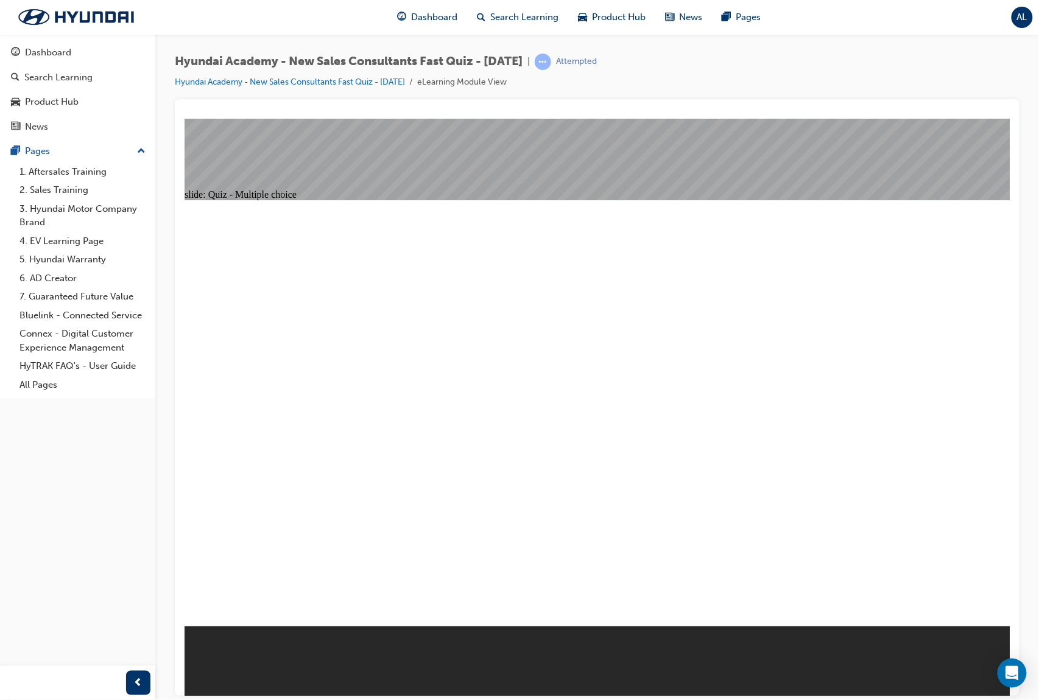
radio input "true"
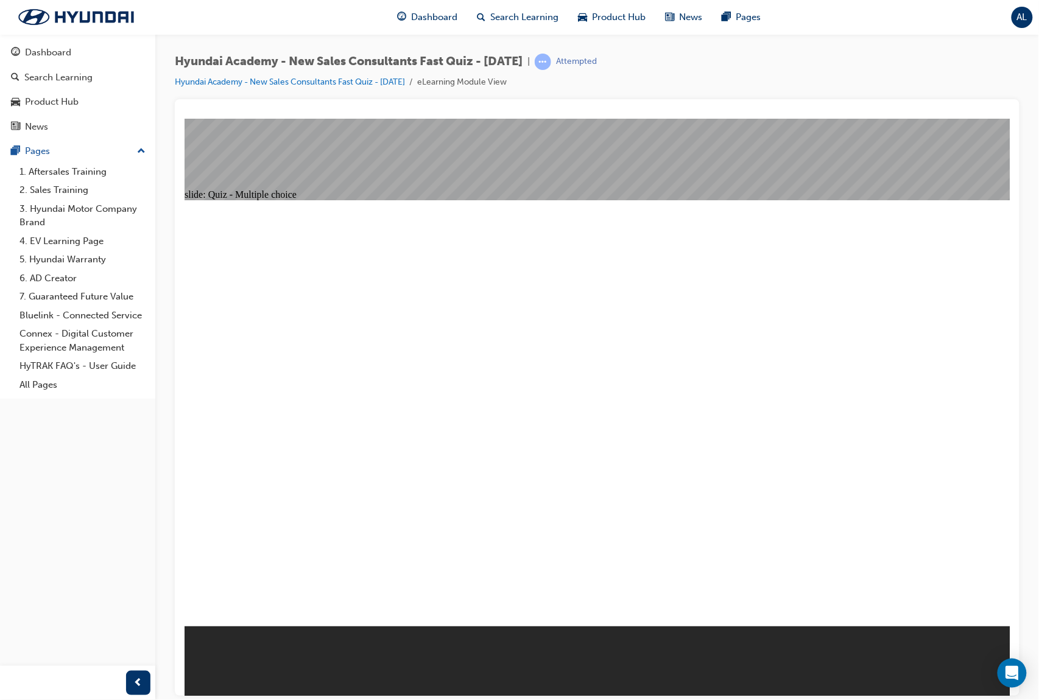
radio input "true"
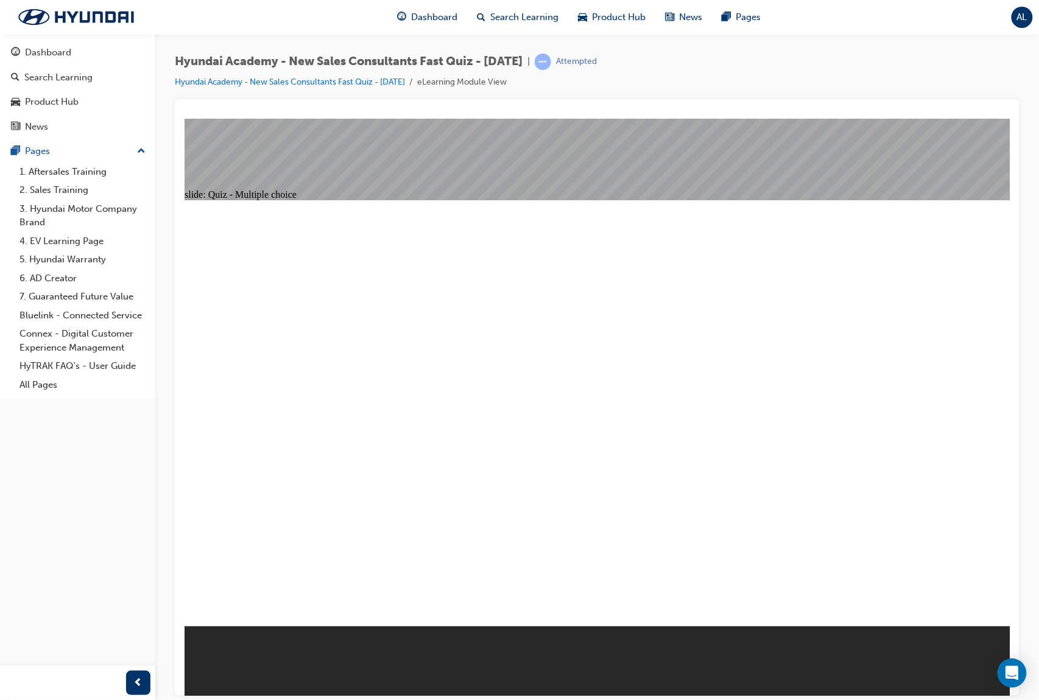
radio input "true"
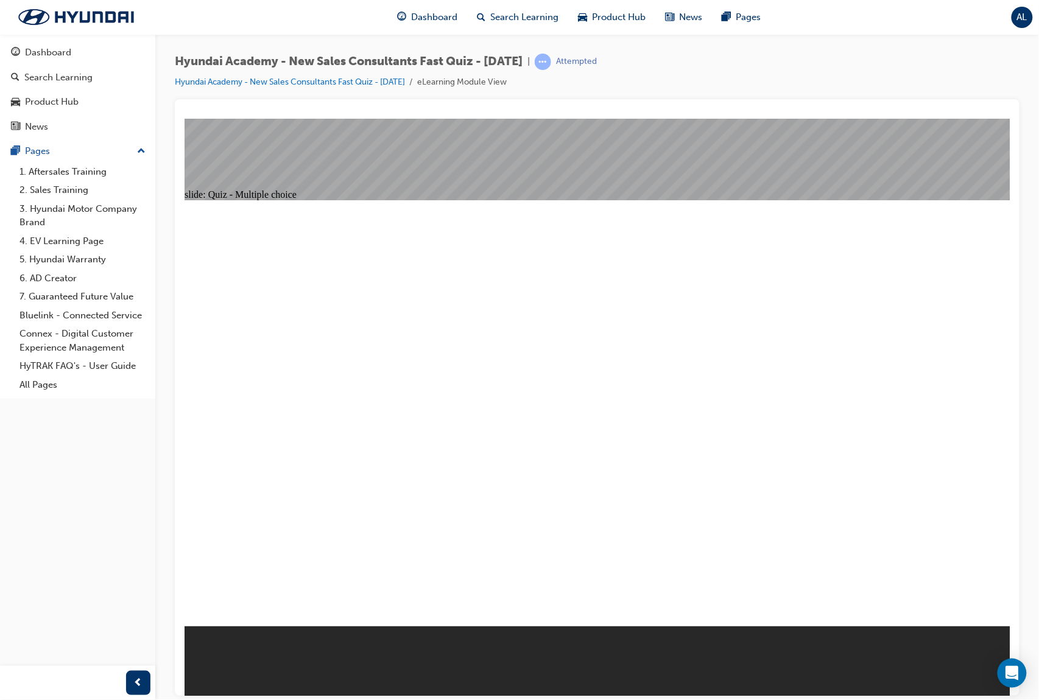
radio input "true"
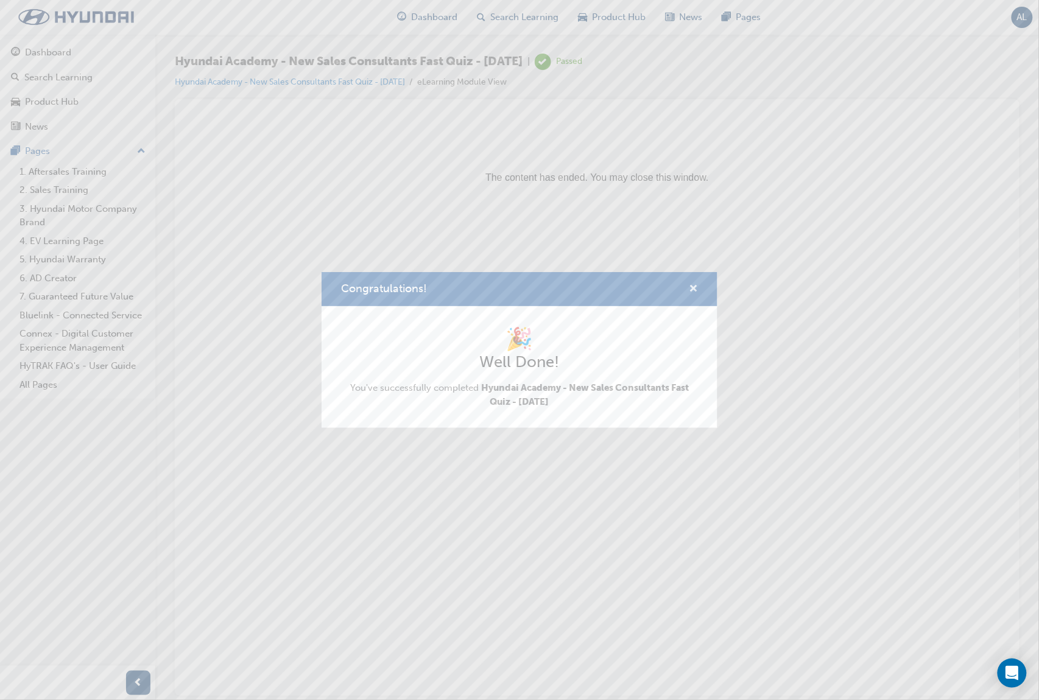
click at [695, 286] on span "cross-icon" at bounding box center [693, 289] width 9 height 11
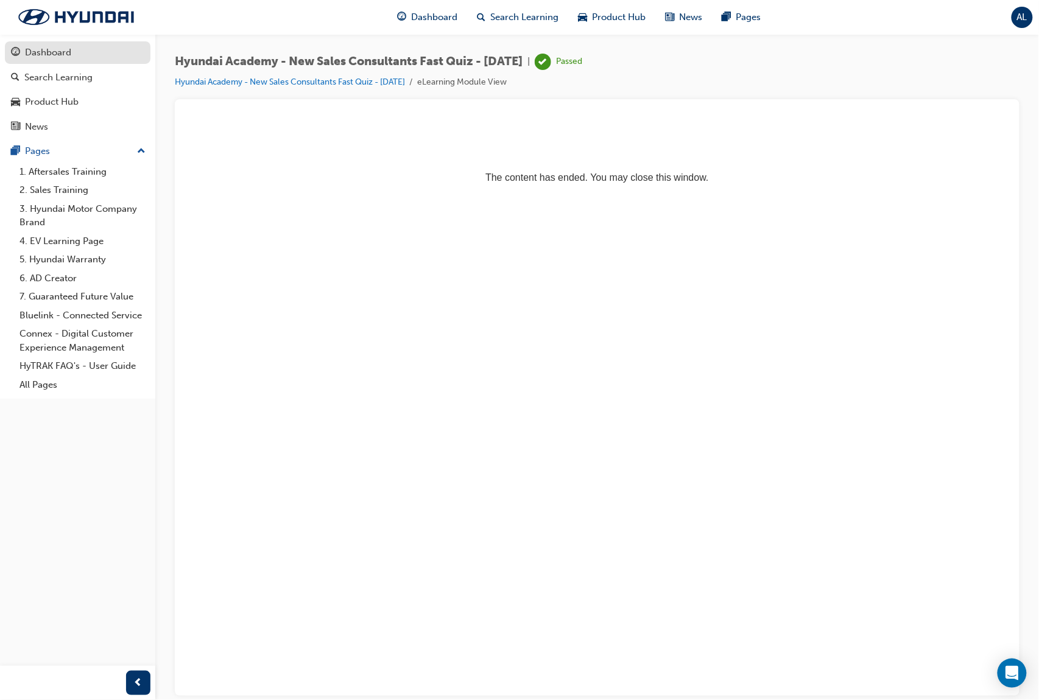
click at [40, 55] on div "Dashboard" at bounding box center [48, 53] width 46 height 14
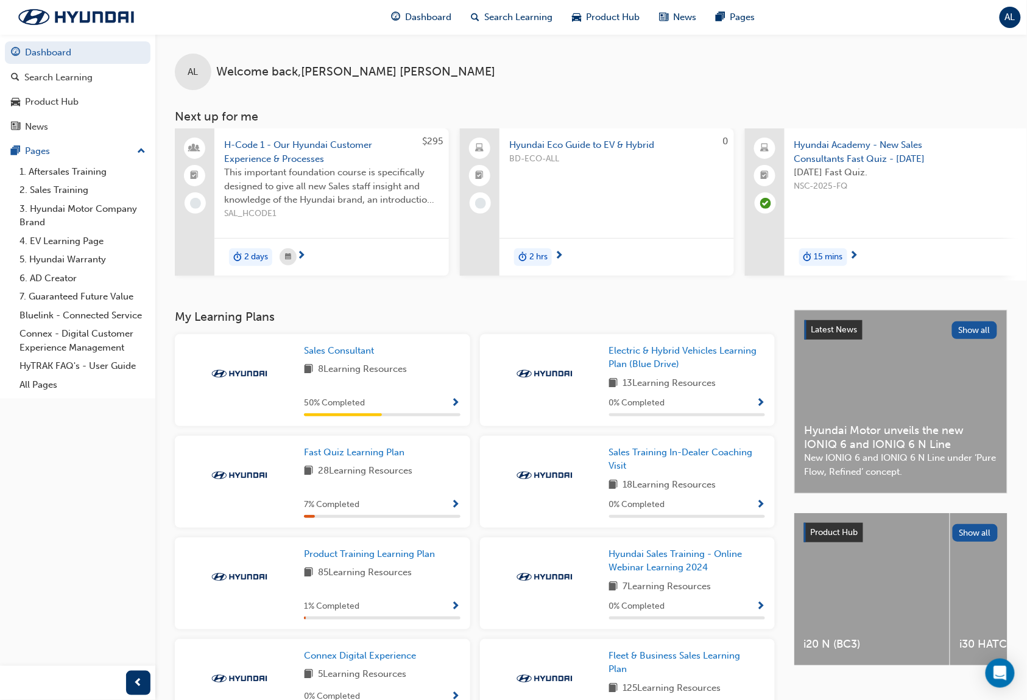
click at [904, 105] on div "AL Welcome back , [PERSON_NAME] Next up for me $295 H-Code 1 - Our Hyundai Cust…" at bounding box center [590, 157] width 871 height 247
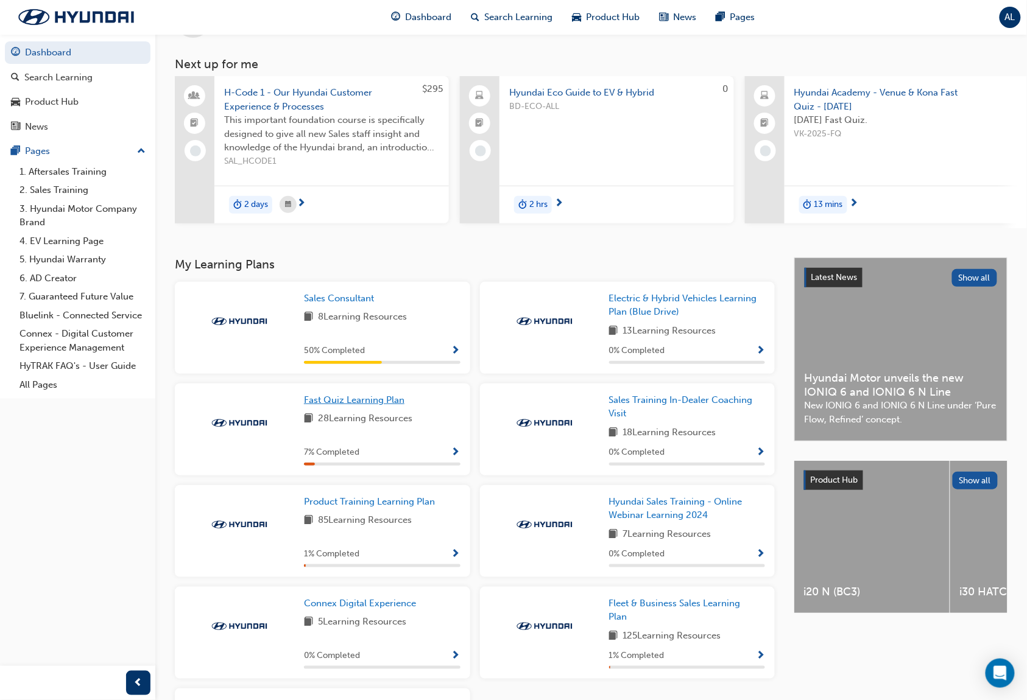
scroll to position [81, 0]
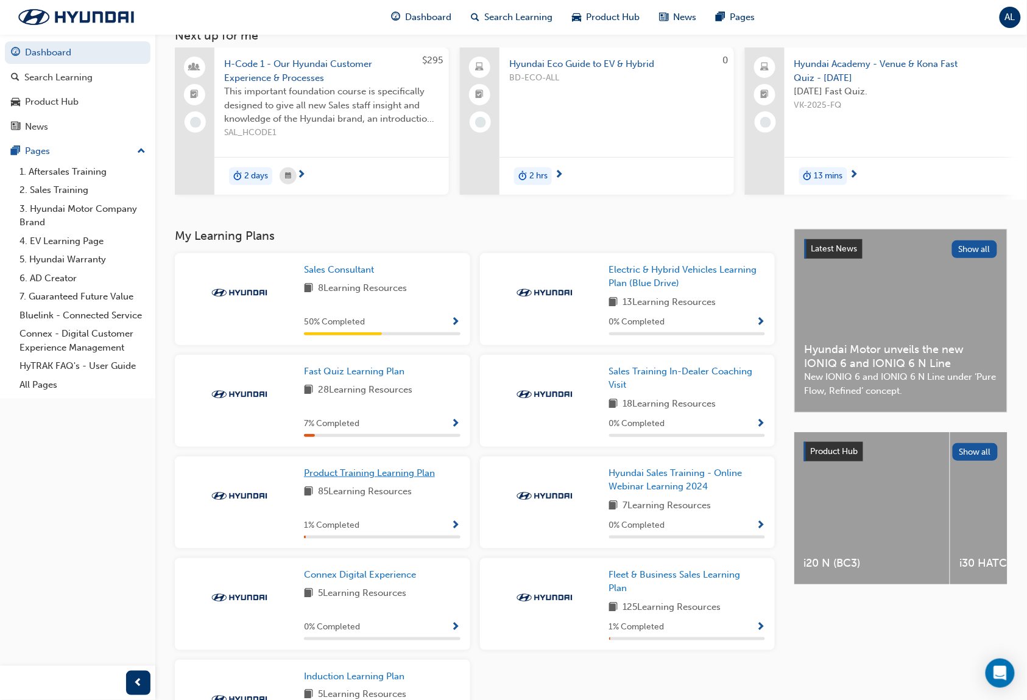
click at [407, 480] on link "Product Training Learning Plan" at bounding box center [372, 473] width 136 height 14
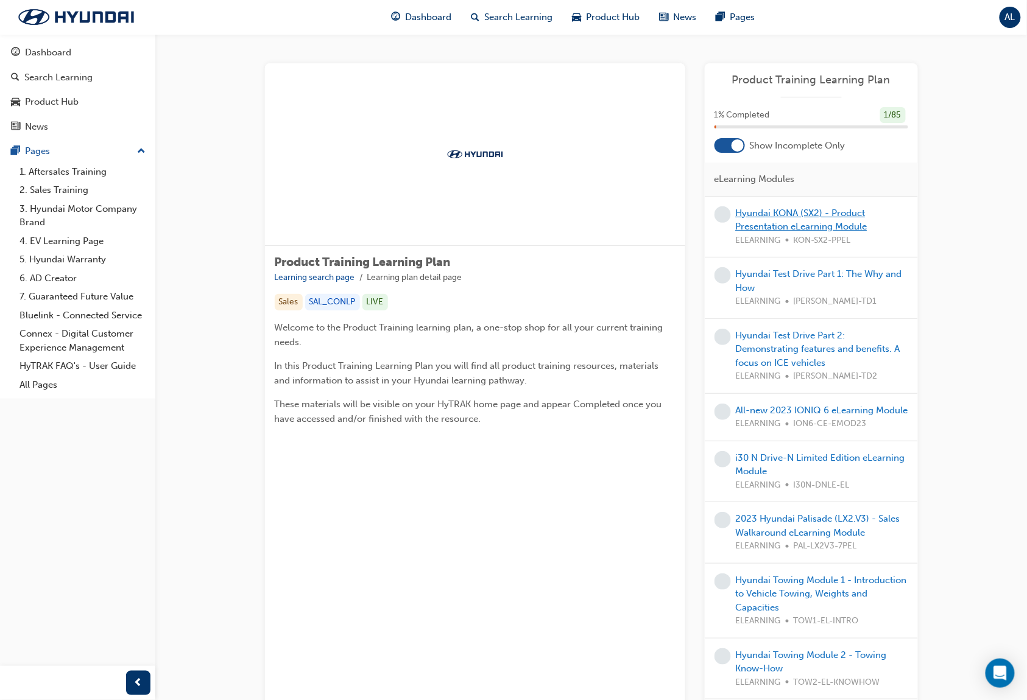
click at [860, 217] on link "Hyundai KONA (SX2) - Product Presentation eLearning Module" at bounding box center [801, 220] width 132 height 25
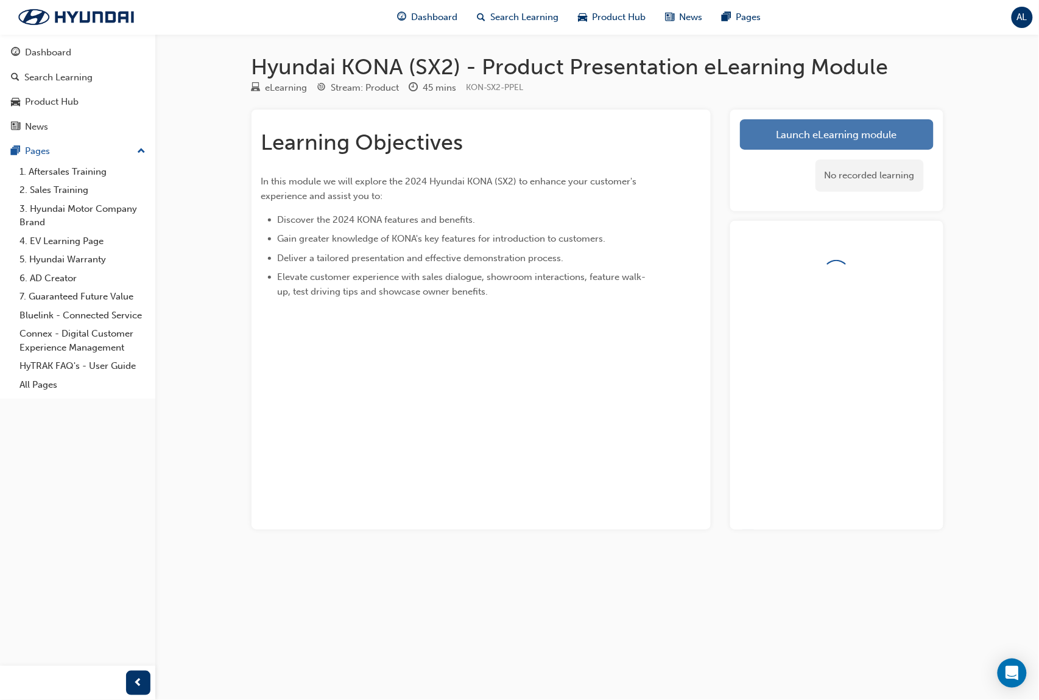
click at [919, 121] on link "Launch eLearning module" at bounding box center [837, 134] width 194 height 30
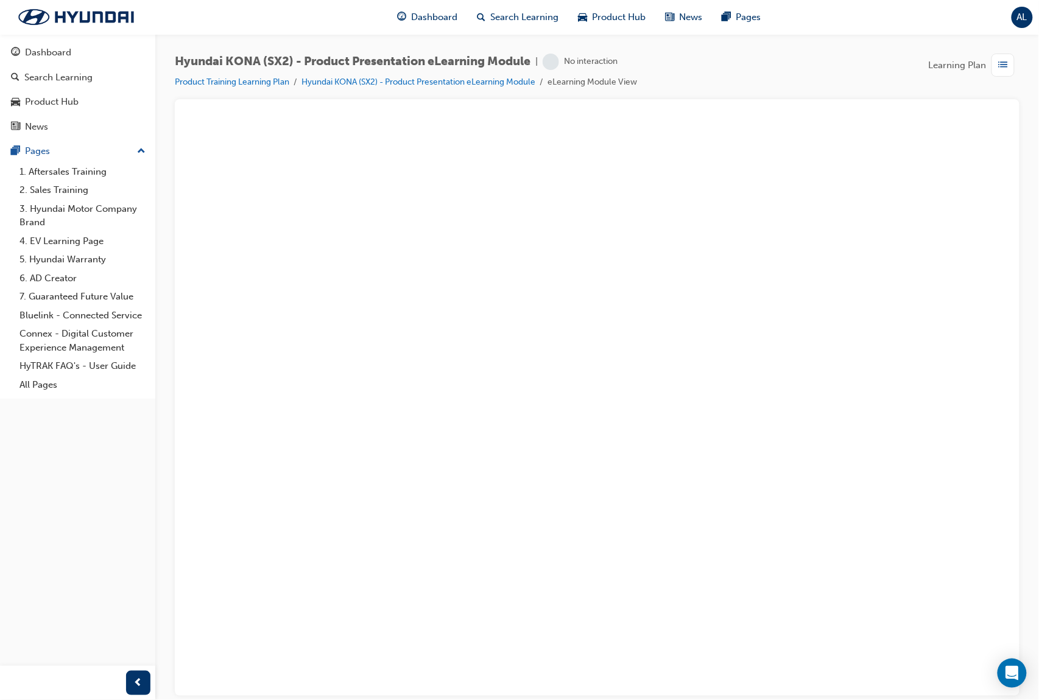
click at [251, 58] on span "Hyundai KONA (SX2) - Product Presentation eLearning Module" at bounding box center [353, 62] width 356 height 14
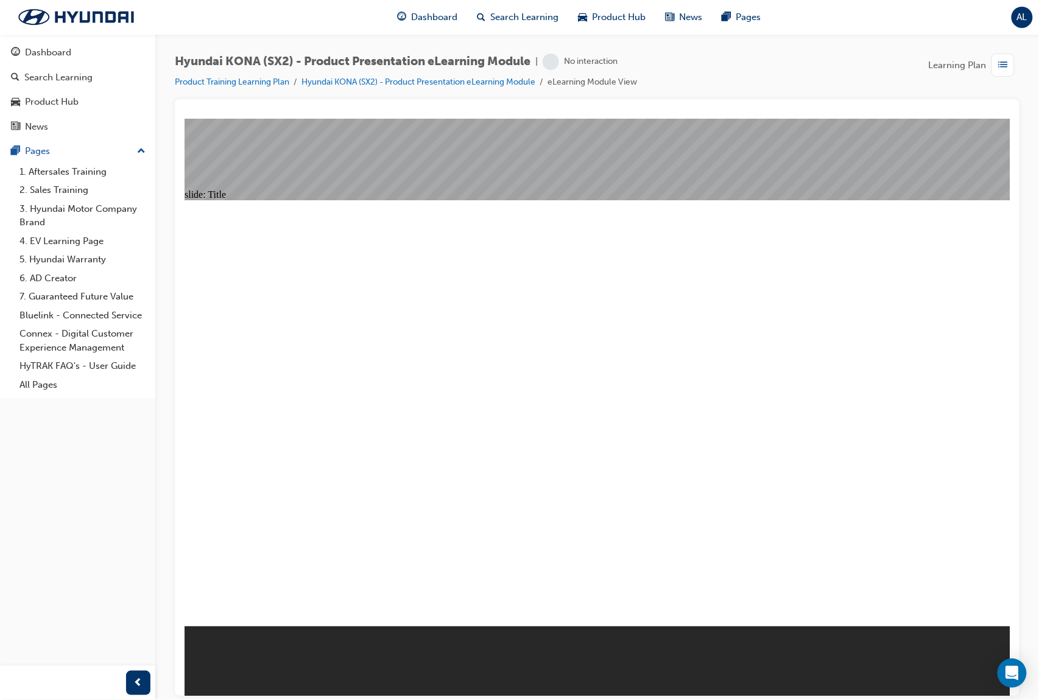
click at [280, 58] on span "Hyundai KONA (SX2) - Product Presentation eLearning Module" at bounding box center [353, 62] width 356 height 14
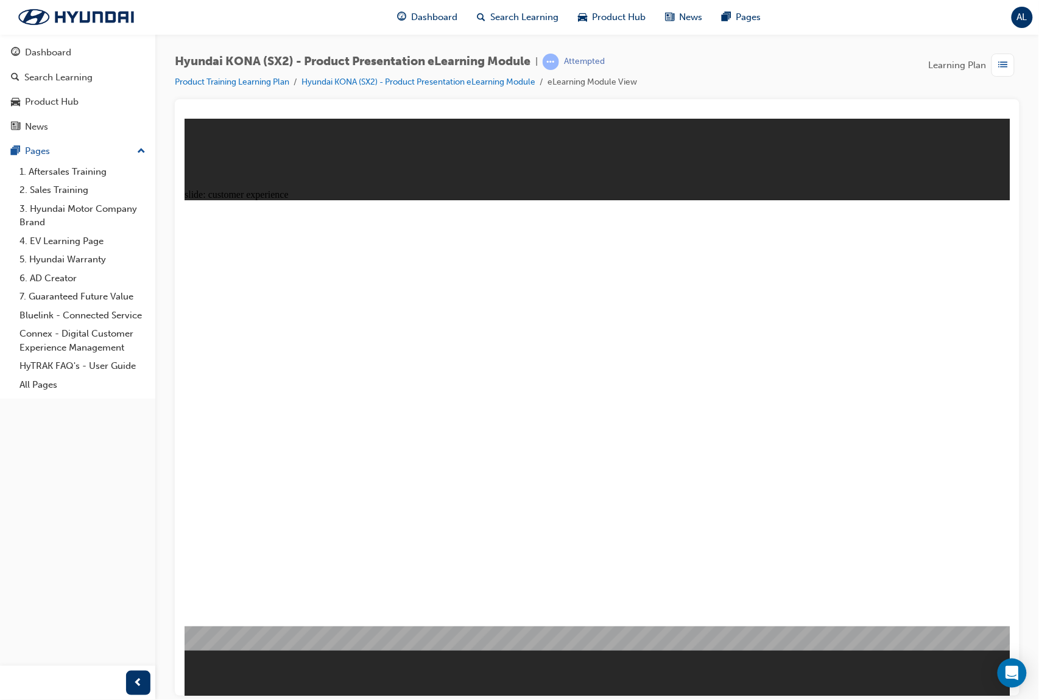
click at [449, 346] on div "About Customer Experience Rectangle 5 • Providing exceptional customer experien…" at bounding box center [597, 418] width 826 height 437
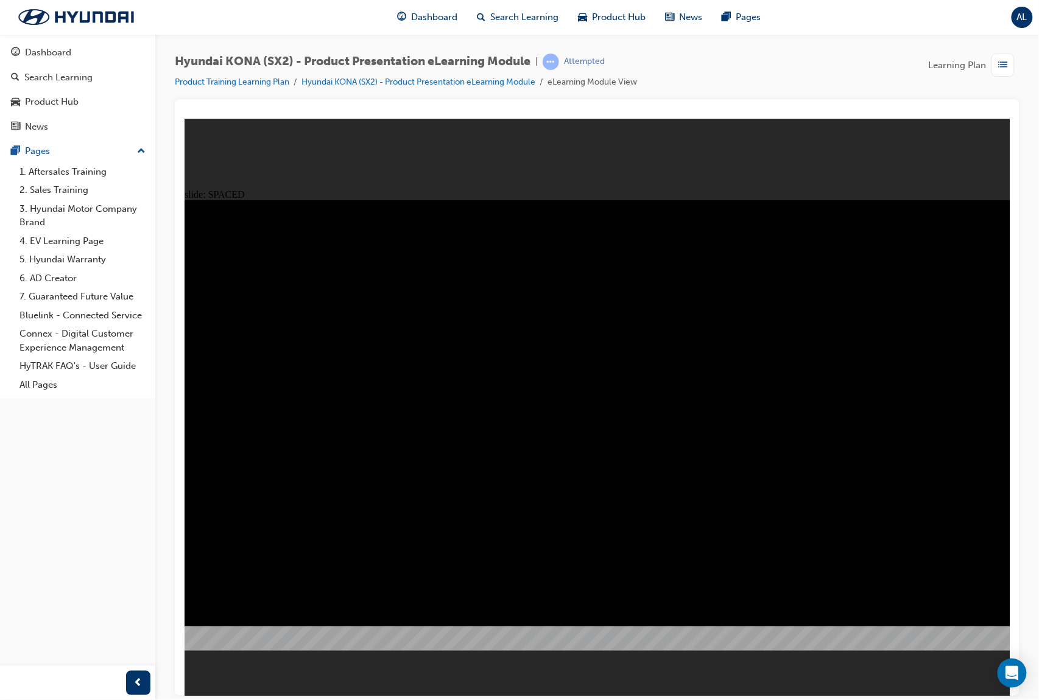
drag, startPoint x: 426, startPoint y: 514, endPoint x: 433, endPoint y: 514, distance: 7.3
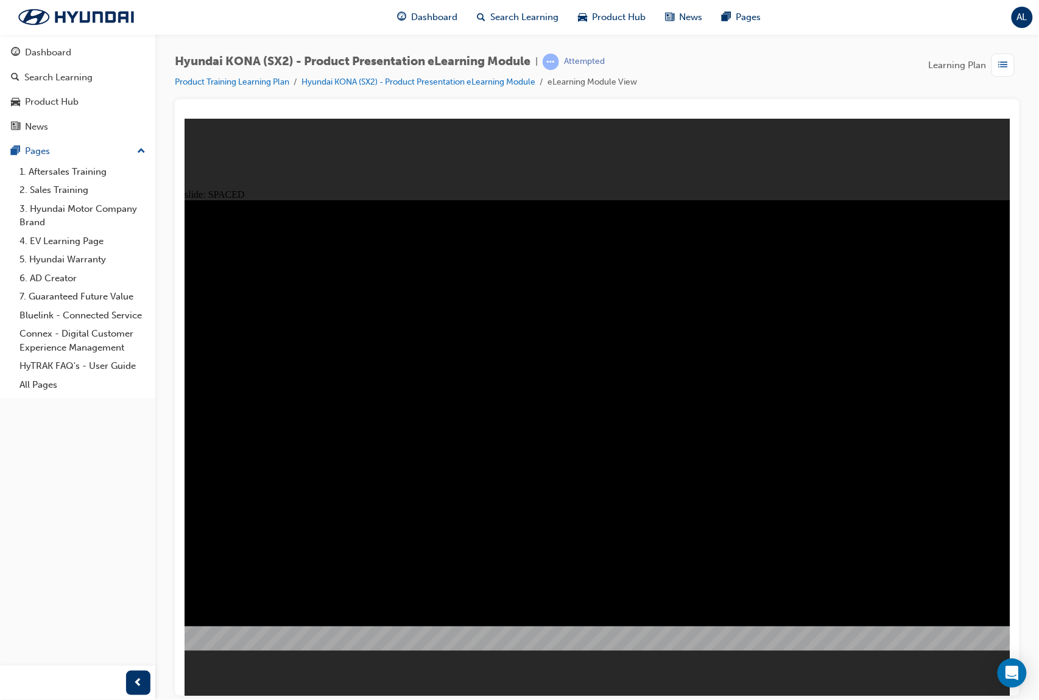
drag, startPoint x: 449, startPoint y: 514, endPoint x: 458, endPoint y: 513, distance: 9.8
drag, startPoint x: 539, startPoint y: 507, endPoint x: 558, endPoint y: 506, distance: 18.9
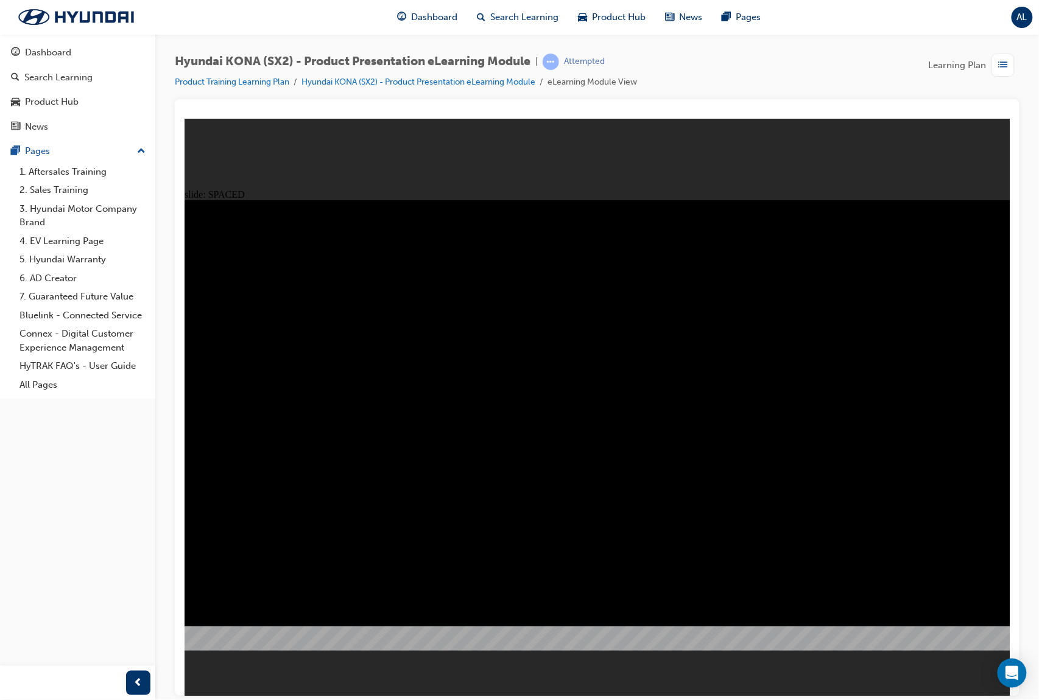
click at [738, 600] on div "Leading the Customer The 7 Position Walk-Around Rectangle 16 KONA Premium Roadm…" at bounding box center [597, 418] width 826 height 437
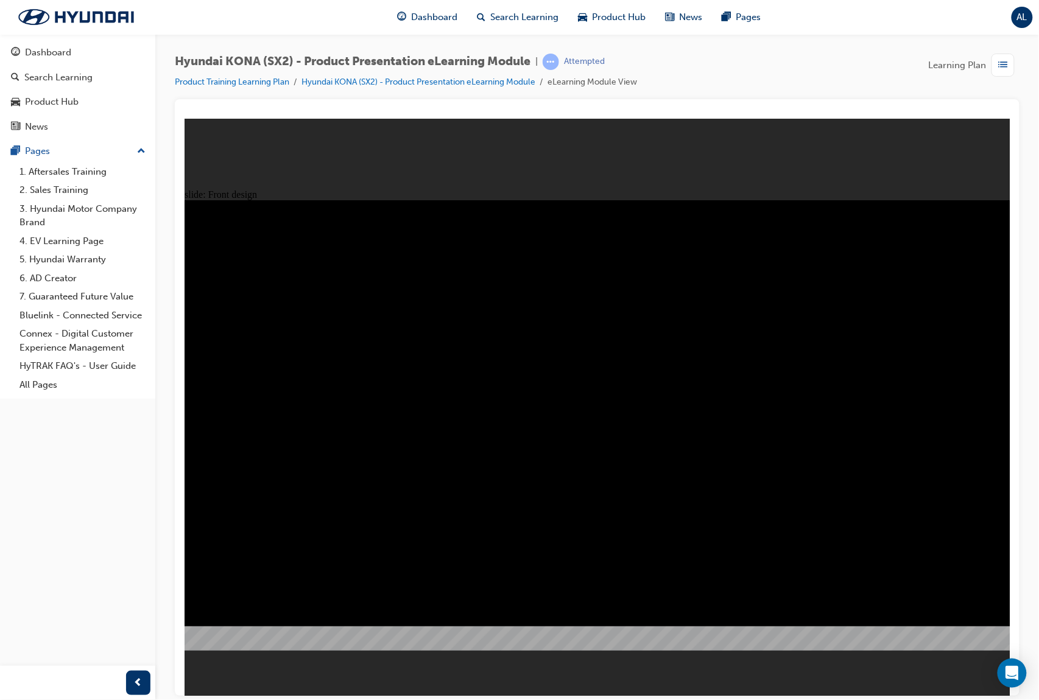
click at [184, 118] on image at bounding box center [184, 118] width 0 height 0
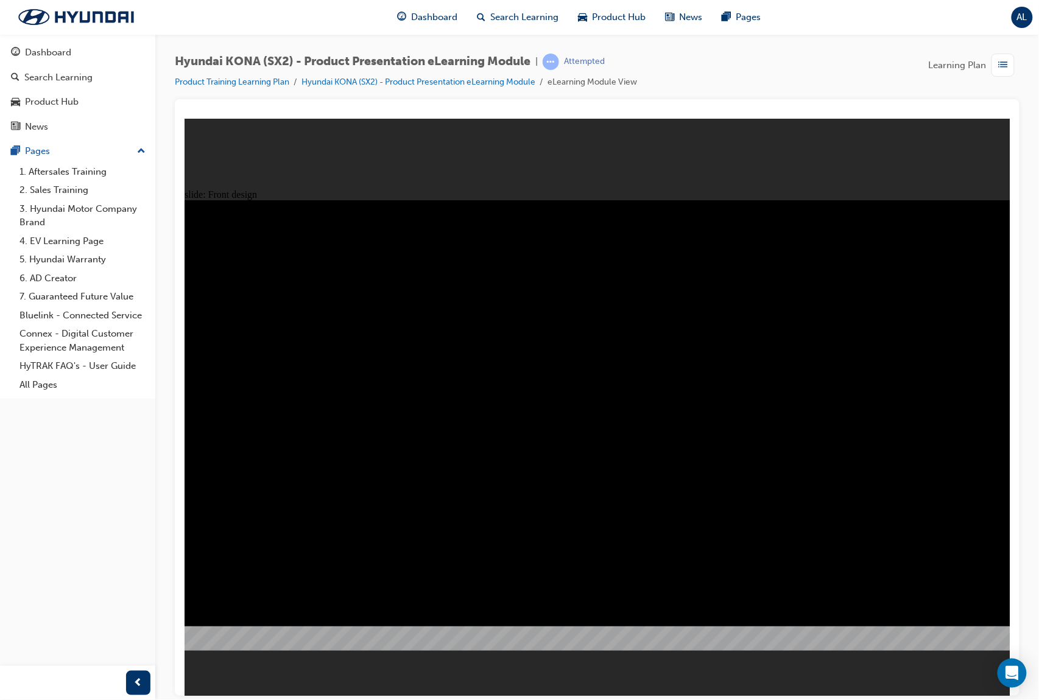
click at [399, 180] on div "slide: Front design 2 Under The Bonnet Find out what’s under the bonnet You hav…" at bounding box center [597, 407] width 826 height 578
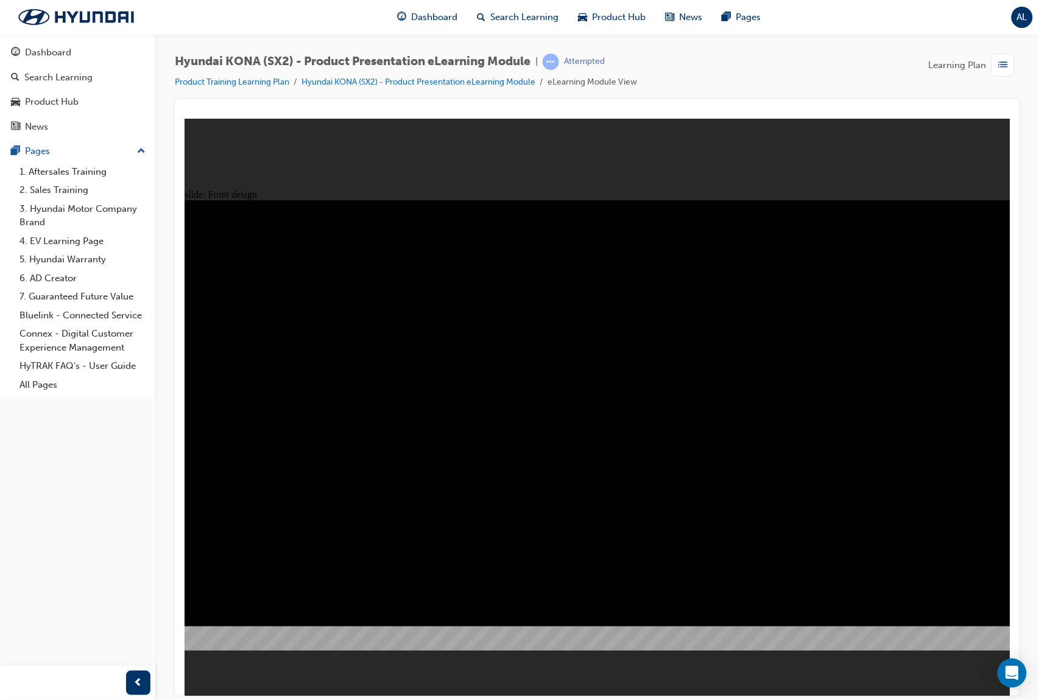
drag, startPoint x: 853, startPoint y: 302, endPoint x: 855, endPoint y: 309, distance: 6.9
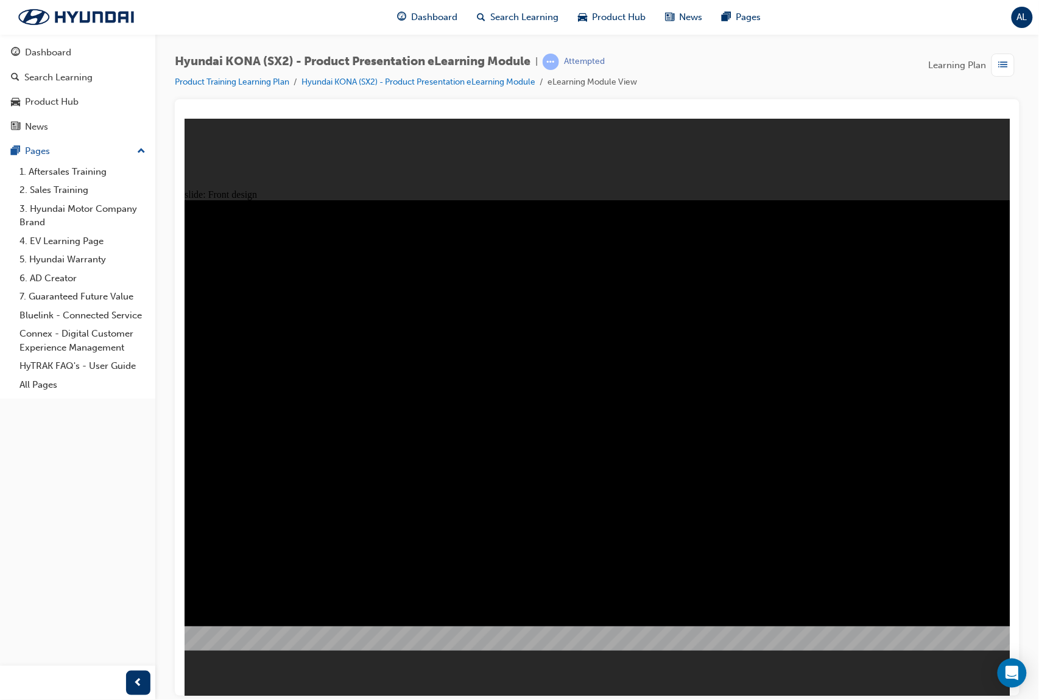
click at [184, 118] on image at bounding box center [184, 118] width 0 height 0
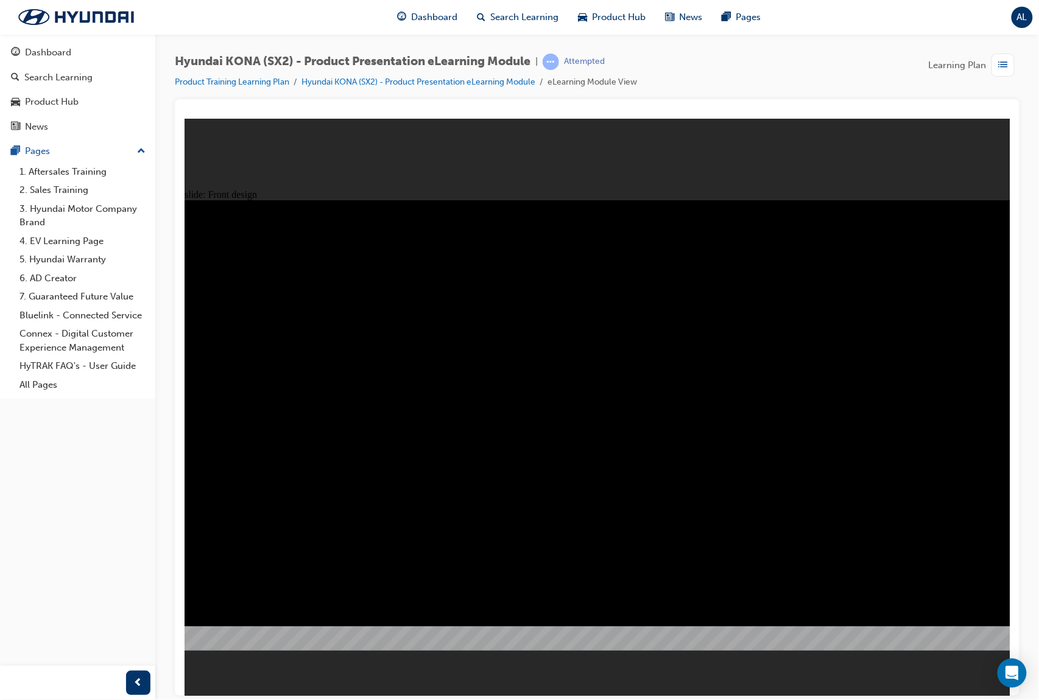
click at [184, 118] on image at bounding box center [184, 118] width 0 height 0
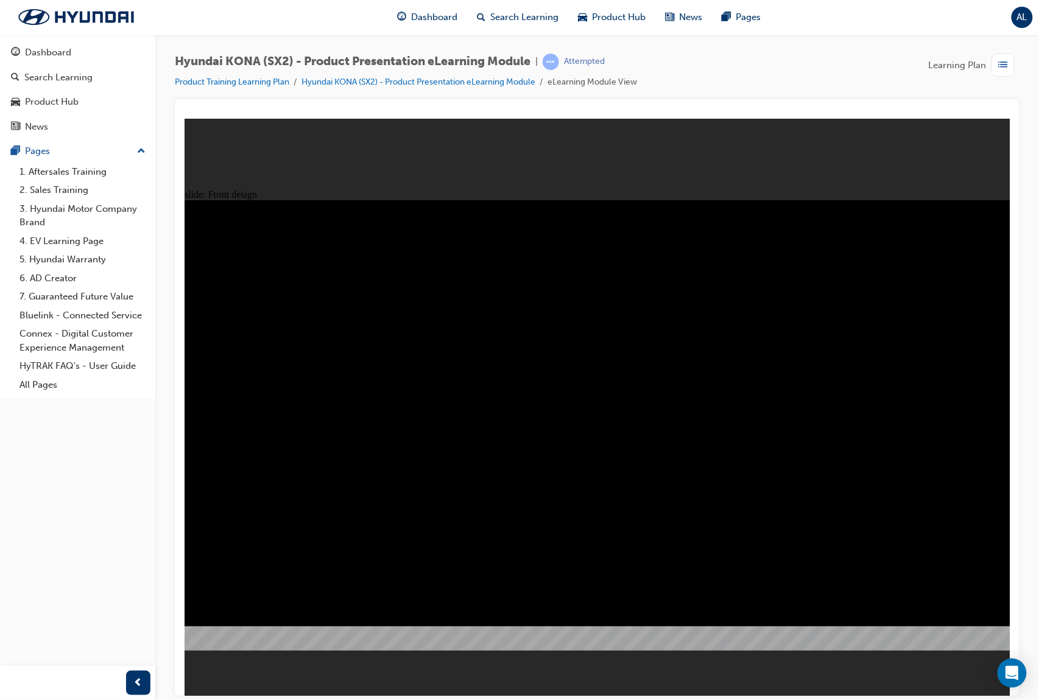
click at [184, 118] on image at bounding box center [184, 118] width 0 height 0
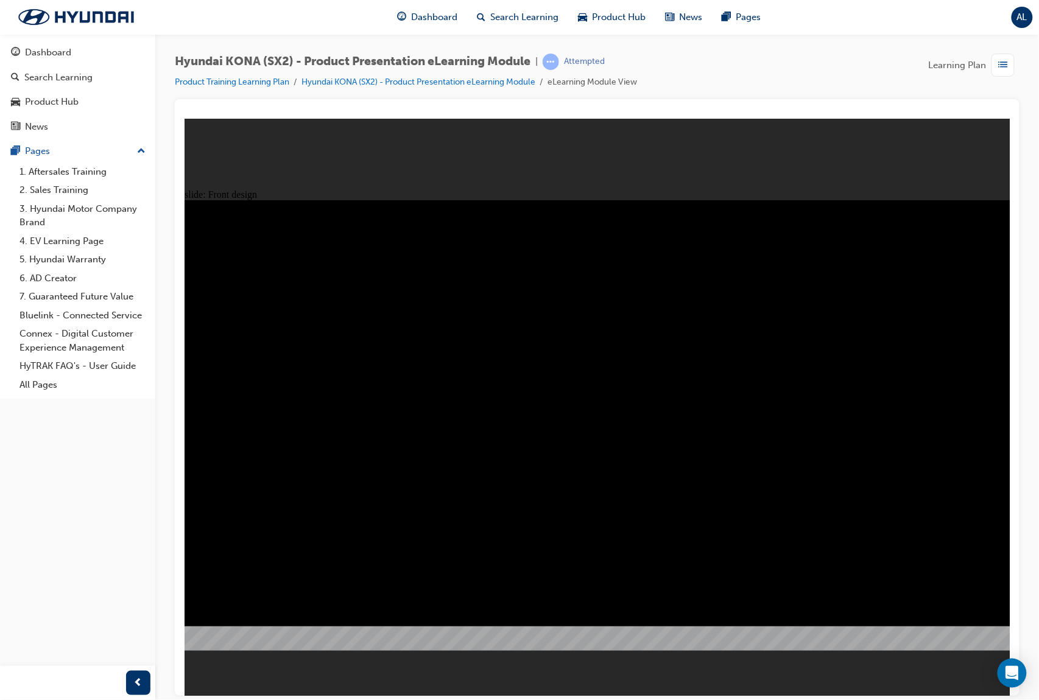
drag, startPoint x: 363, startPoint y: 506, endPoint x: 463, endPoint y: 448, distance: 115.2
click at [184, 118] on image at bounding box center [184, 118] width 0 height 0
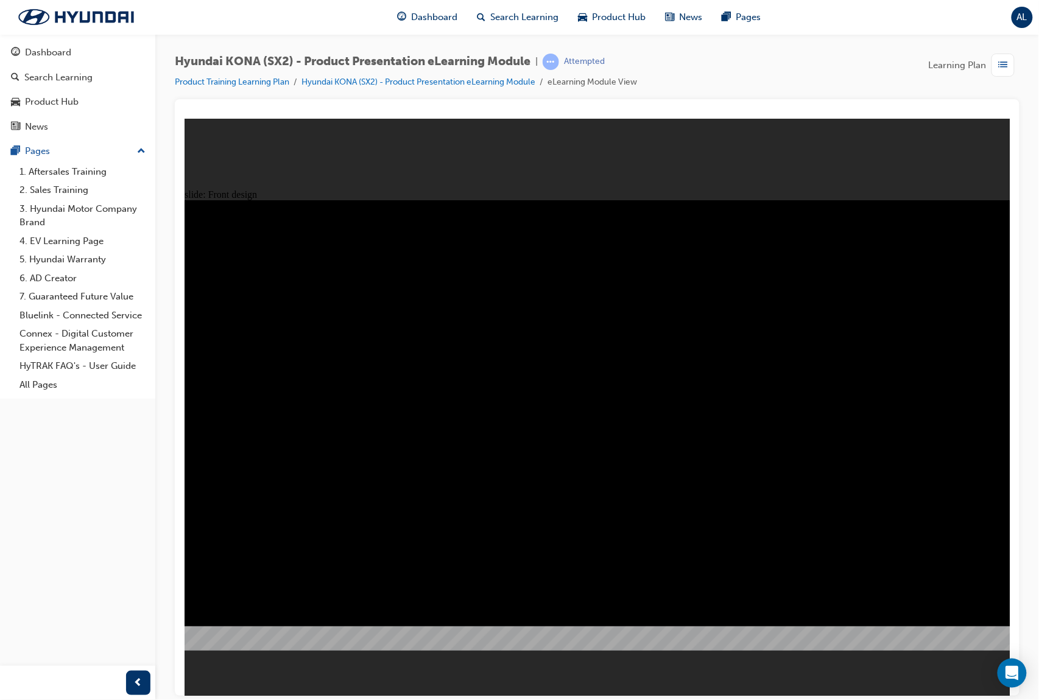
click at [184, 118] on image at bounding box center [184, 118] width 0 height 0
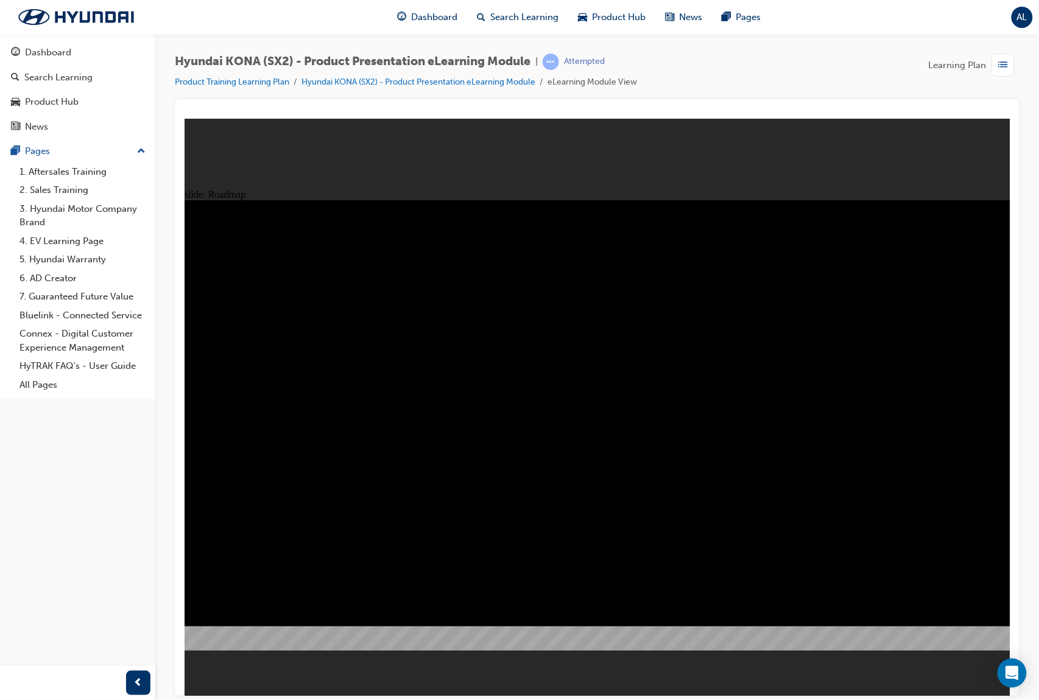
drag, startPoint x: 660, startPoint y: 281, endPoint x: 662, endPoint y: 360, distance: 79.2
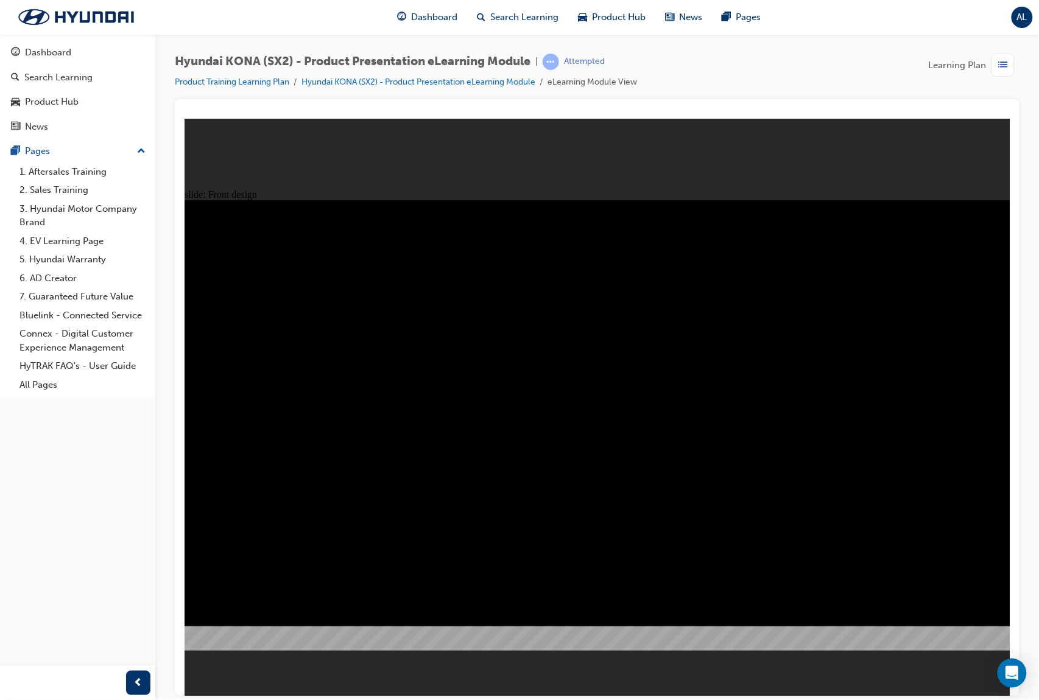
click at [184, 118] on image at bounding box center [184, 118] width 0 height 0
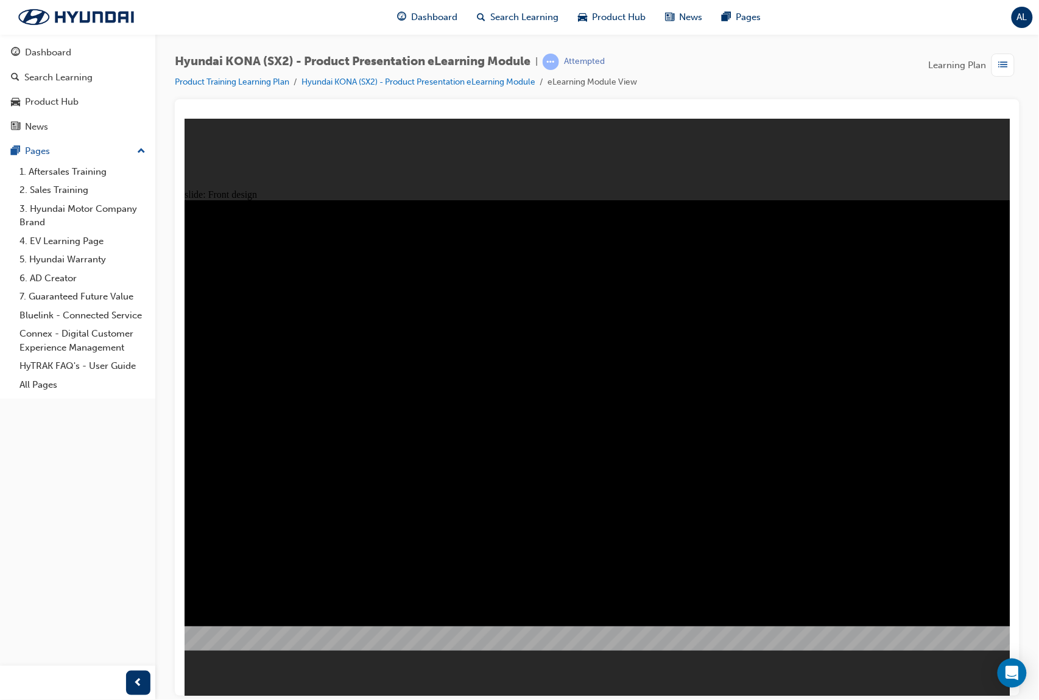
click at [184, 118] on image at bounding box center [184, 118] width 0 height 0
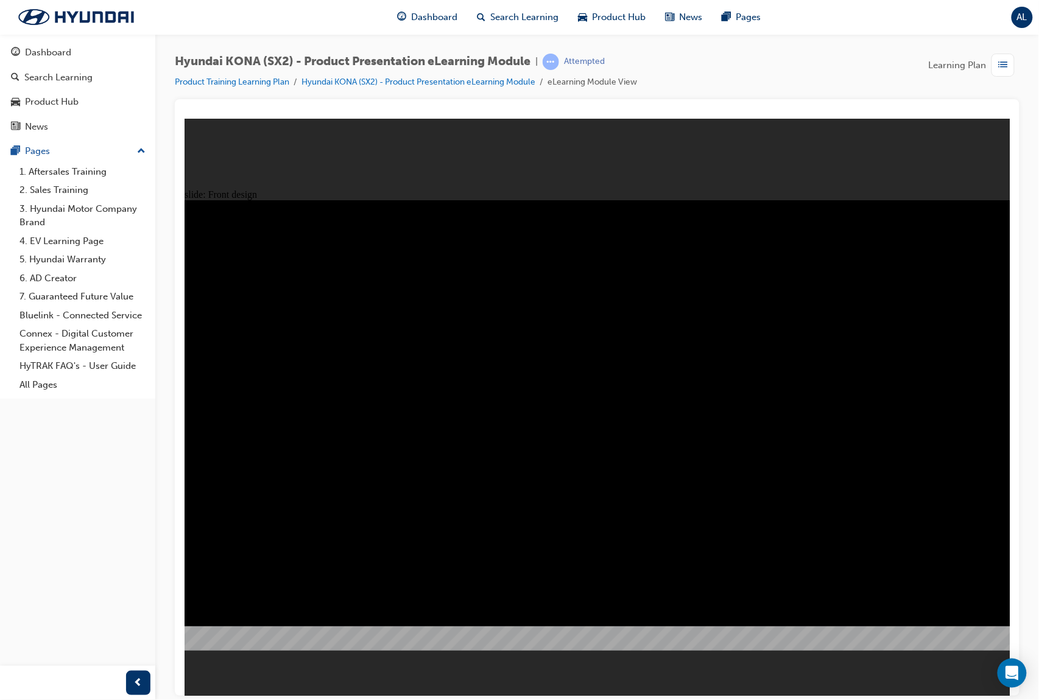
click at [184, 118] on image at bounding box center [184, 118] width 0 height 0
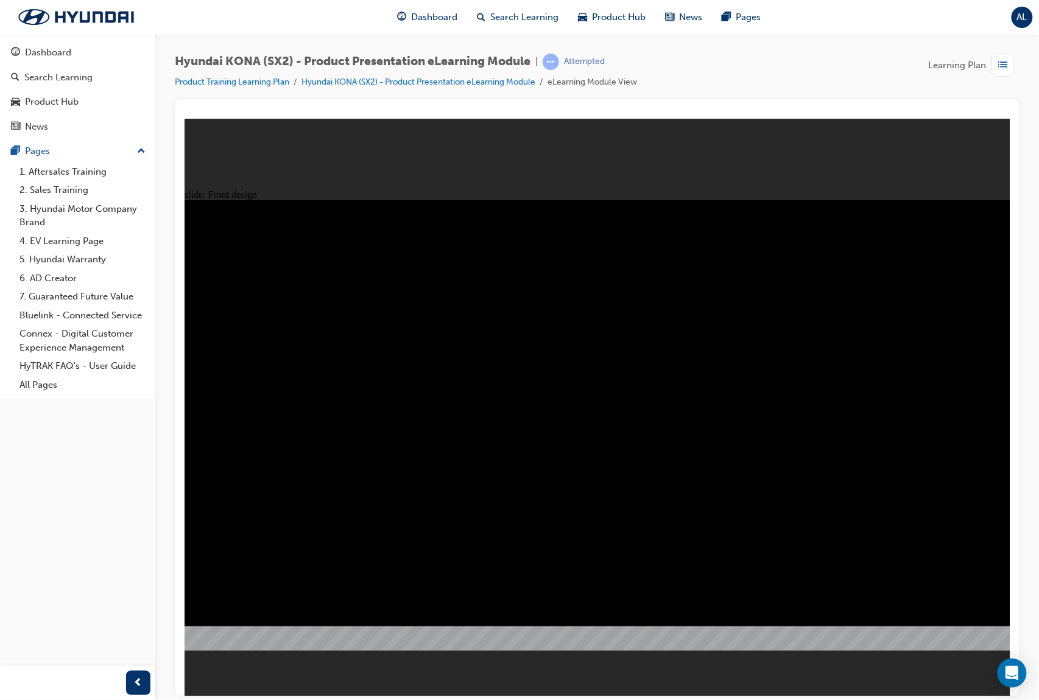
drag, startPoint x: 253, startPoint y: 434, endPoint x: 441, endPoint y: 377, distance: 197.2
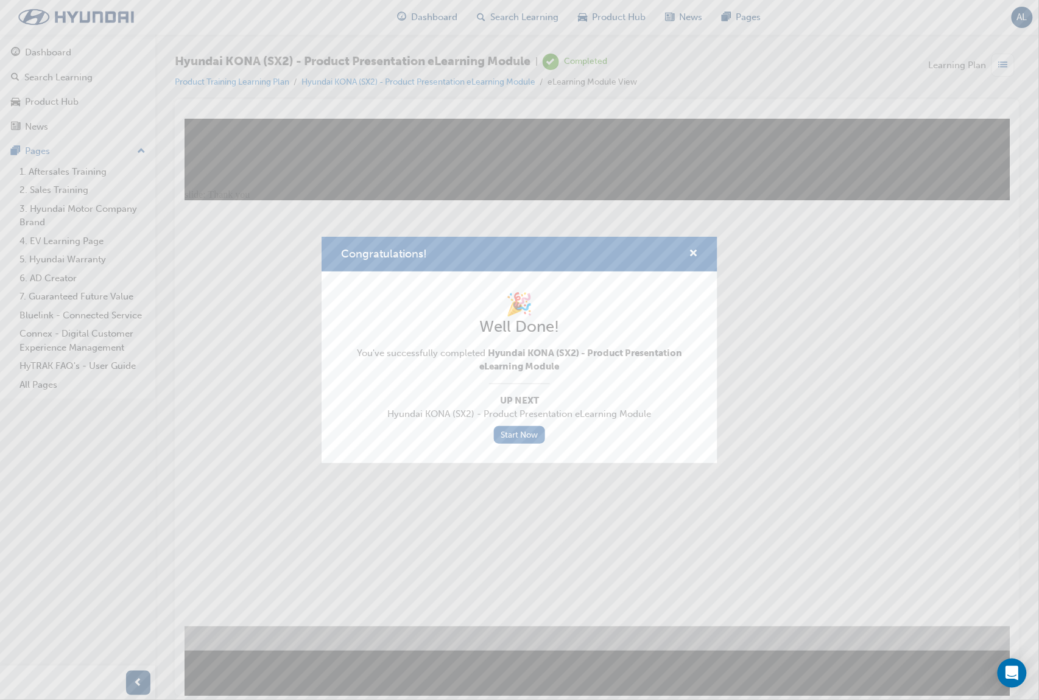
click at [587, 418] on span "Hyundai KONA (SX2) - Product Presentation eLearning Module" at bounding box center [519, 414] width 357 height 14
click at [684, 270] on div "Congratulations! 🎉 Well Done! You've successfully completed Hyundai KONA (SX2) …" at bounding box center [519, 350] width 396 height 226
click at [692, 256] on span "cross-icon" at bounding box center [693, 254] width 9 height 11
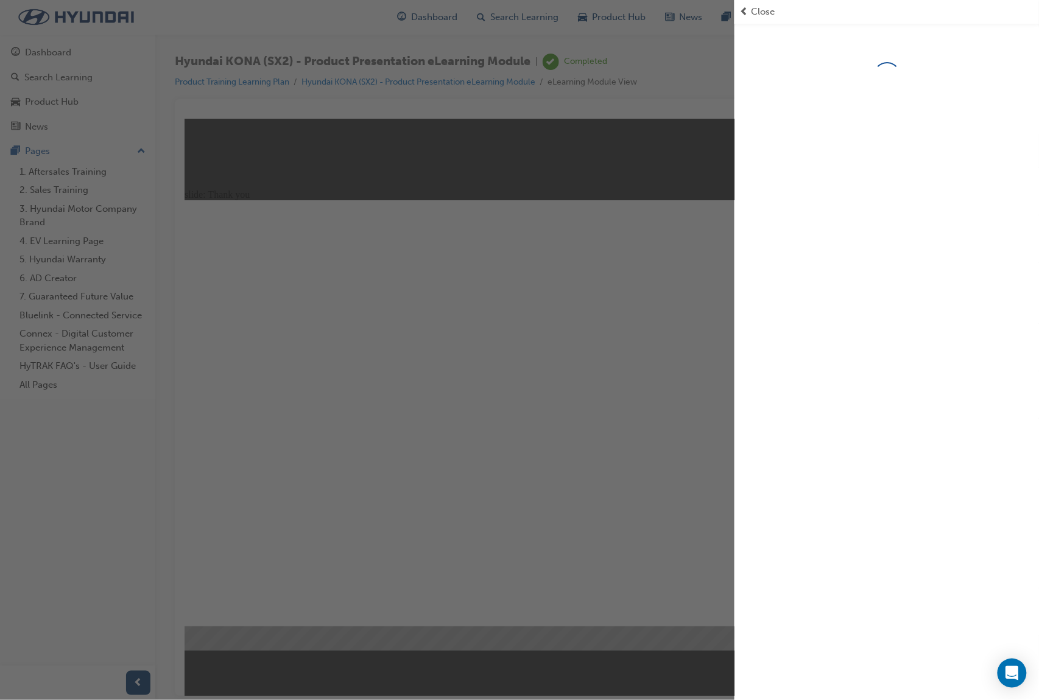
click at [670, 185] on div "button" at bounding box center [367, 350] width 734 height 700
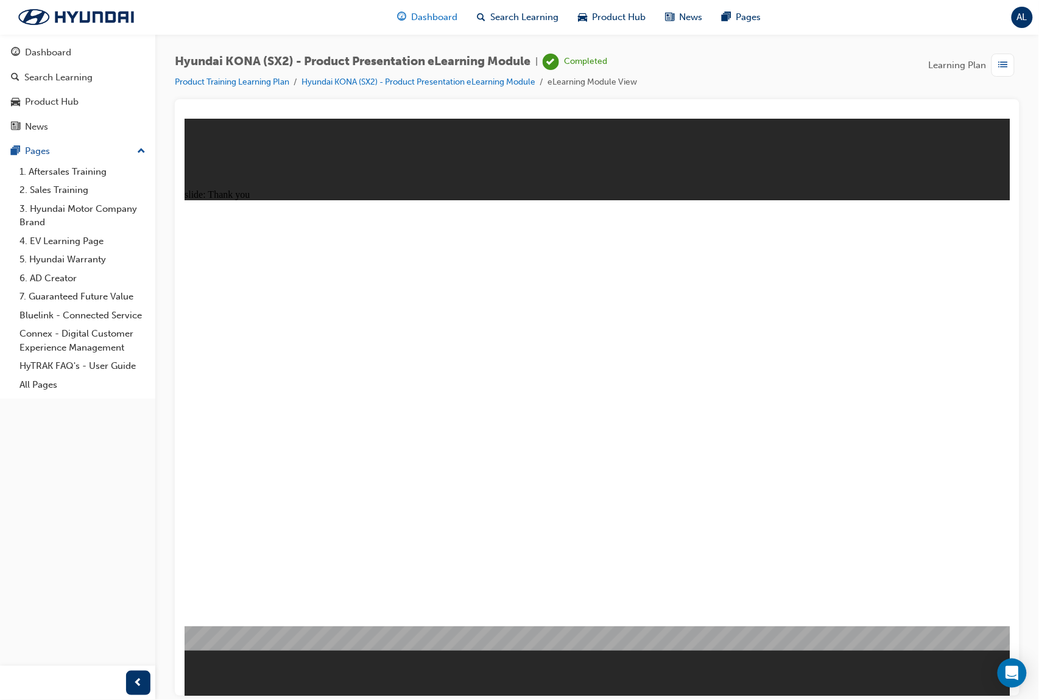
click at [449, 26] on div "Dashboard" at bounding box center [427, 17] width 80 height 25
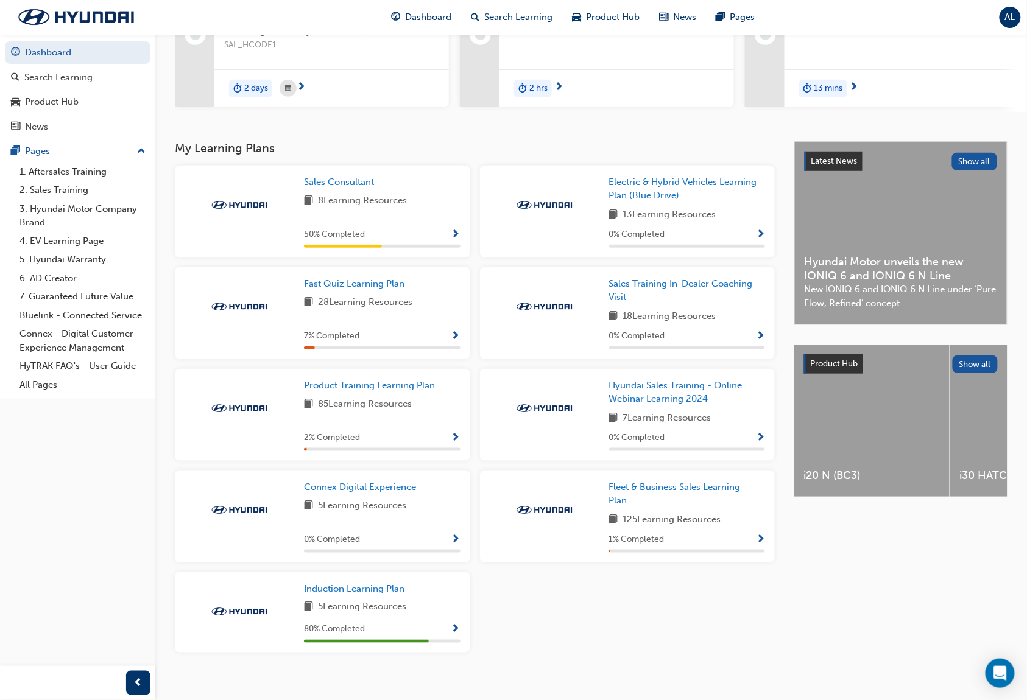
scroll to position [171, 0]
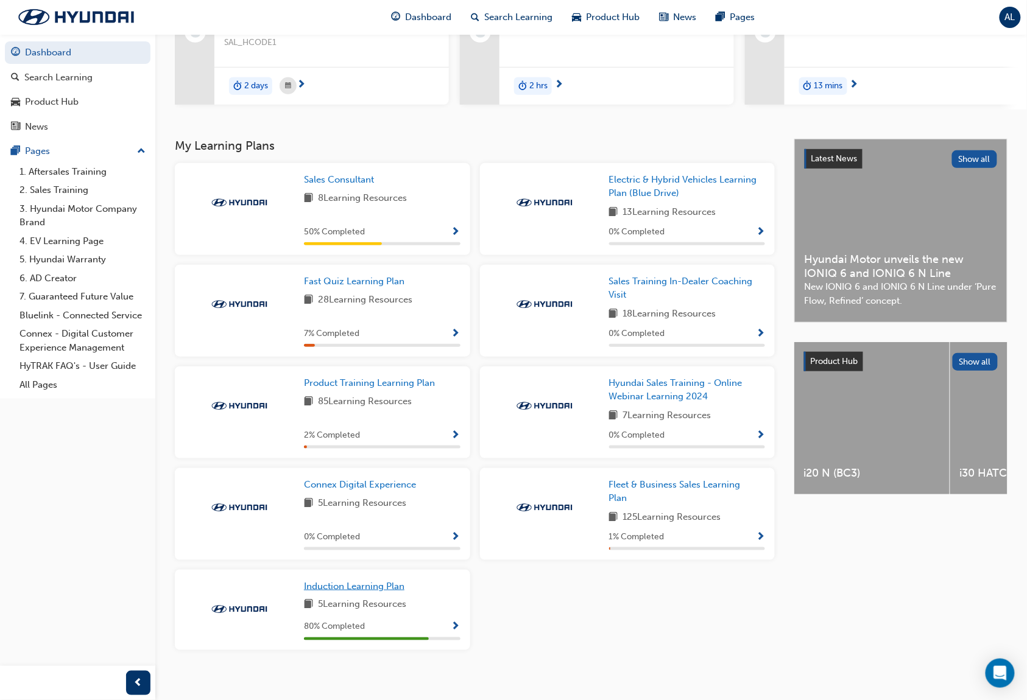
click at [388, 581] on span "Induction Learning Plan" at bounding box center [354, 586] width 100 height 11
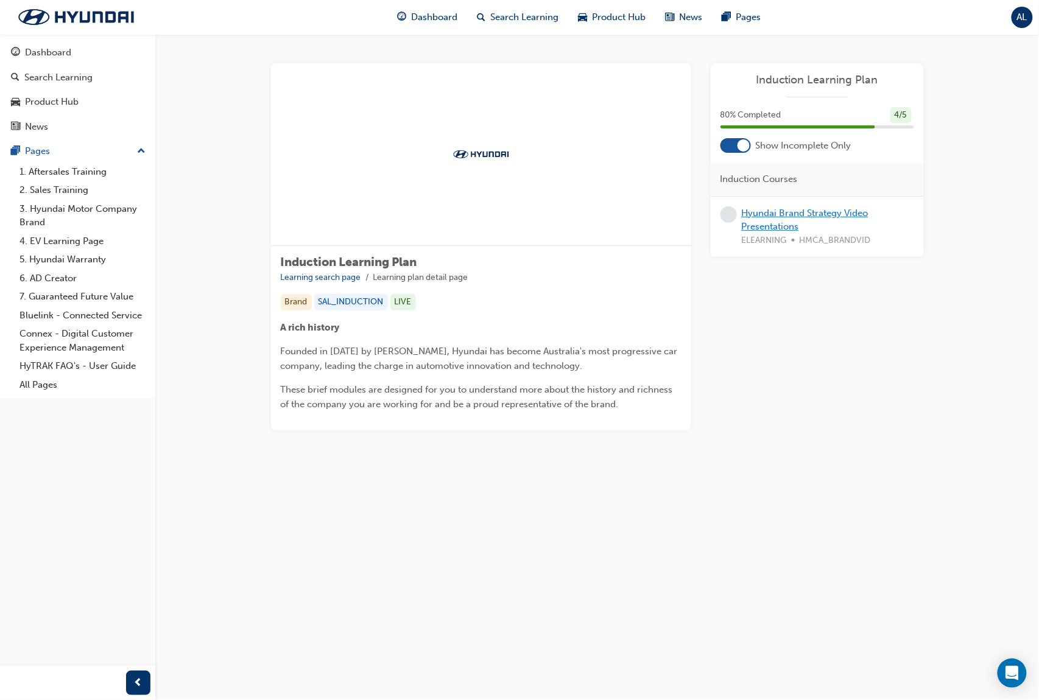
click at [853, 214] on link "Hyundai Brand Strategy Video Presentations" at bounding box center [805, 220] width 127 height 25
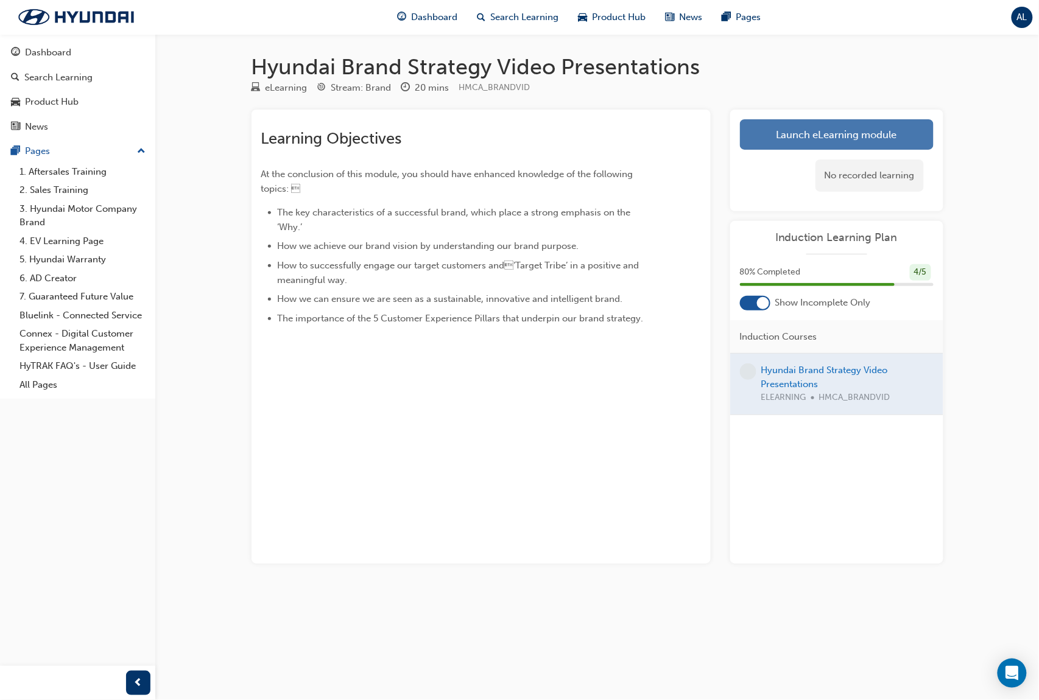
click at [851, 138] on link "Launch eLearning module" at bounding box center [837, 134] width 194 height 30
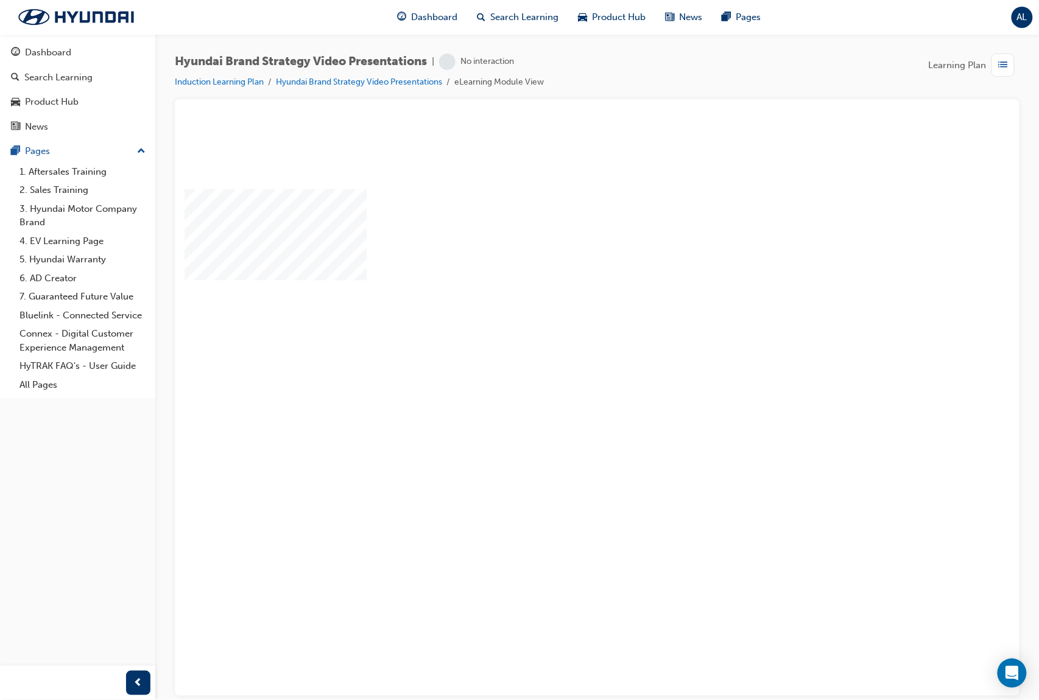
click at [561, 372] on div "play" at bounding box center [561, 372] width 0 height 0
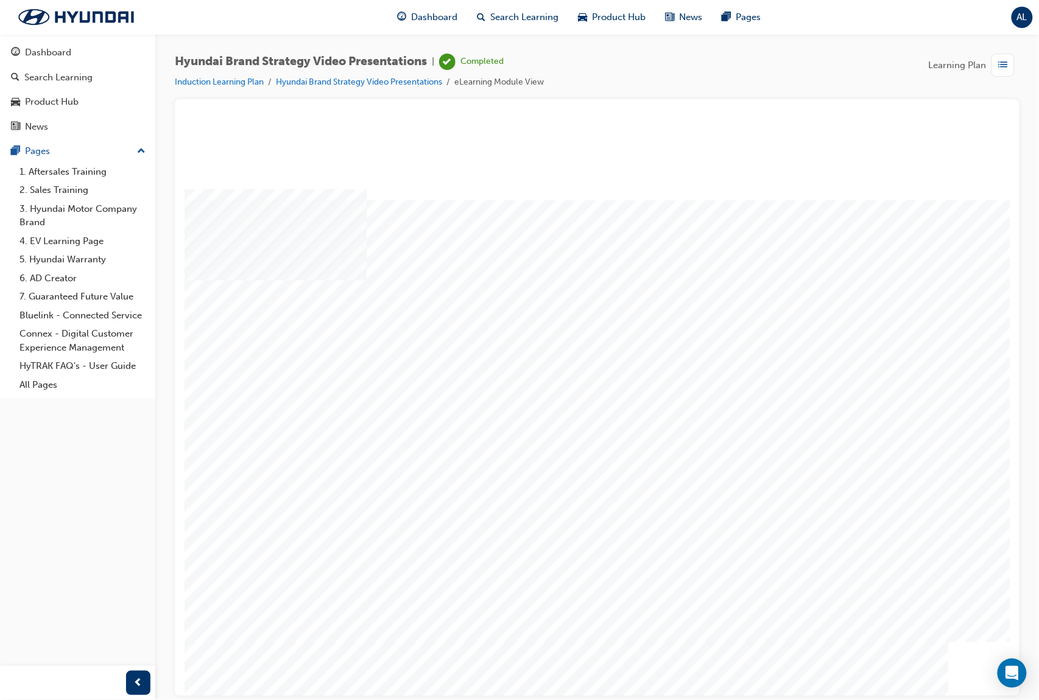
click at [412, 11] on span "Dashboard" at bounding box center [434, 17] width 46 height 14
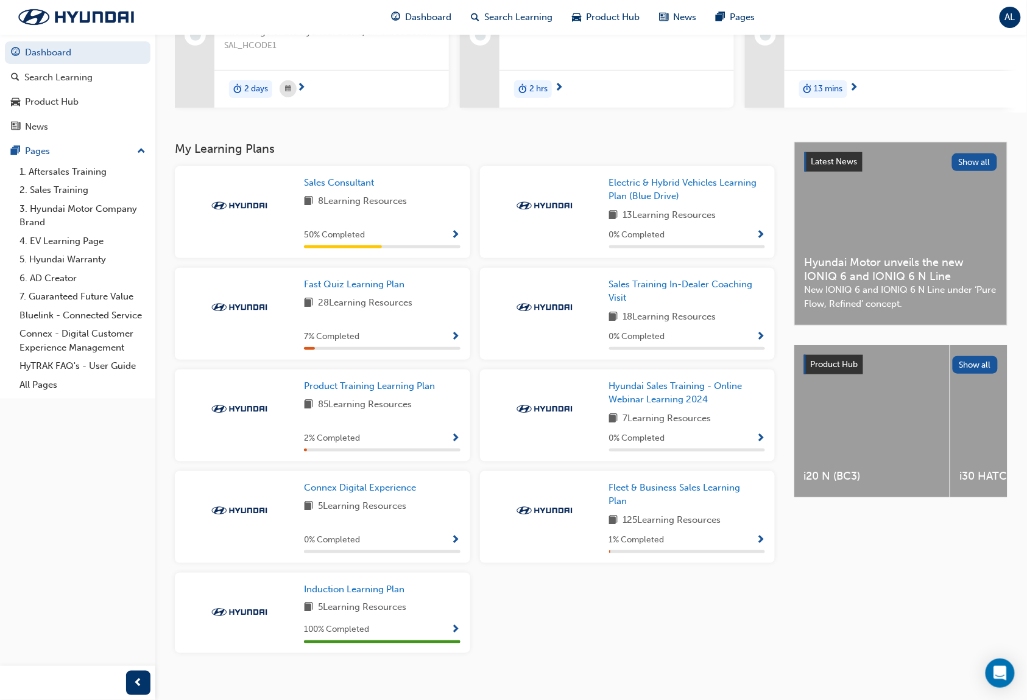
scroll to position [171, 0]
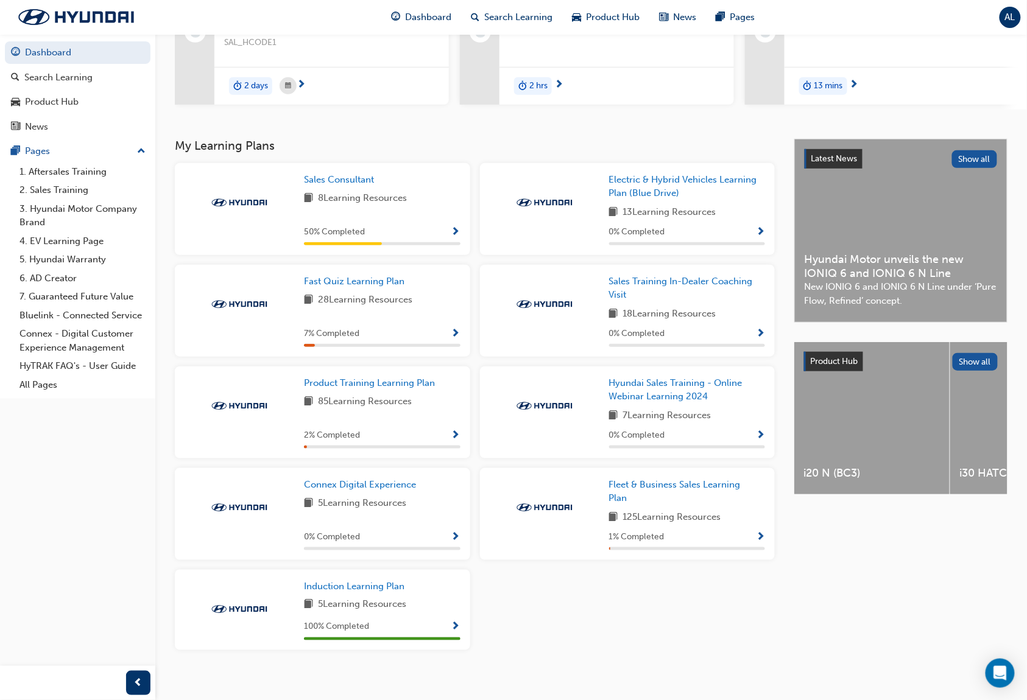
click at [547, 622] on div "Sales Consultant 8 Learning Resources 50 % Completed Electric & Hybrid Vehicles…" at bounding box center [474, 411] width 609 height 497
click at [398, 388] on span "Product Training Learning Plan" at bounding box center [369, 382] width 131 height 11
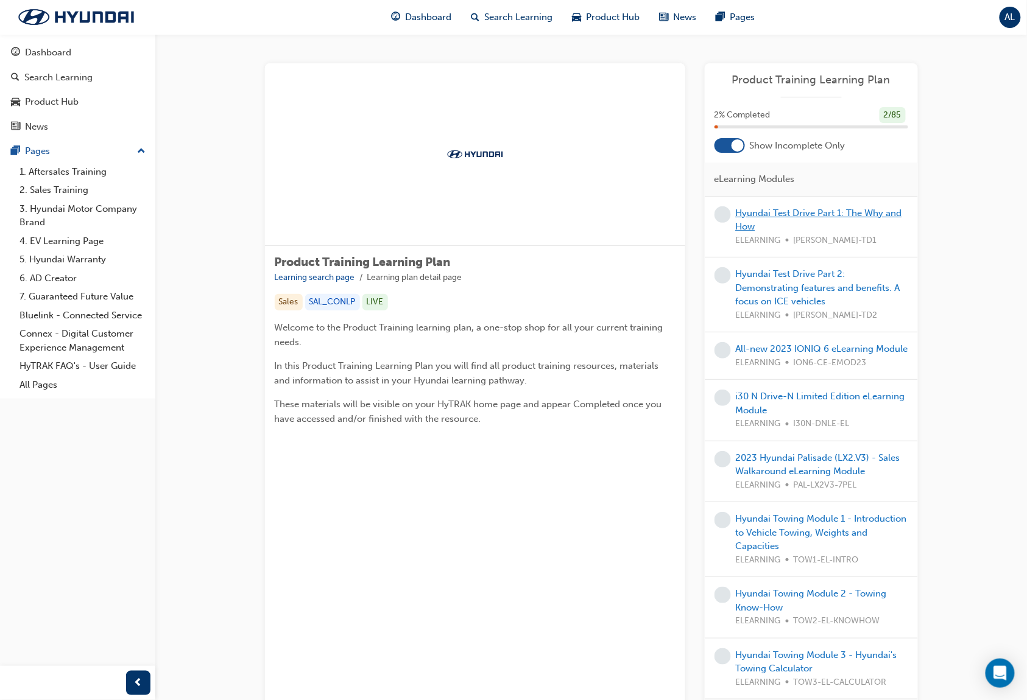
click at [880, 212] on link "Hyundai Test Drive Part 1: The Why and How" at bounding box center [818, 220] width 166 height 25
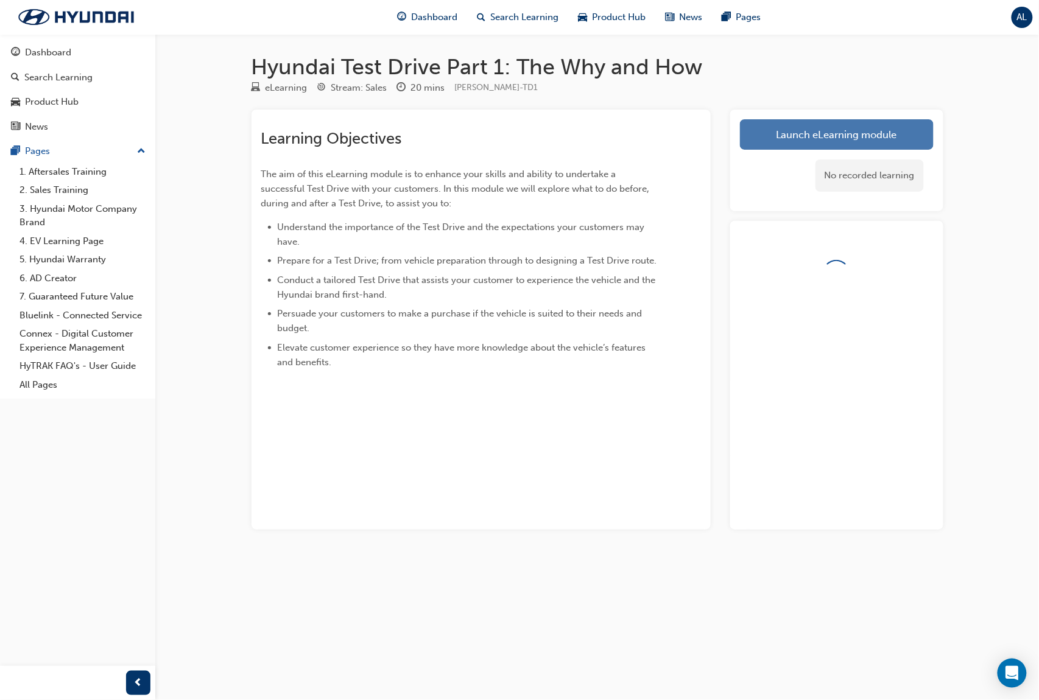
click at [852, 135] on link "Launch eLearning module" at bounding box center [837, 134] width 194 height 30
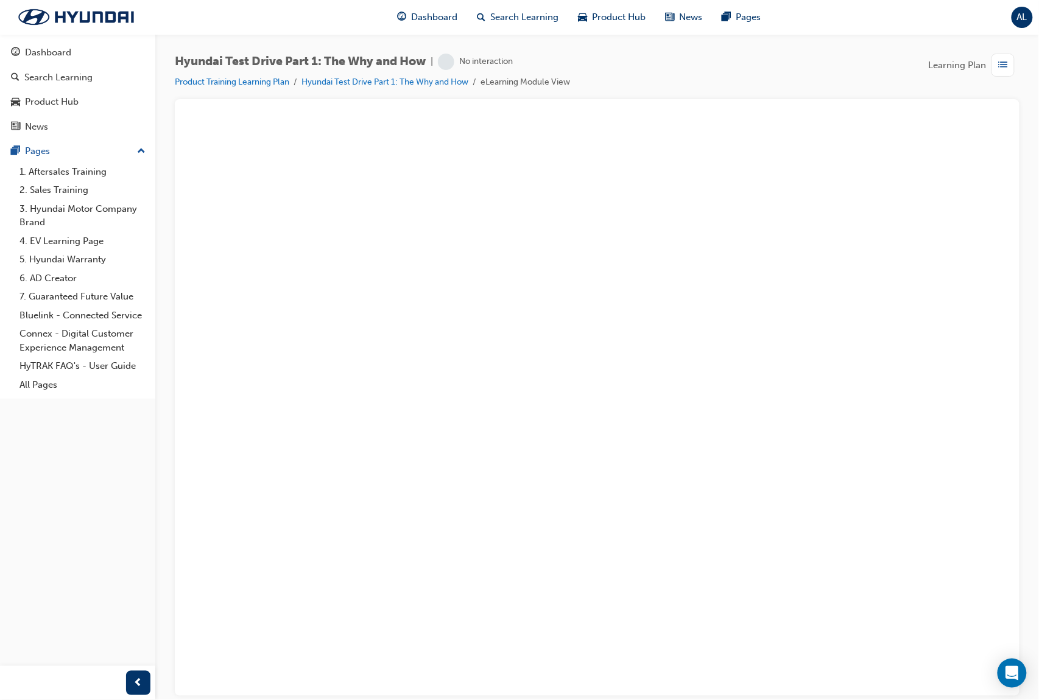
click at [698, 51] on div "Hyundai Test Drive Part 1: The Why and How | No interaction Product Training Le…" at bounding box center [596, 352] width 883 height 636
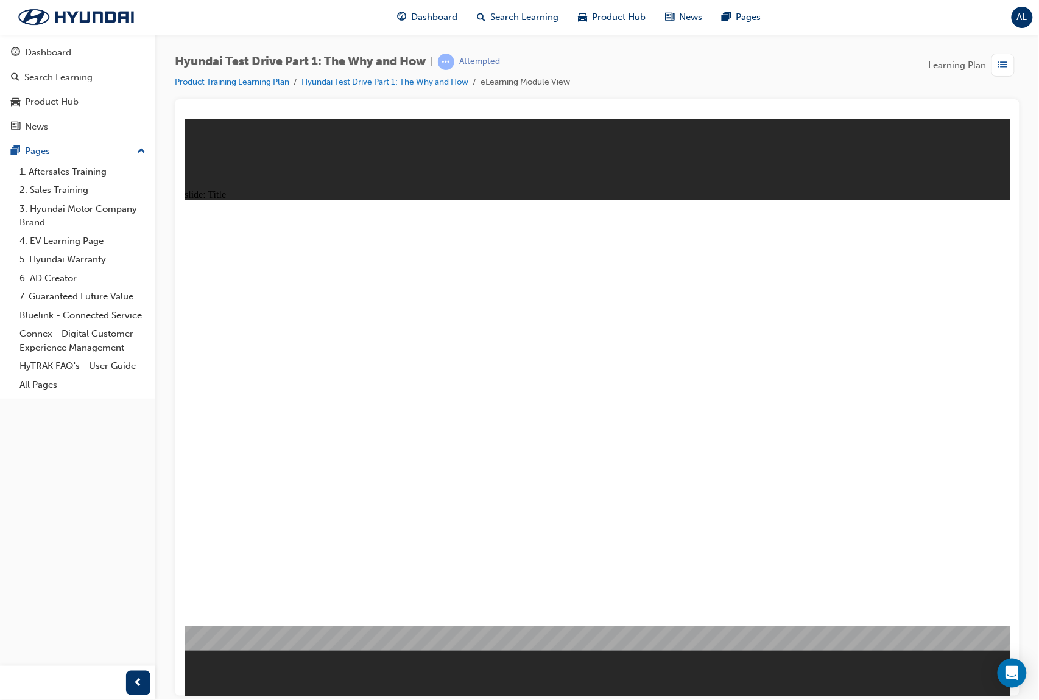
click at [509, 83] on li "eLearning Module View" at bounding box center [525, 82] width 90 height 14
click at [528, 89] on li "eLearning Module View" at bounding box center [525, 82] width 90 height 14
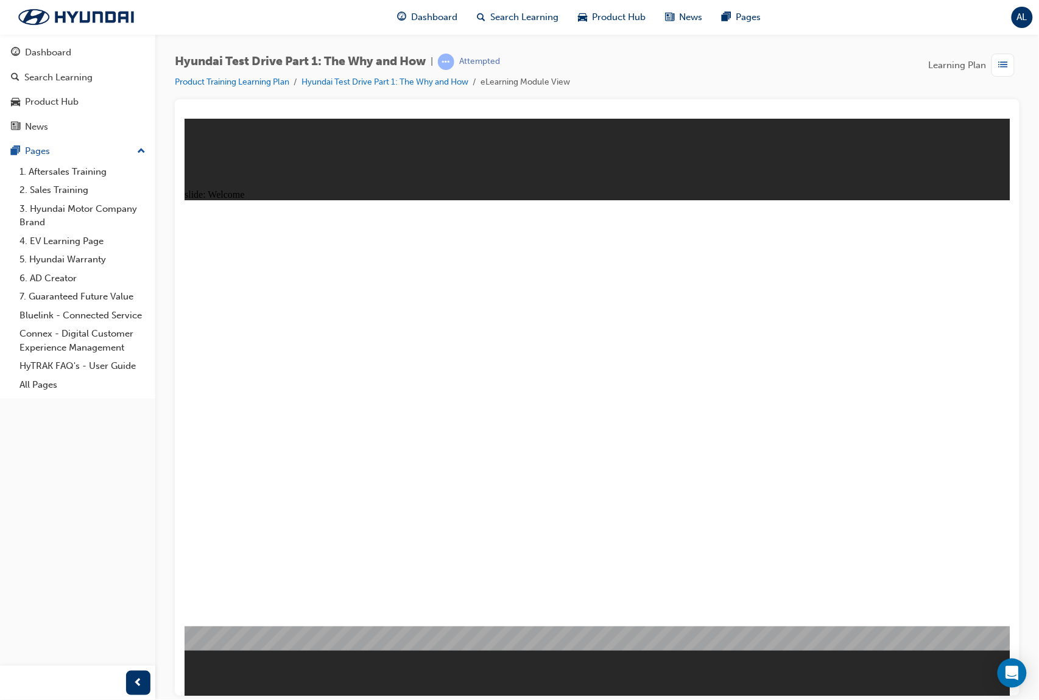
drag, startPoint x: 662, startPoint y: 378, endPoint x: 726, endPoint y: 365, distance: 65.8
